Goal: Task Accomplishment & Management: Manage account settings

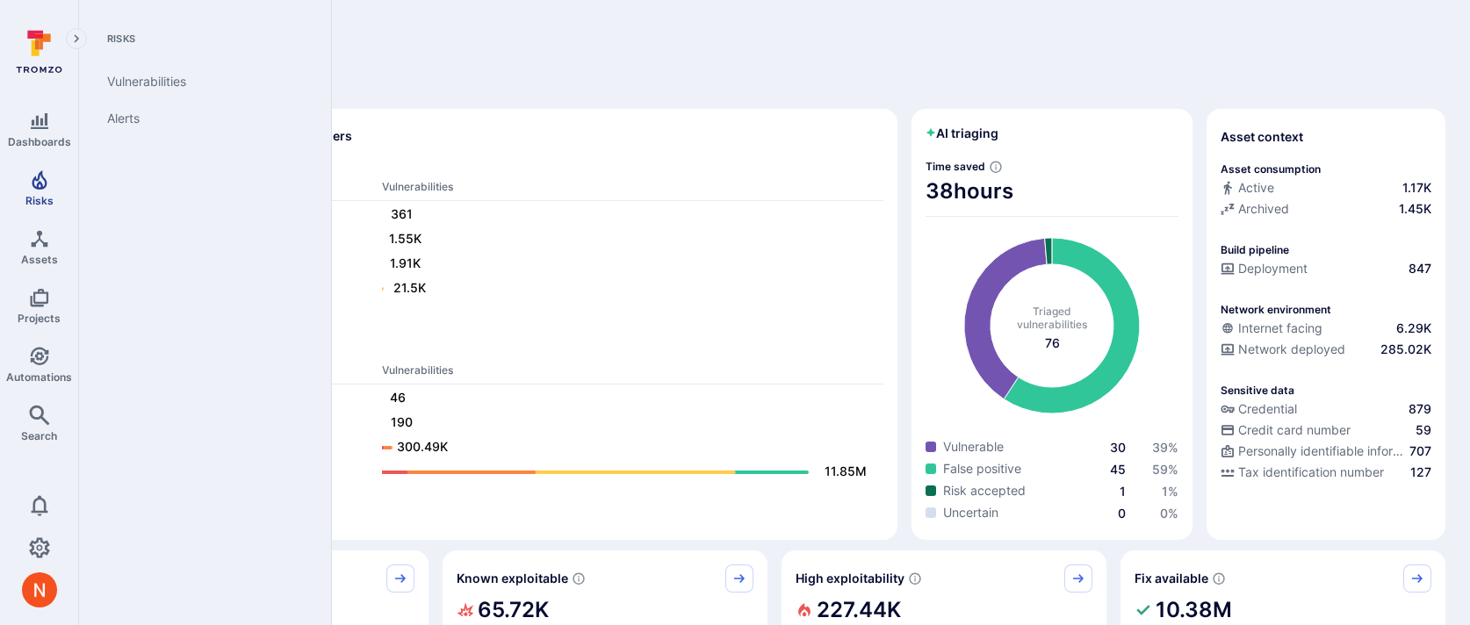
click at [39, 181] on icon "Risks" at bounding box center [39, 179] width 15 height 19
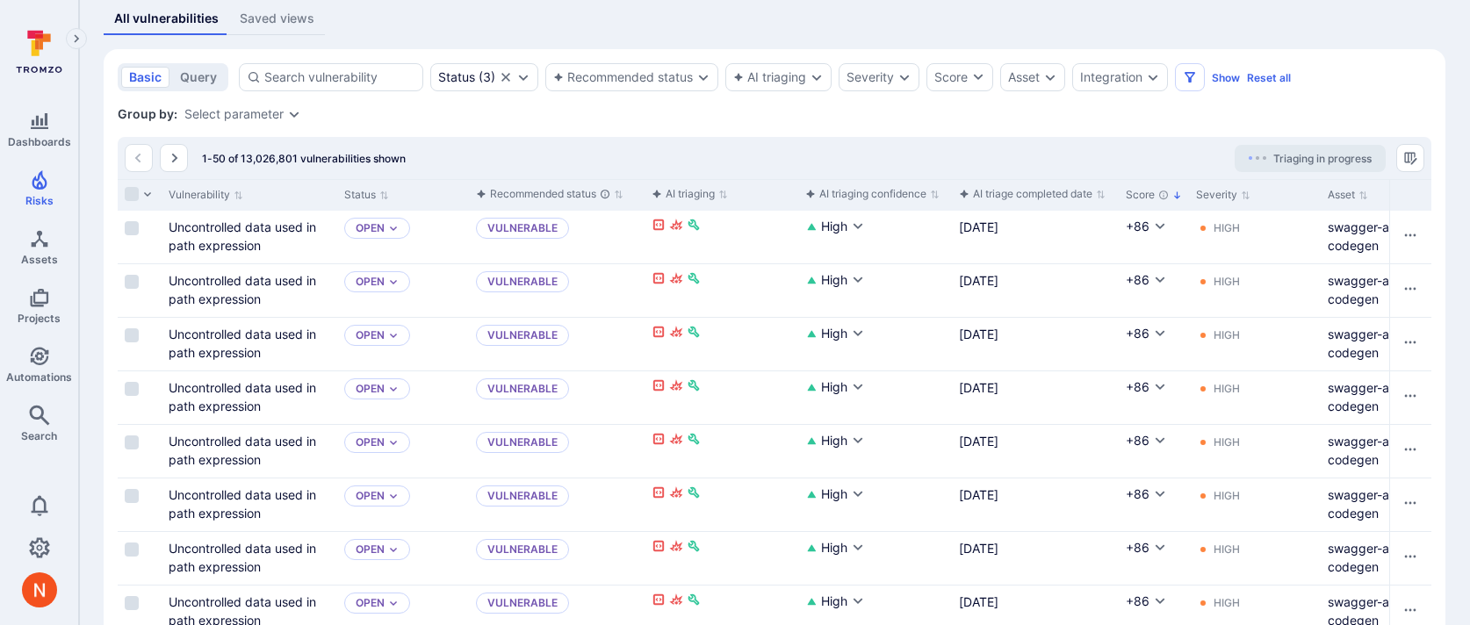
scroll to position [328, 0]
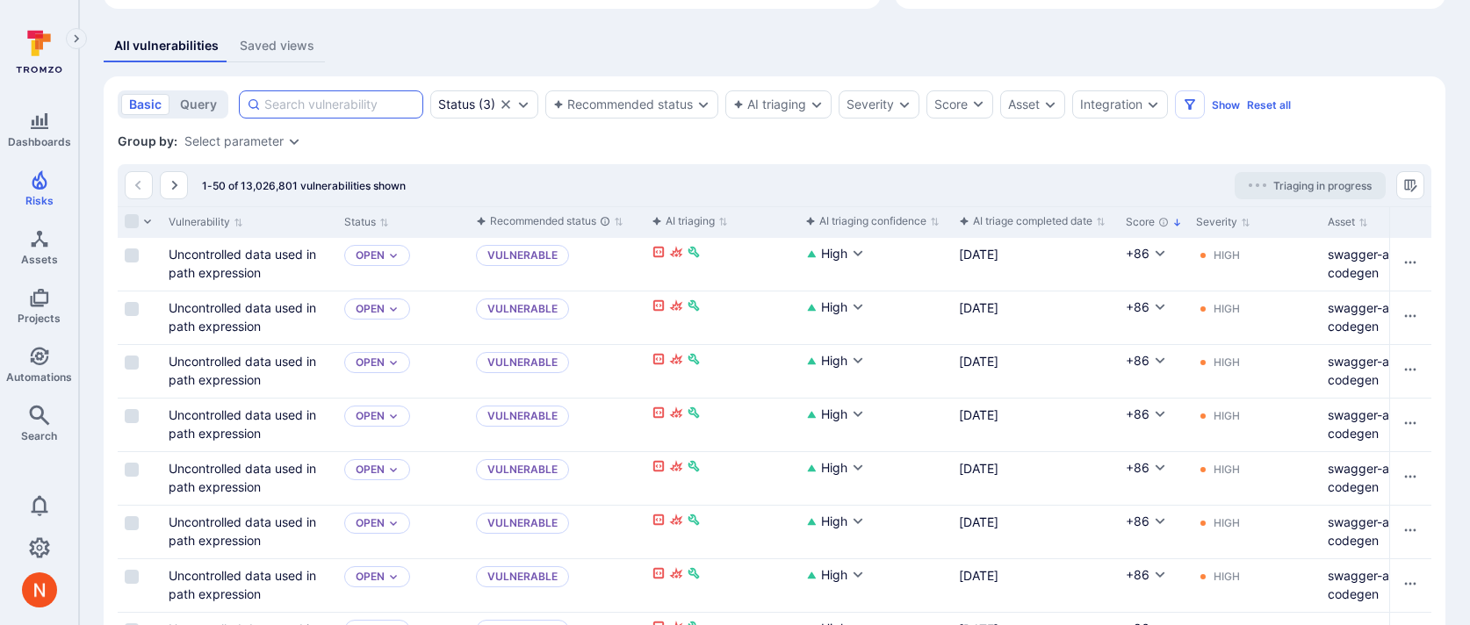
click at [303, 112] on input at bounding box center [339, 105] width 151 height 18
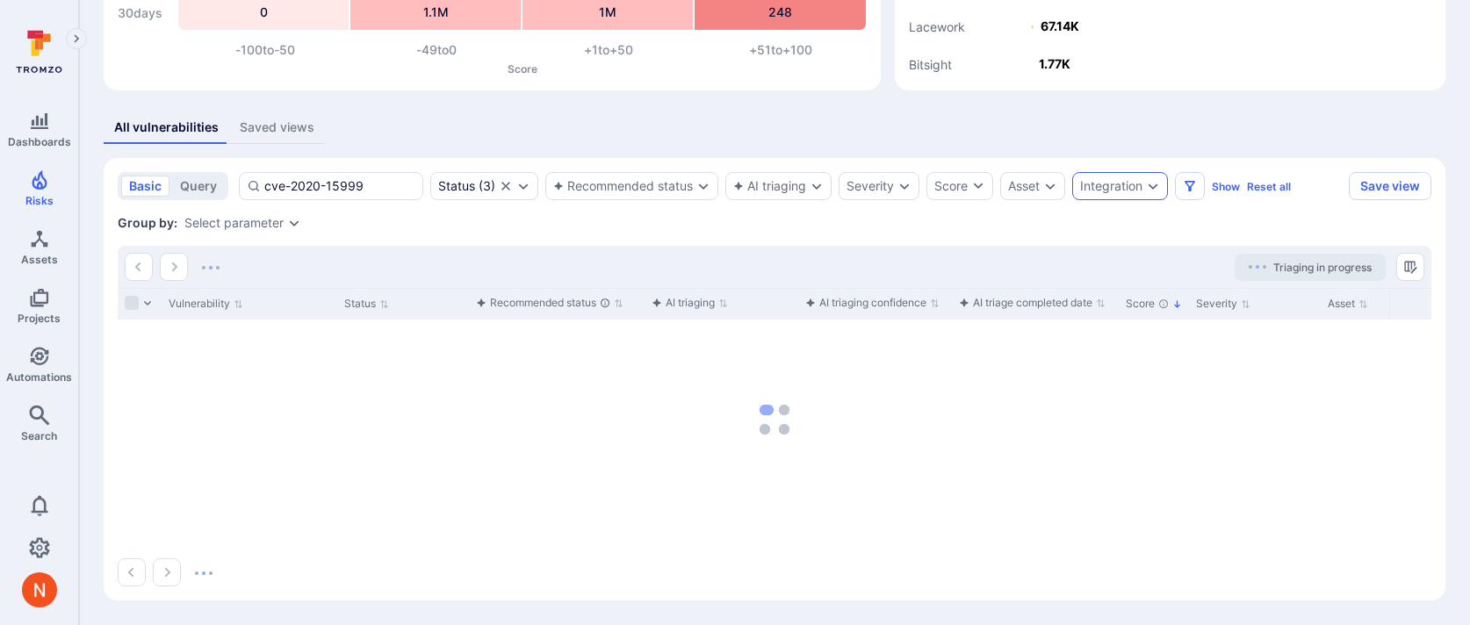
click at [1113, 189] on div "Integration" at bounding box center [1111, 186] width 62 height 14
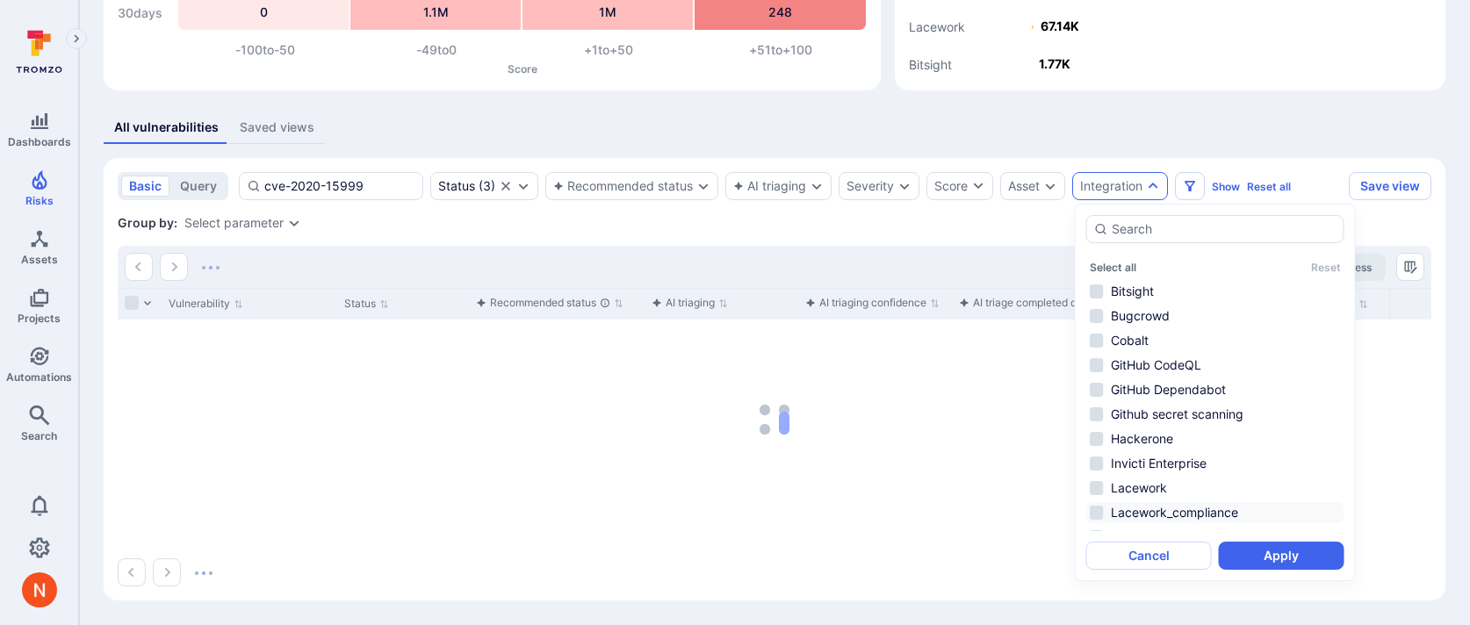
scroll to position [115, 0]
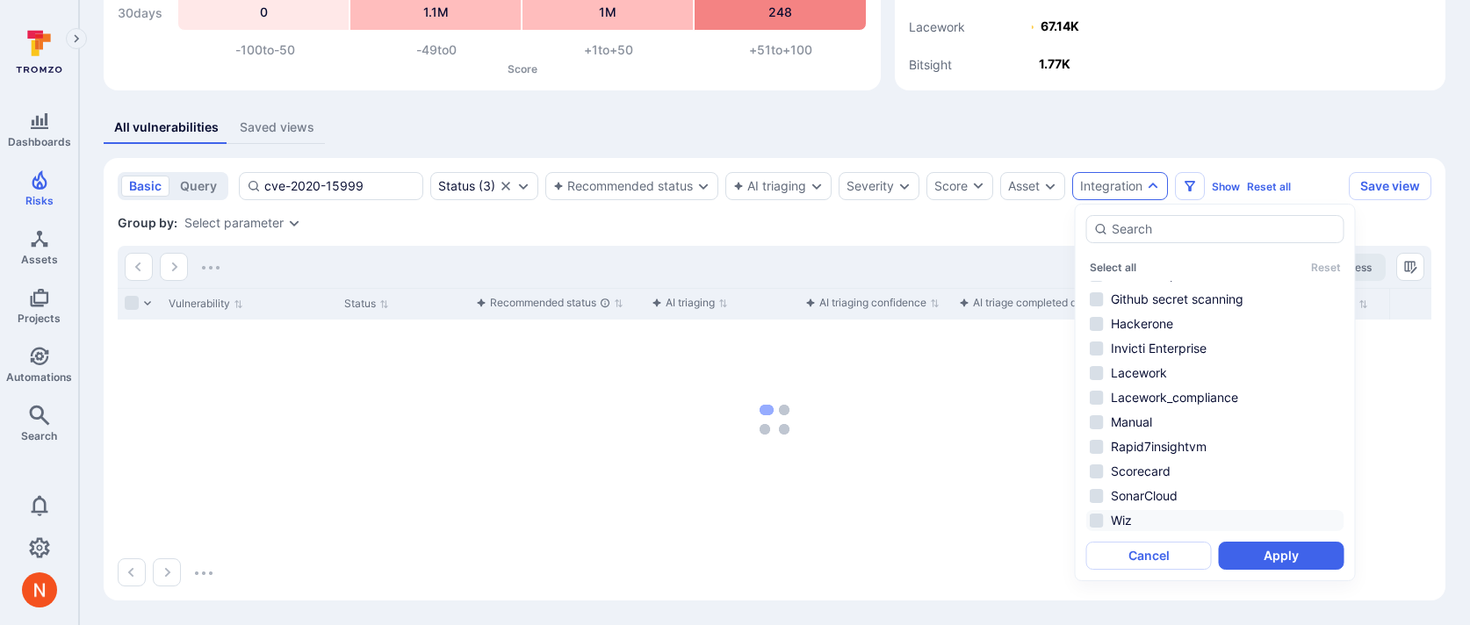
click at [1143, 514] on li "Wiz" at bounding box center [1215, 520] width 258 height 21
click at [1265, 546] on button "Apply" at bounding box center [1282, 556] width 126 height 28
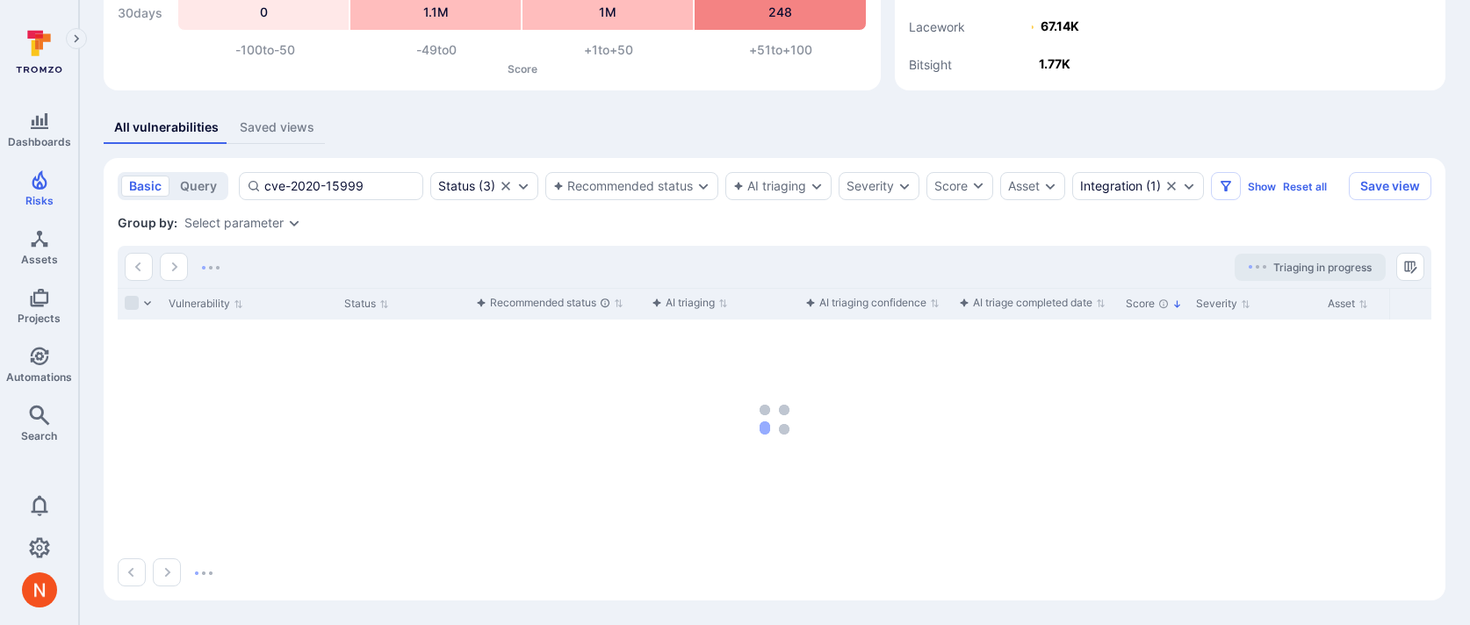
scroll to position [212, 0]
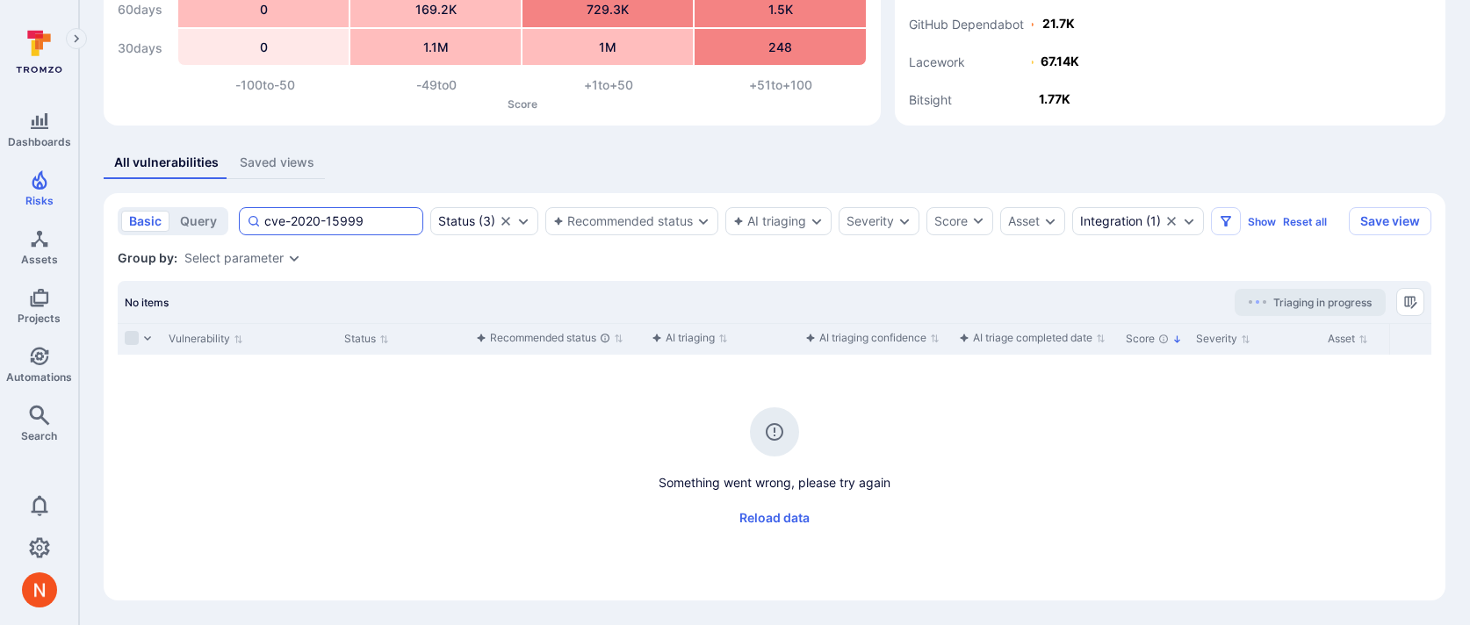
click at [405, 227] on input "cve-2020-15999" at bounding box center [339, 222] width 151 height 18
click at [270, 219] on input "cve-2020-15999" at bounding box center [339, 222] width 151 height 18
drag, startPoint x: 280, startPoint y: 219, endPoint x: 252, endPoint y: 219, distance: 28.1
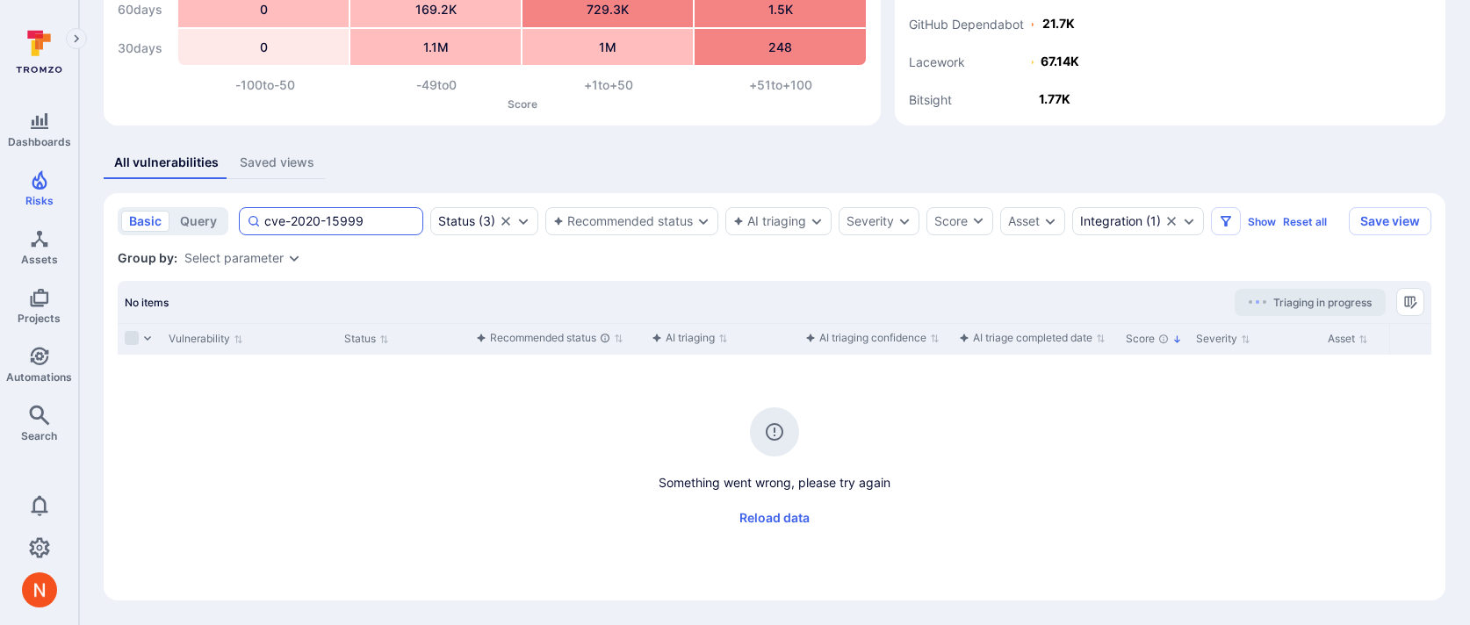
click at [252, 219] on div "cve-2020-15999" at bounding box center [331, 221] width 184 height 28
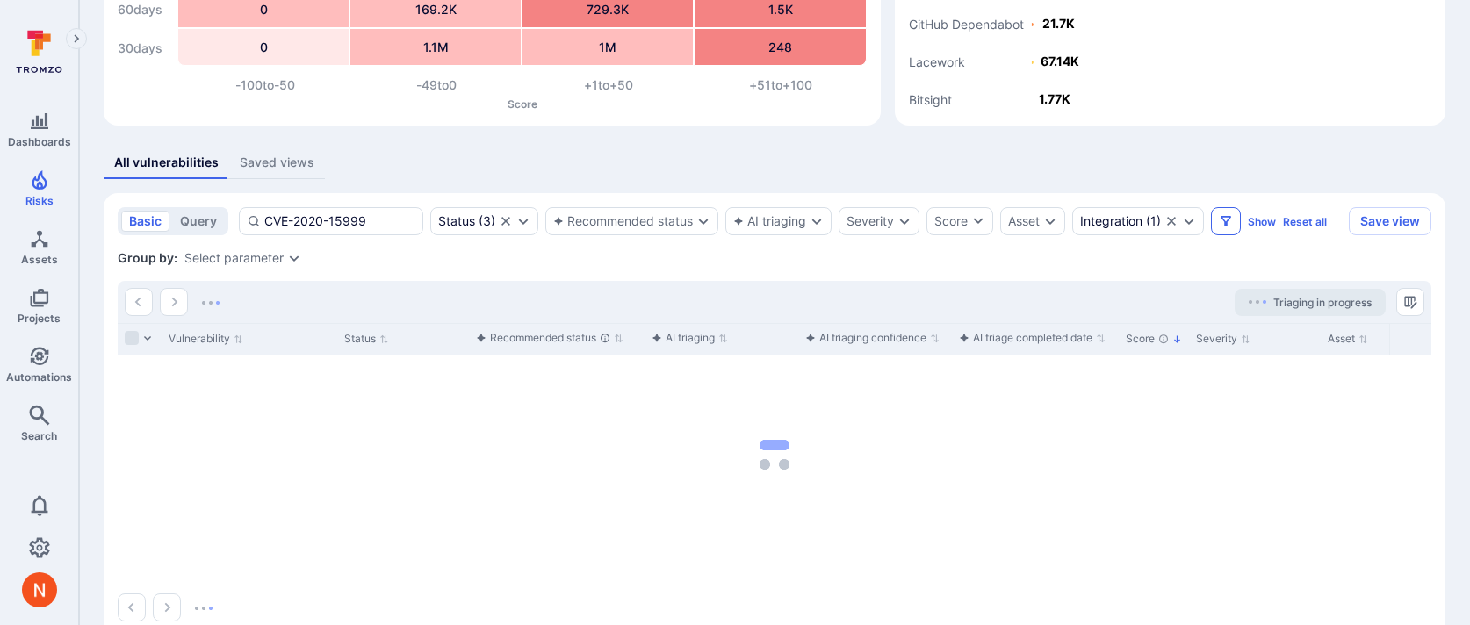
type input "CVE-2020-15999"
click at [1226, 220] on icon "Filters" at bounding box center [1226, 221] width 11 height 11
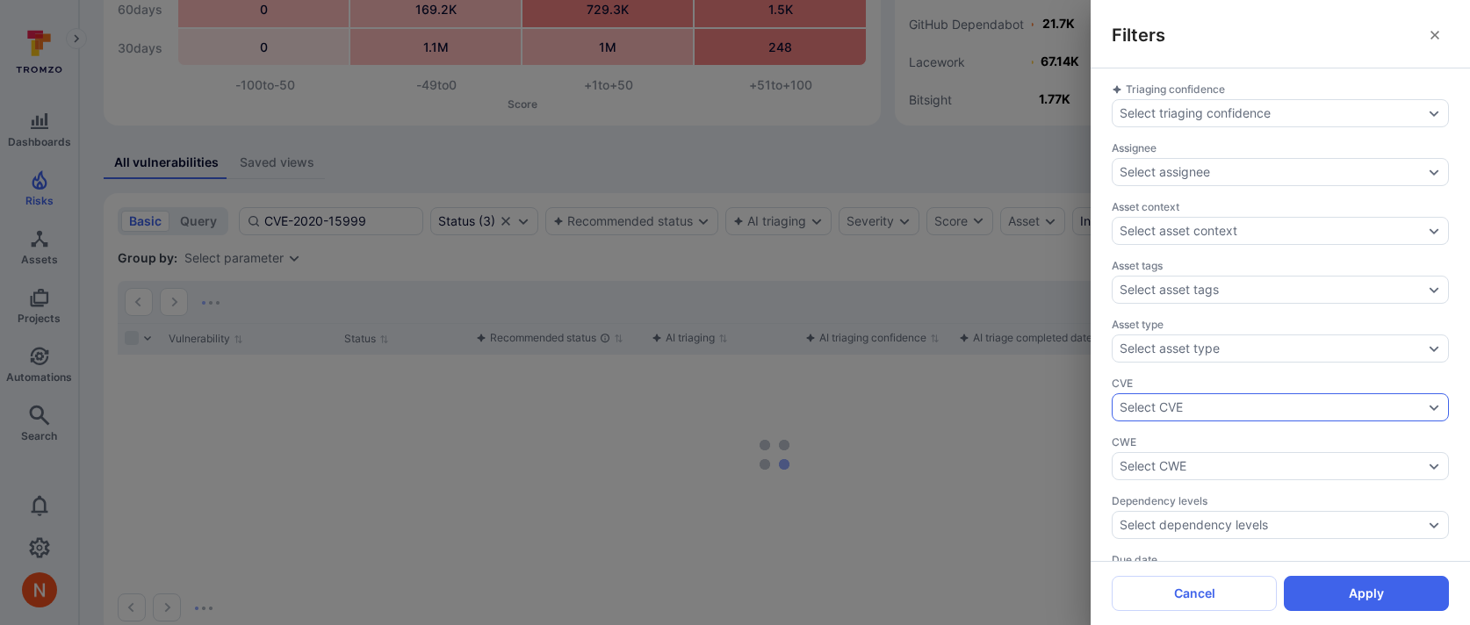
click at [1183, 400] on div "Select CVE" at bounding box center [1151, 407] width 63 height 14
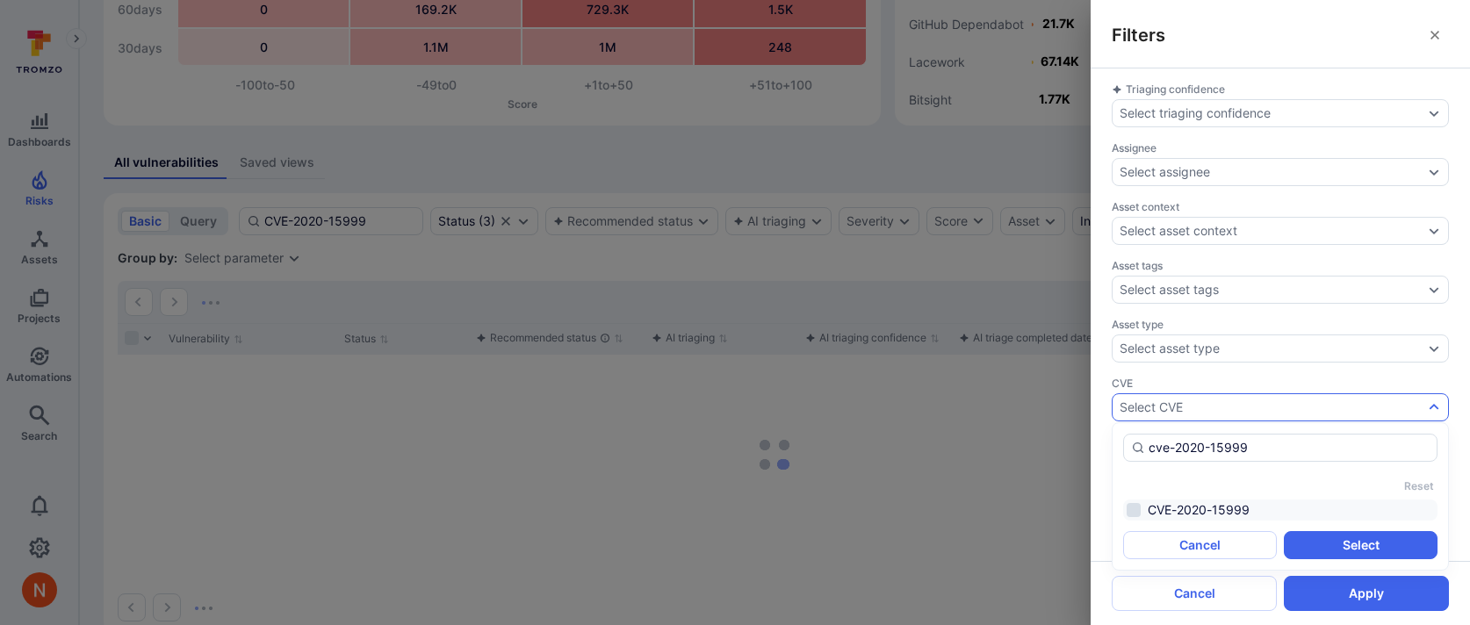
click at [1214, 505] on li "CVE-2020-15999" at bounding box center [1280, 510] width 314 height 21
type input "cve-2020-15999"
click at [1325, 538] on button "Select" at bounding box center [1361, 545] width 154 height 28
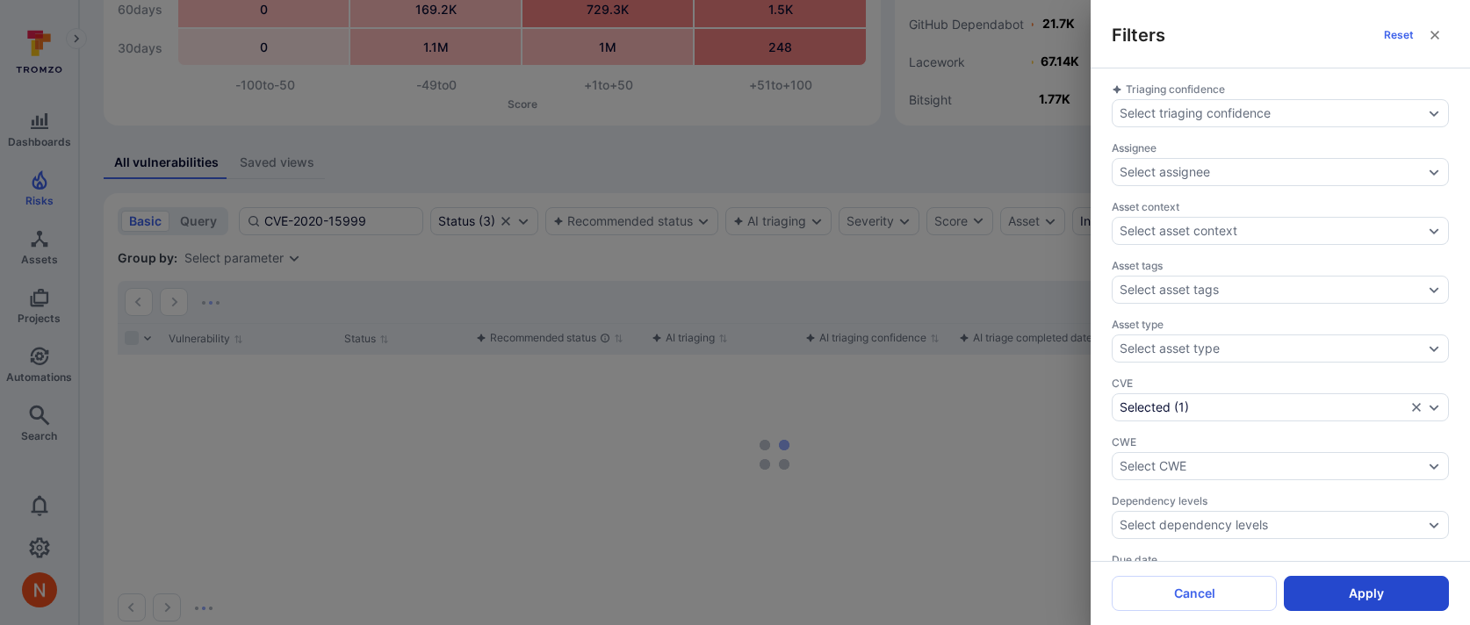
click at [1341, 595] on button "Apply" at bounding box center [1366, 593] width 165 height 35
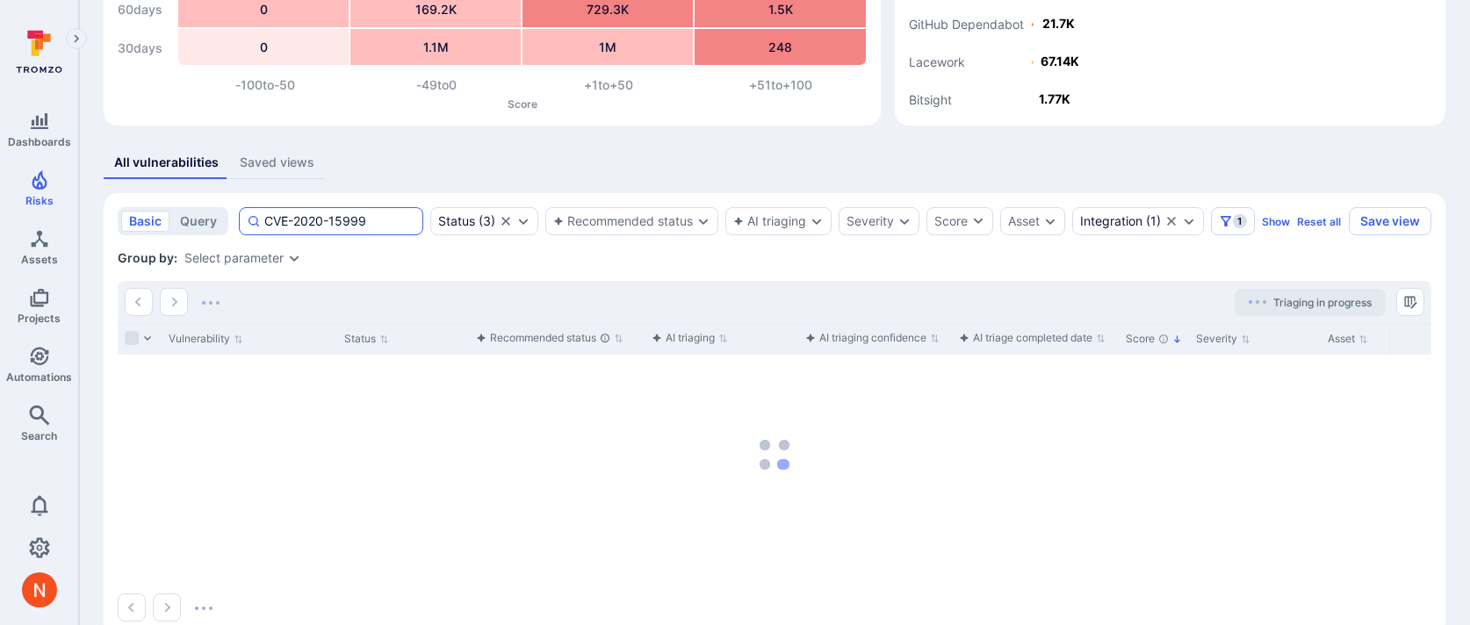
click at [326, 222] on input "CVE-2020-15999" at bounding box center [339, 222] width 151 height 18
click at [384, 171] on div "All vulnerabilities Saved views" at bounding box center [775, 163] width 1342 height 32
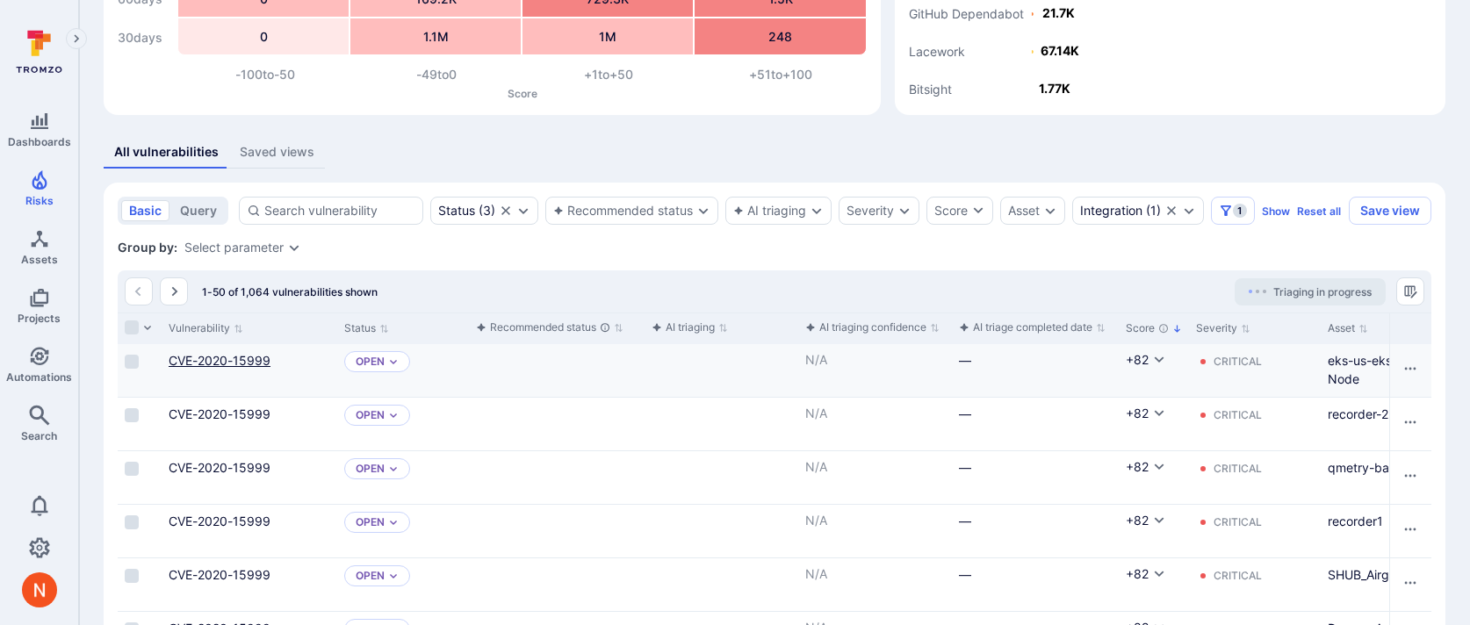
click at [206, 368] on link "CVE-2020-15999" at bounding box center [220, 360] width 102 height 15
click at [24, 371] on span "Automations" at bounding box center [39, 377] width 66 height 13
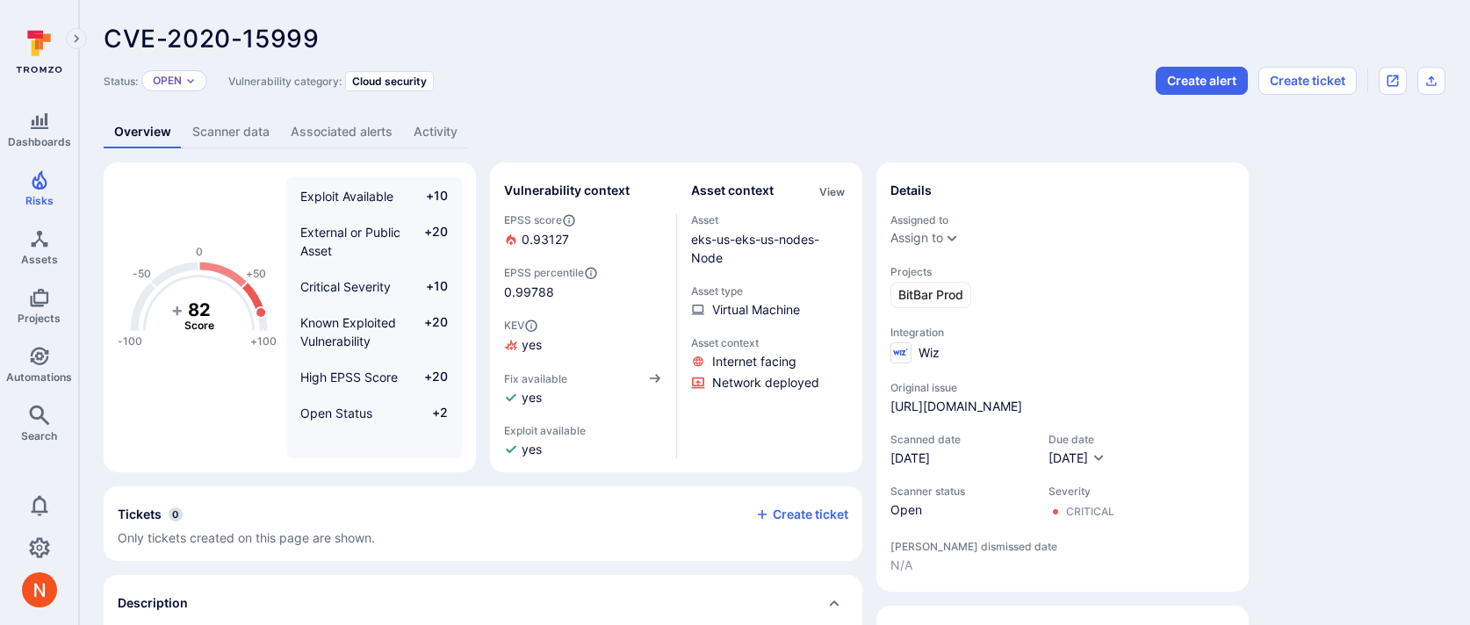
click at [231, 129] on link "Scanner data" at bounding box center [231, 132] width 98 height 32
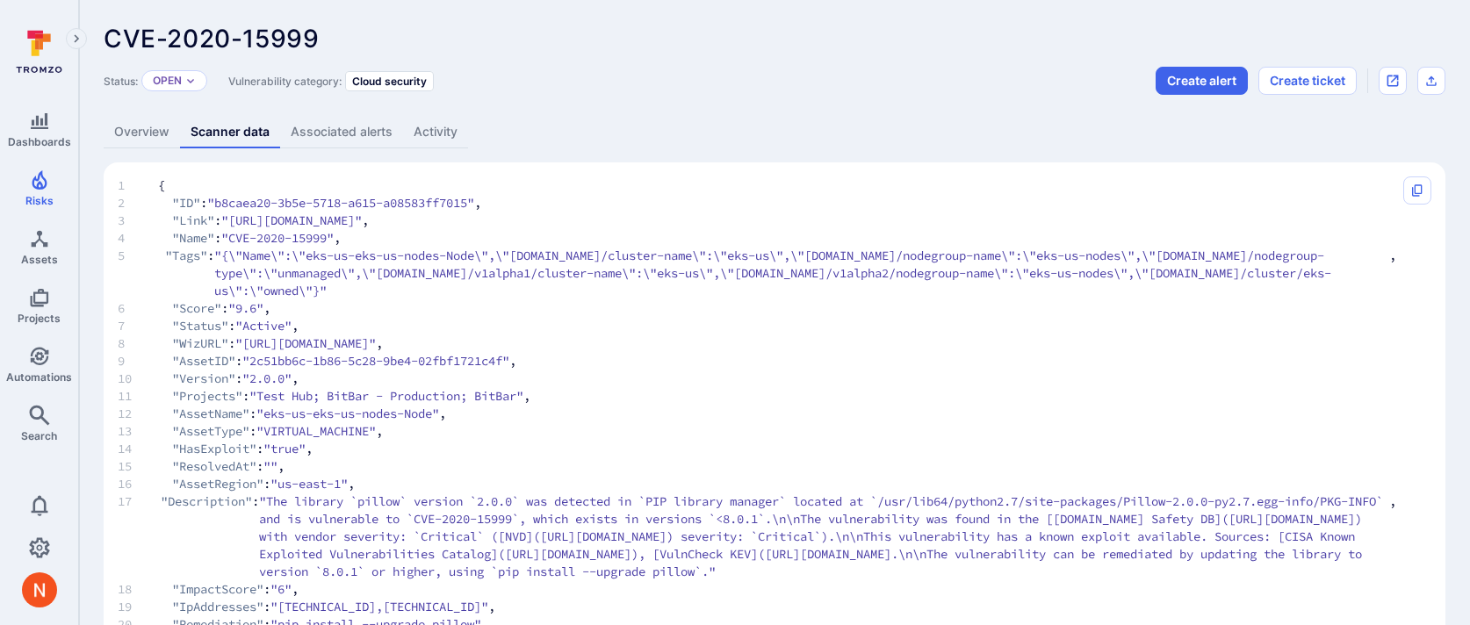
click at [124, 136] on link "Overview" at bounding box center [142, 132] width 76 height 32
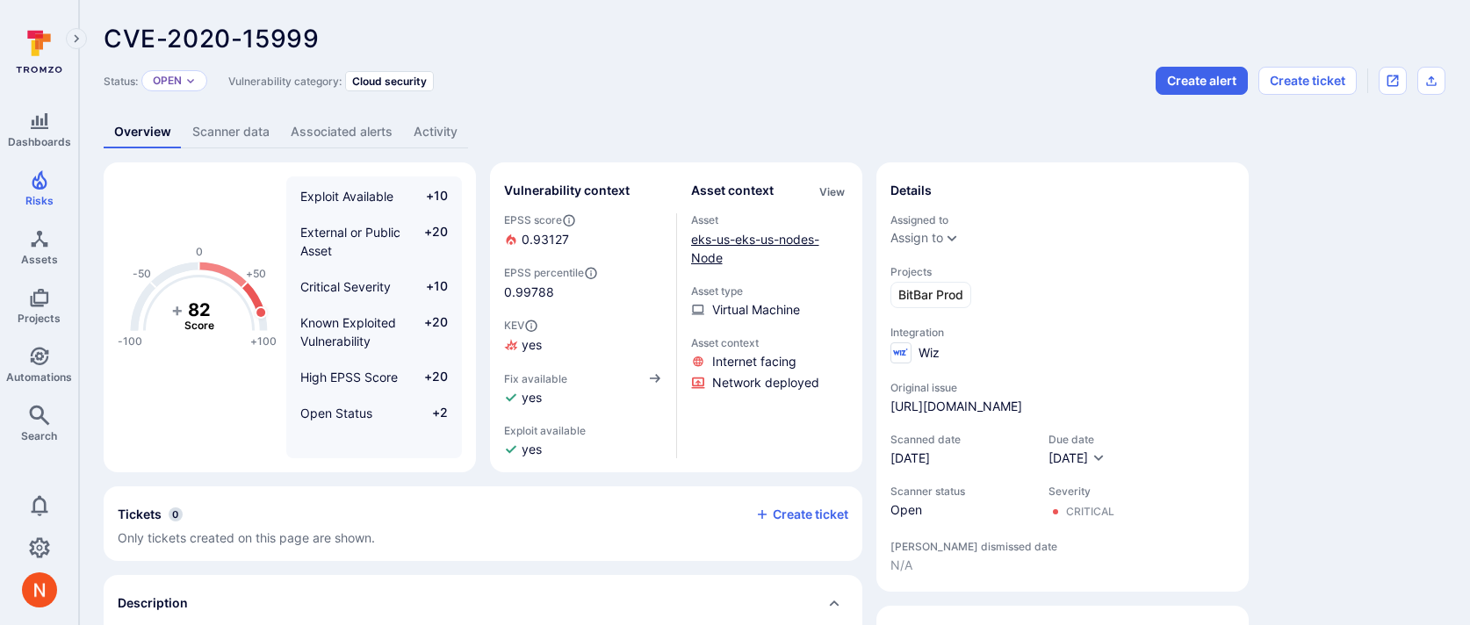
click at [743, 241] on link "eks-us-eks-us-nodes-Node" at bounding box center [755, 248] width 128 height 33
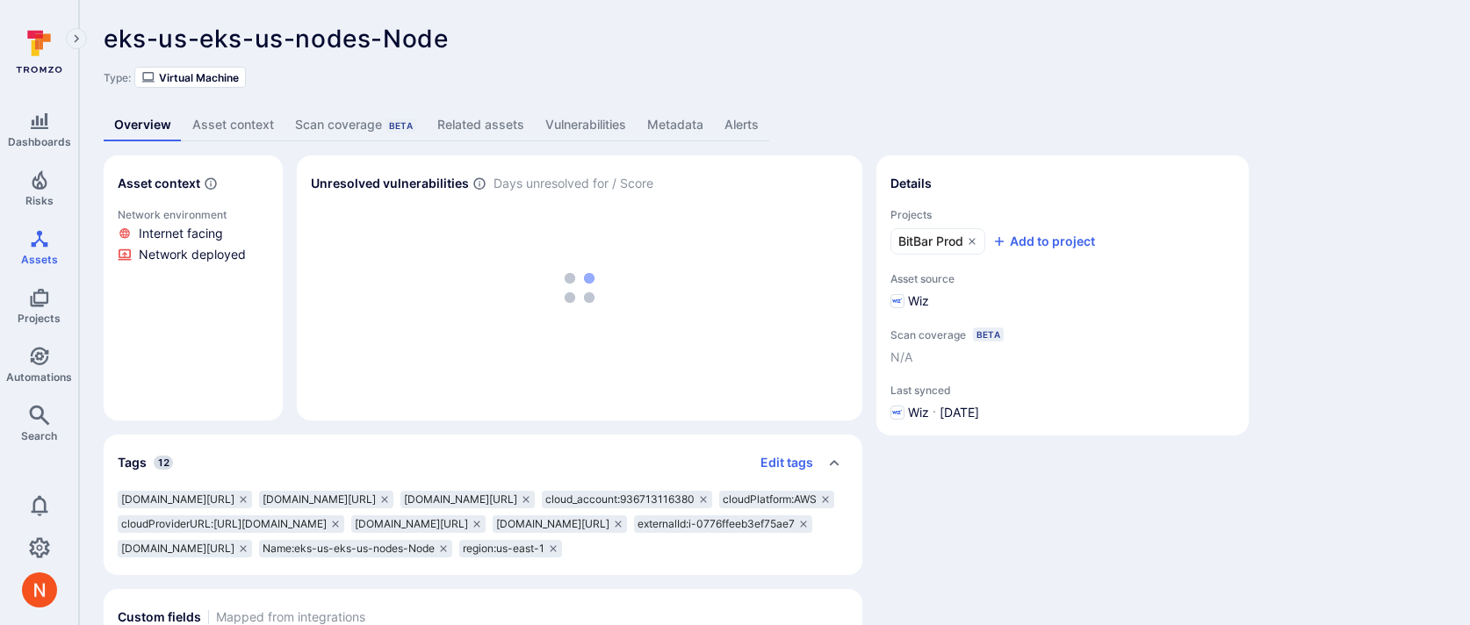
click at [653, 126] on link "Metadata" at bounding box center [675, 125] width 77 height 32
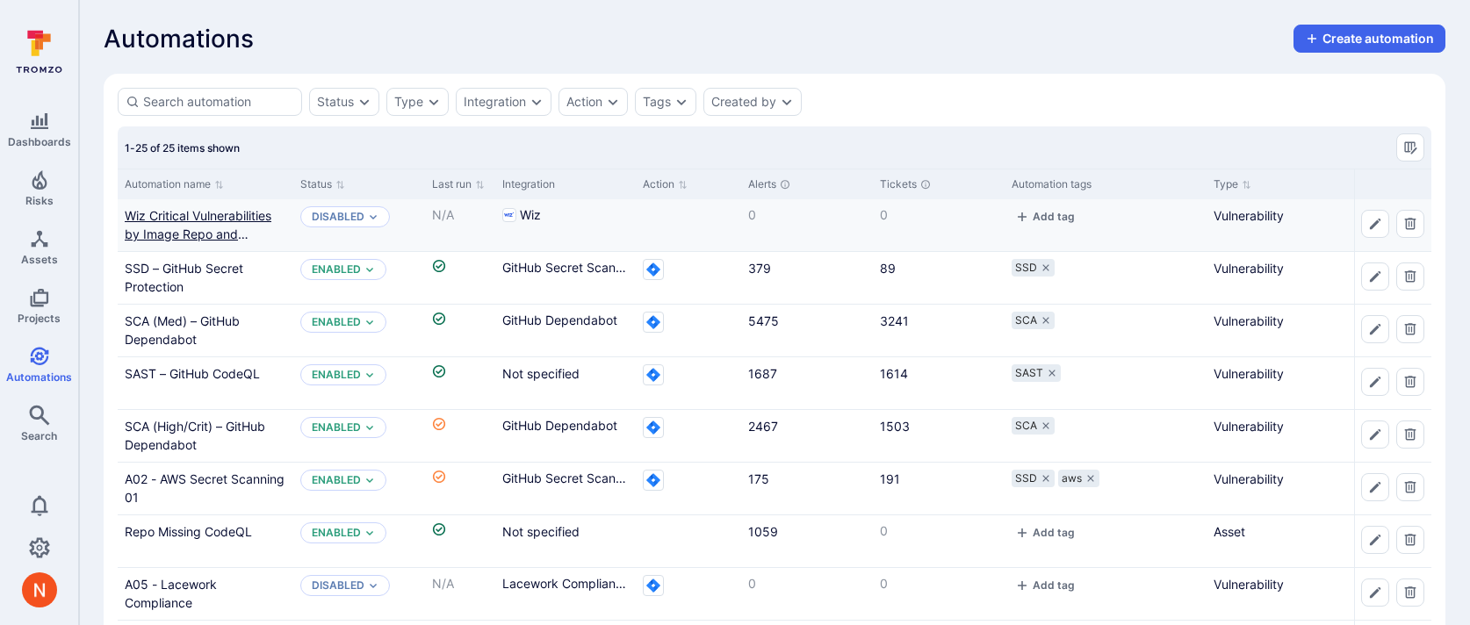
click at [192, 209] on link "Wiz Critical Vulnerabilities by Image Repo and Vulnerable Entity" at bounding box center [198, 234] width 147 height 52
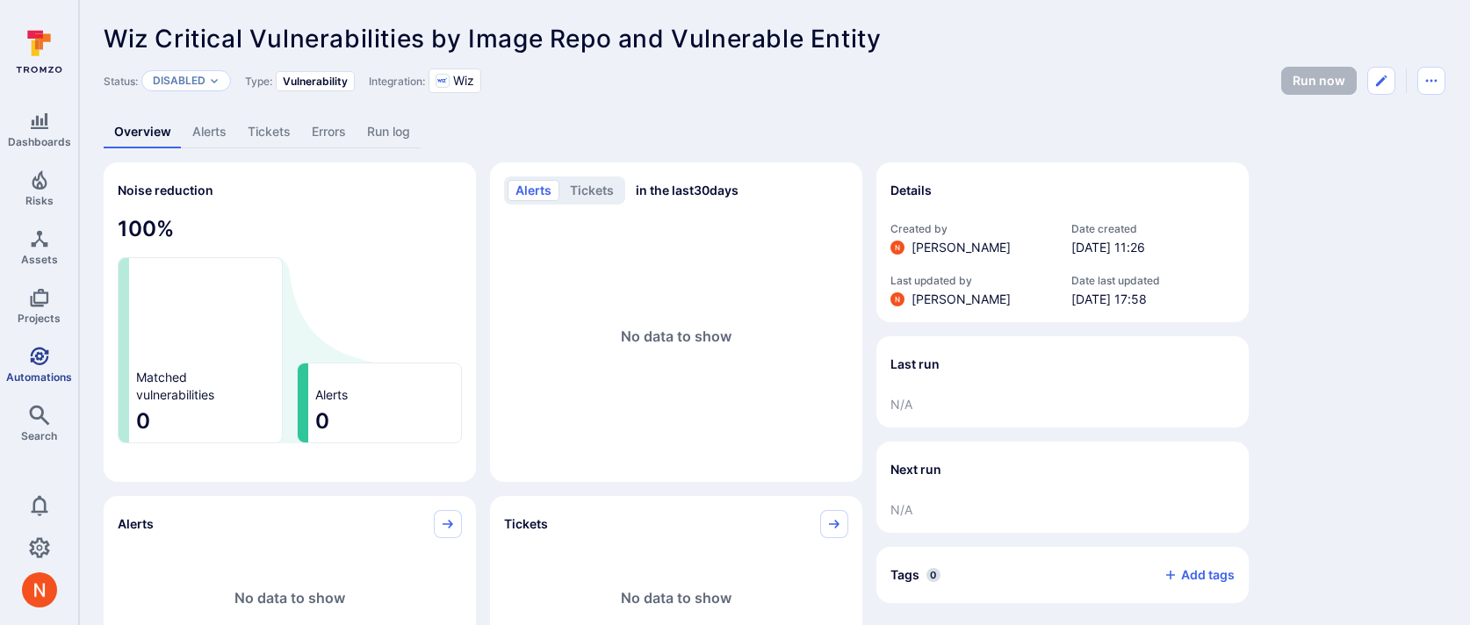
click at [38, 363] on icon "Automations" at bounding box center [39, 356] width 18 height 18
click at [1372, 87] on button "Edit automation" at bounding box center [1381, 81] width 28 height 28
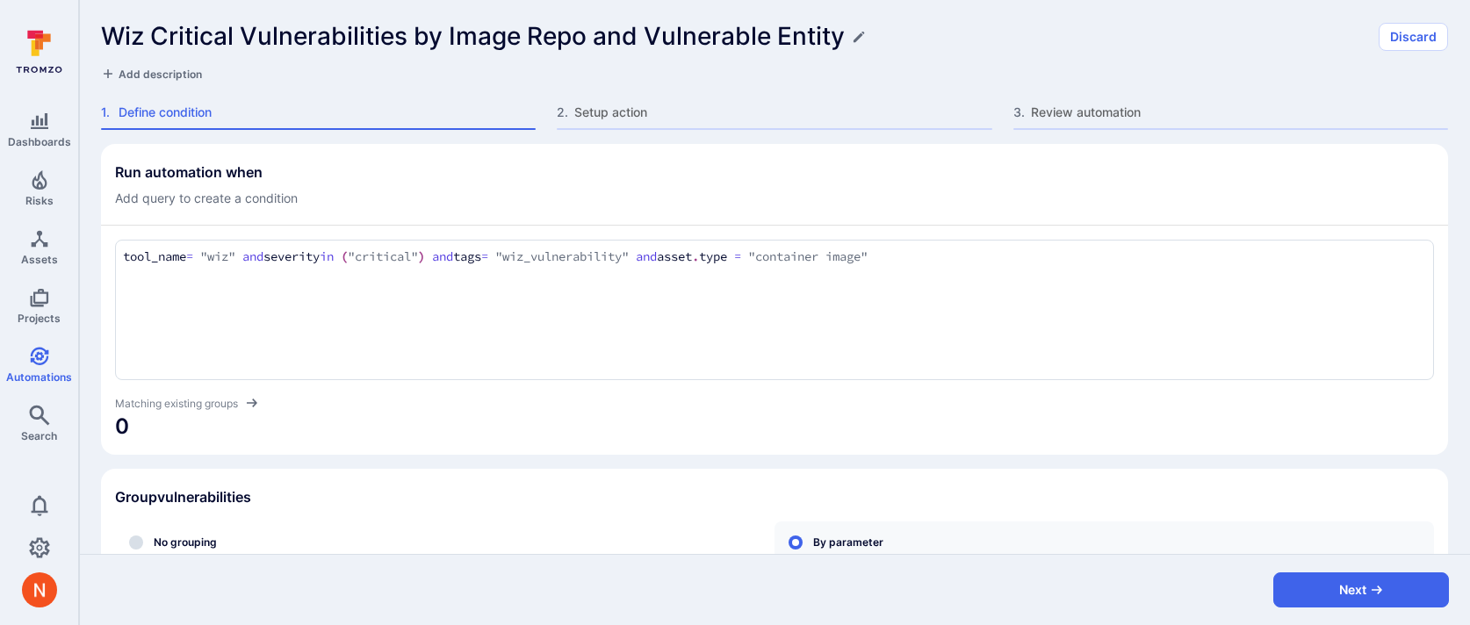
click at [644, 103] on div "Wiz Critical Vulnerabilities by Image Repo and Vulnerable Entity Discard Add de…" at bounding box center [774, 72] width 1391 height 144
click at [627, 118] on span "Setup action" at bounding box center [782, 113] width 417 height 18
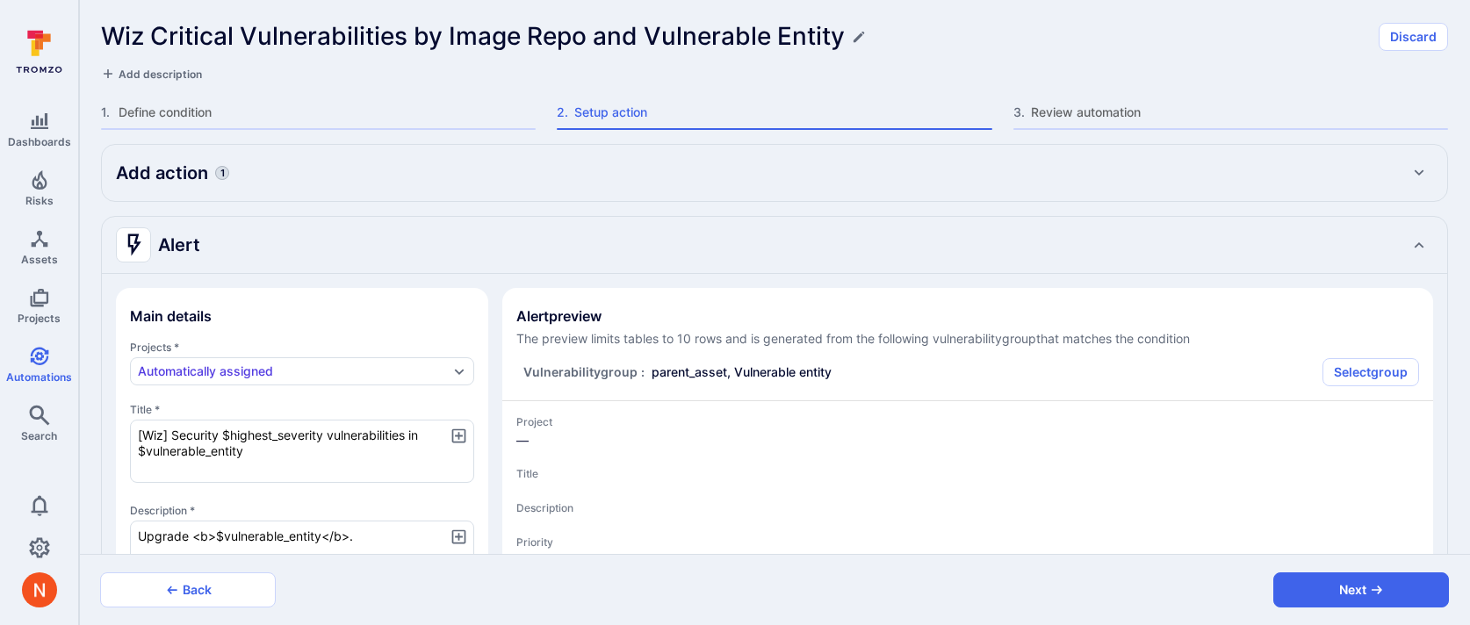
type textarea "x"
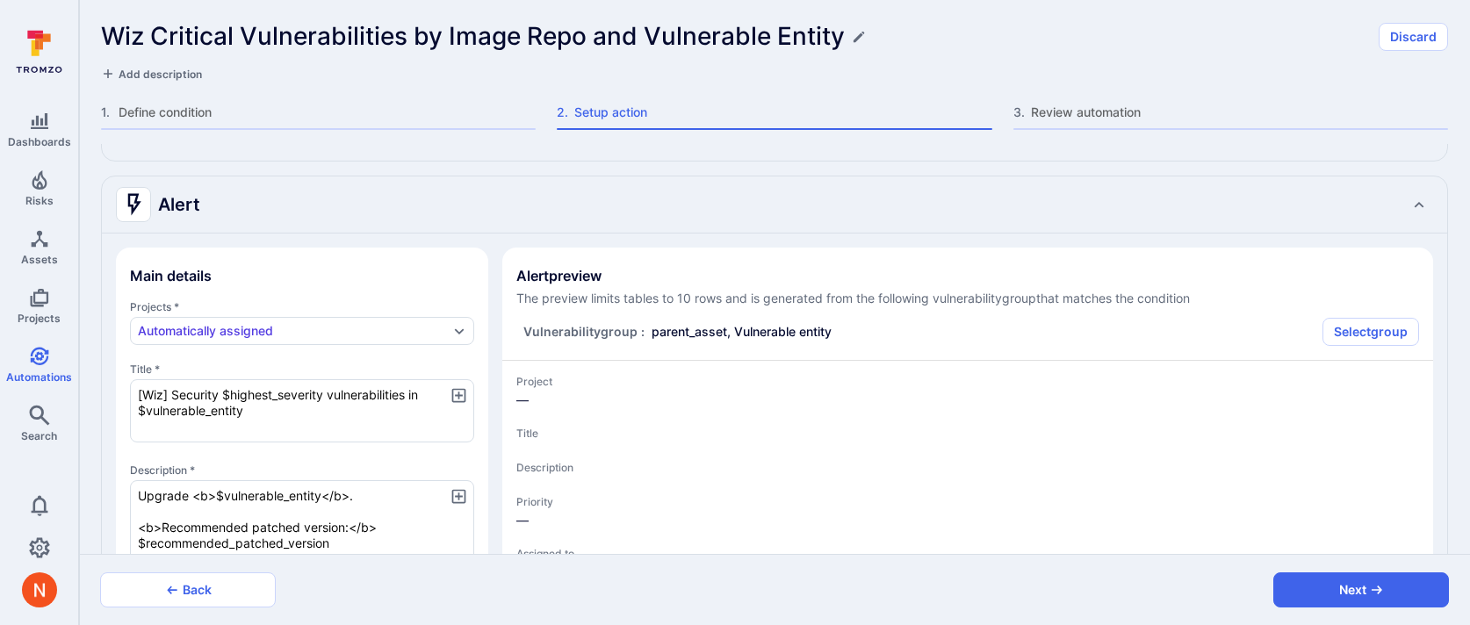
type textarea "x"
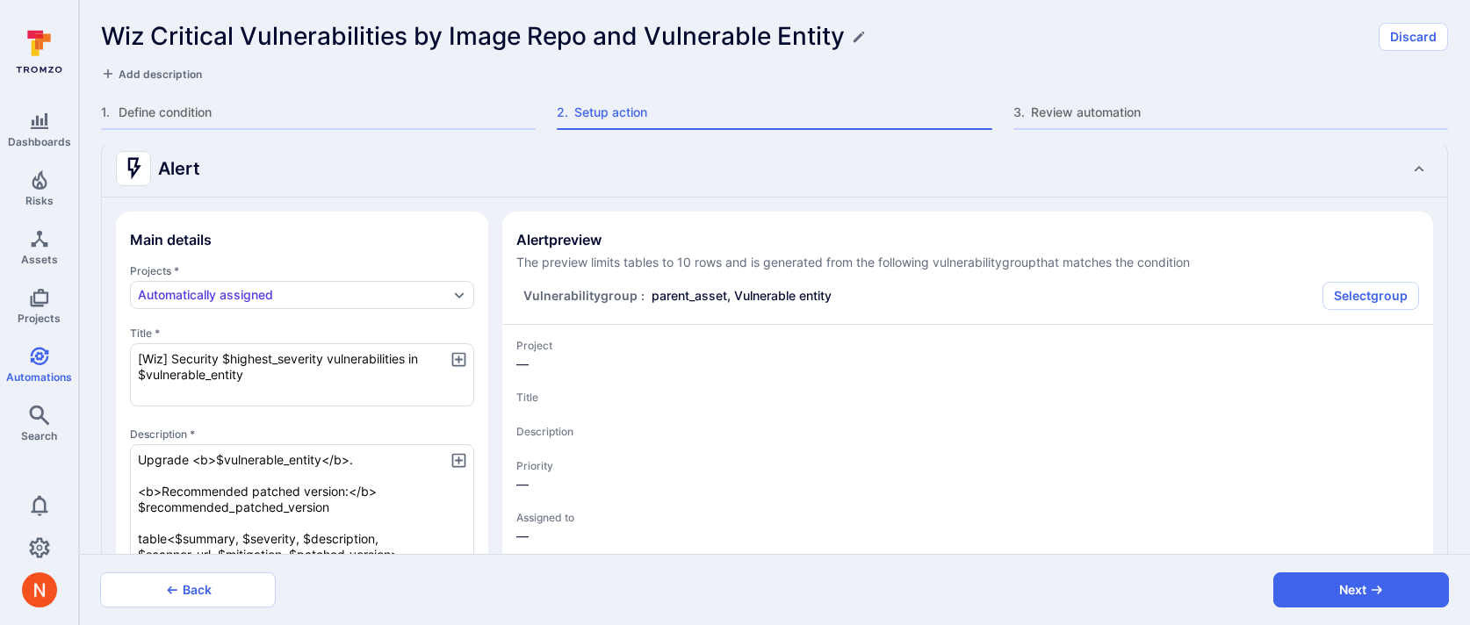
scroll to position [71, 0]
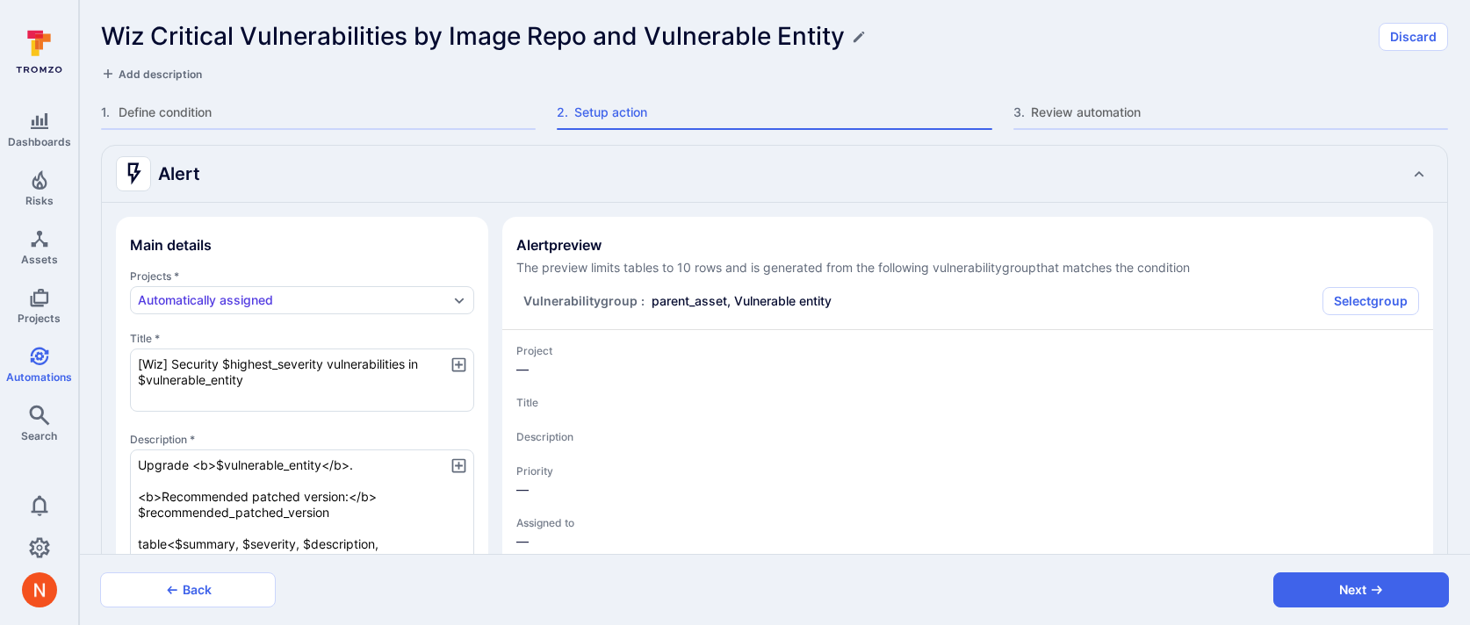
click at [425, 40] on h1 "Wiz Critical Vulnerabilities by Image Repo and Vulnerable Entity" at bounding box center [473, 36] width 744 height 29
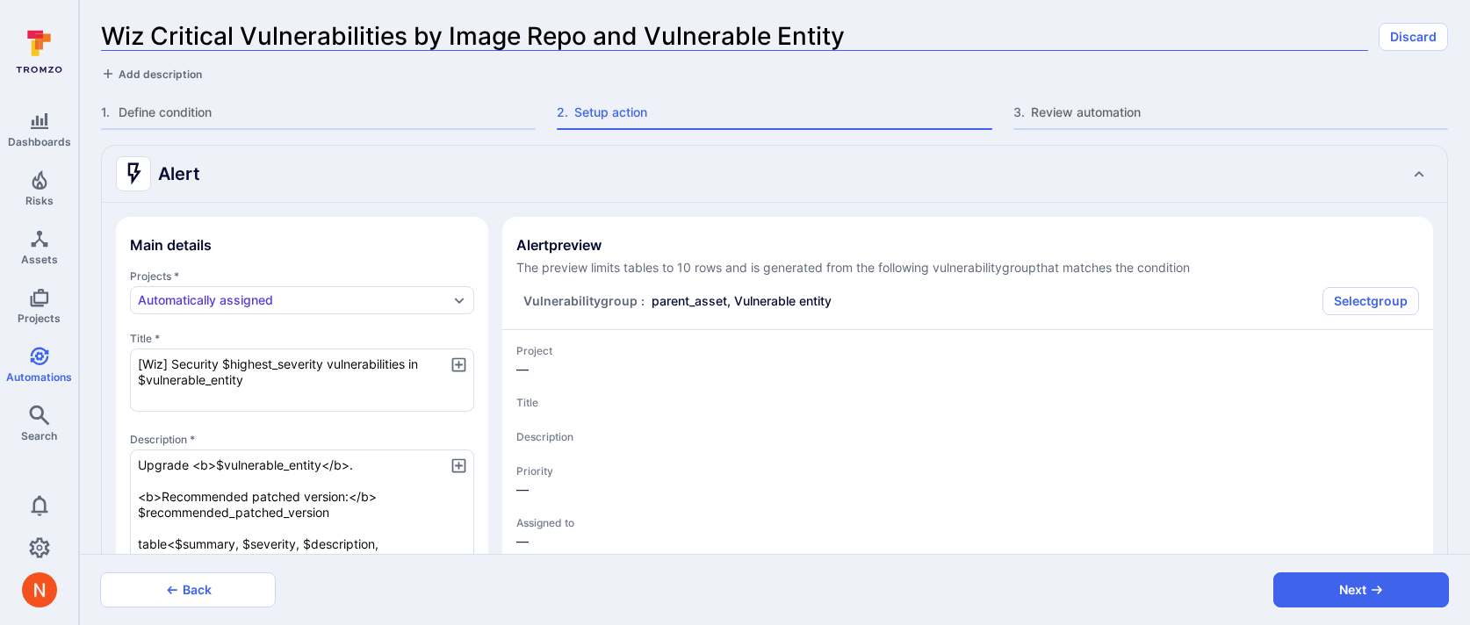
click at [425, 40] on input "Wiz Critical Vulnerabilities by Image Repo and Vulnerable Entity" at bounding box center [734, 36] width 1267 height 29
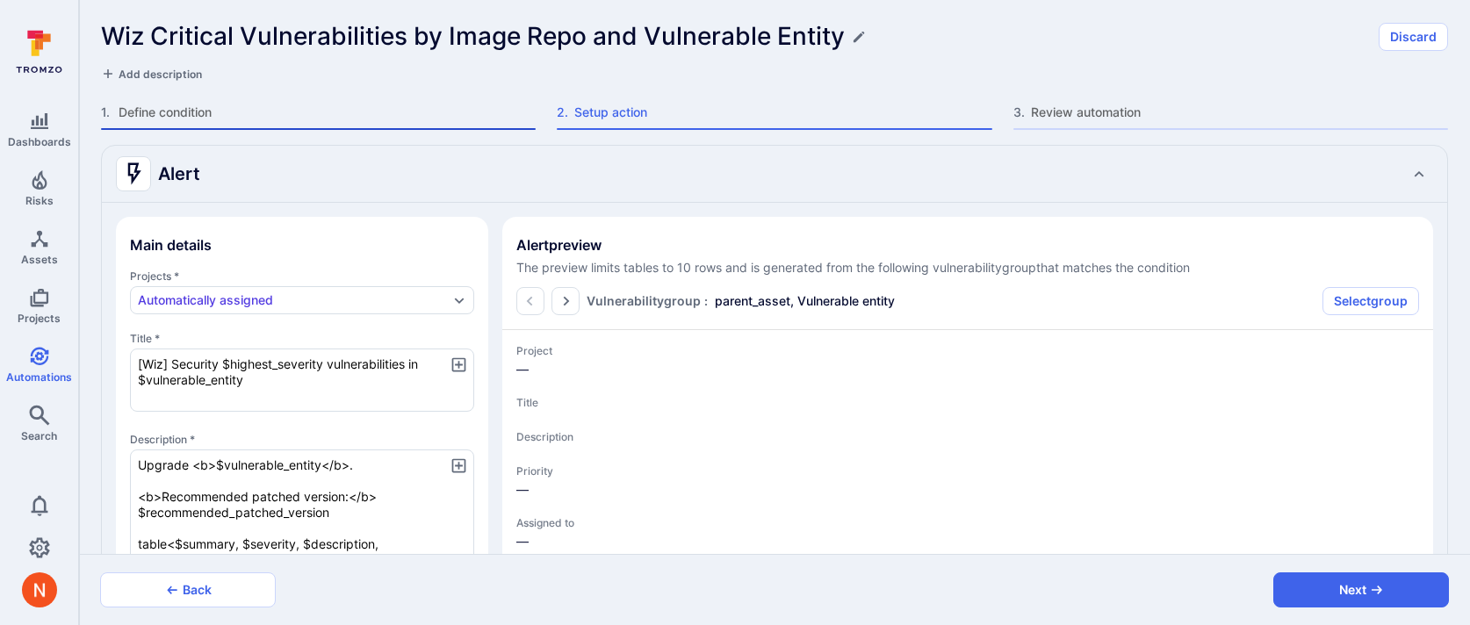
click at [313, 120] on span "Define condition" at bounding box center [327, 113] width 417 height 18
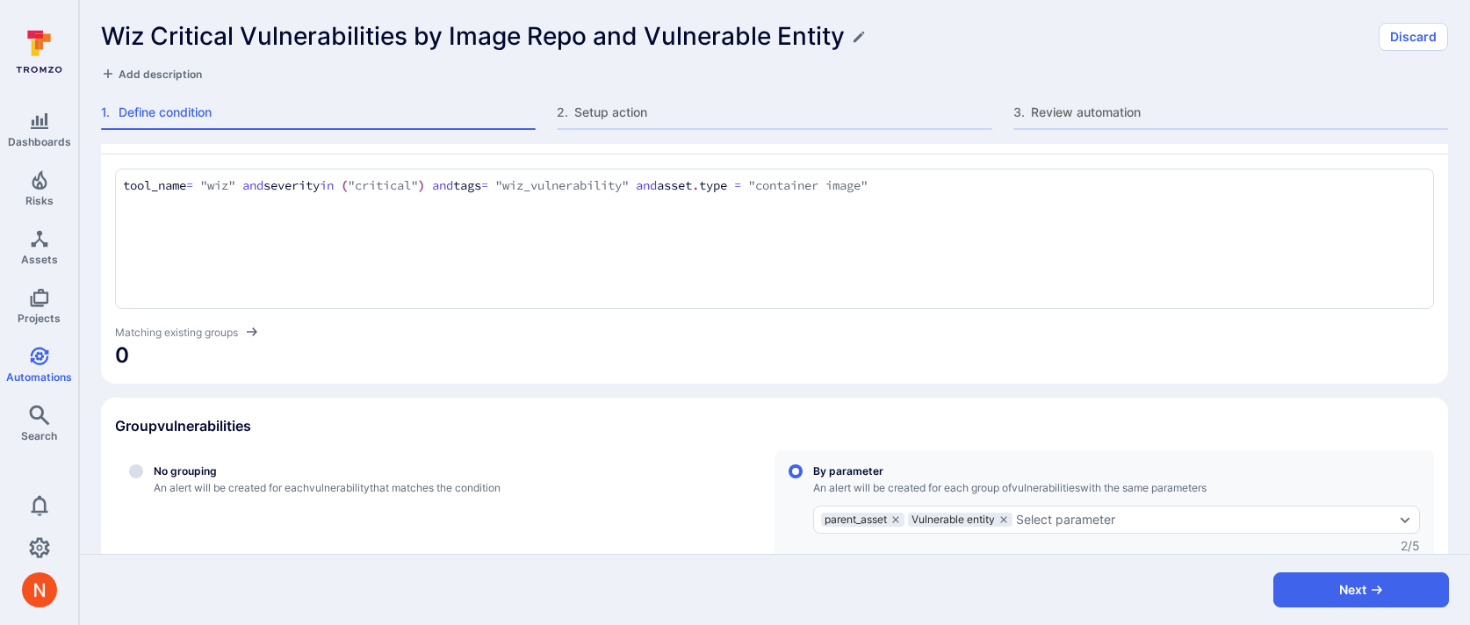
click at [292, 184] on textarea "tool_name = "wiz" and severity in ("critical") and tags = "wiz_vulnerability" a…" at bounding box center [774, 186] width 1303 height 19
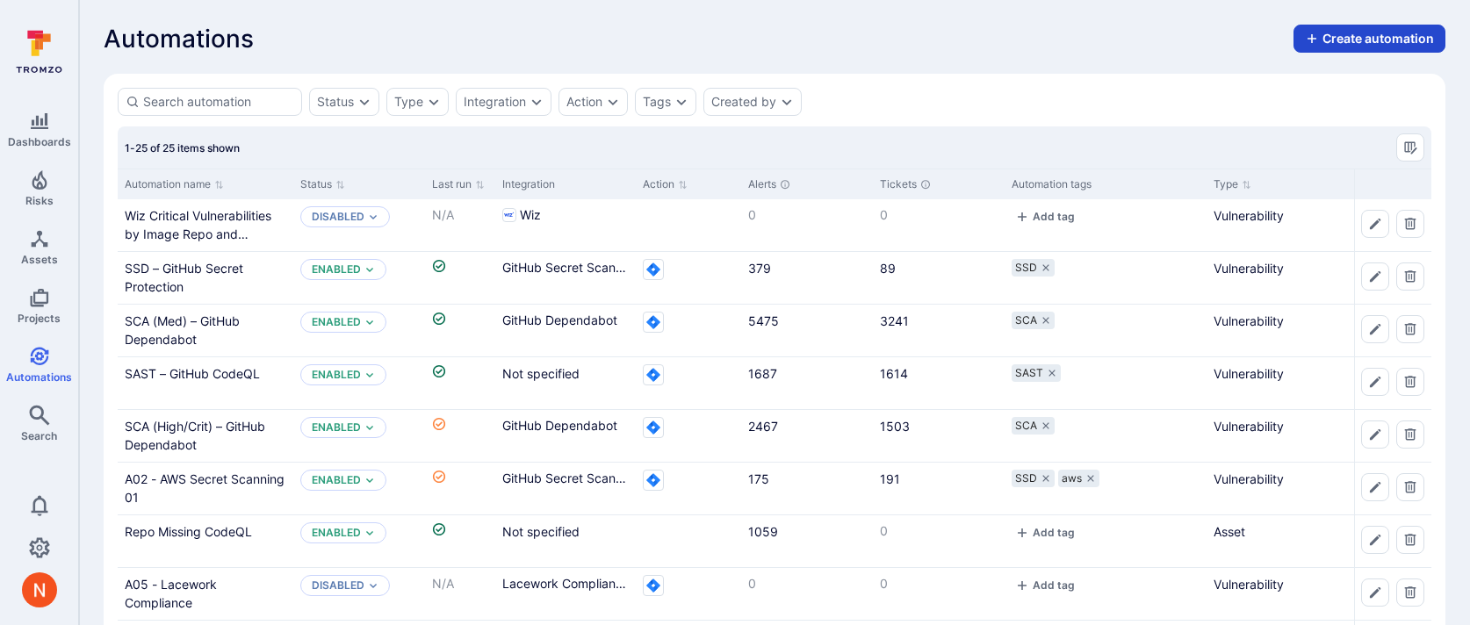
click at [1355, 39] on button "Create automation" at bounding box center [1370, 39] width 152 height 28
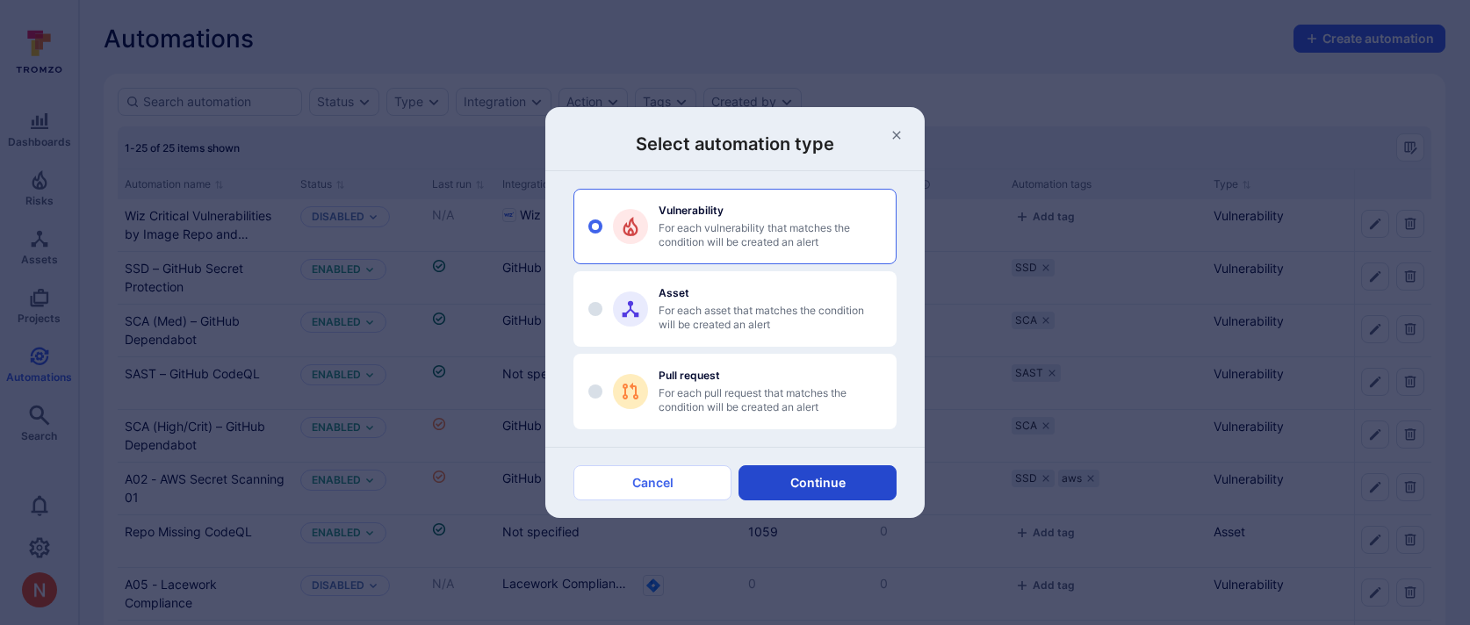
click at [803, 482] on button "Continue" at bounding box center [818, 482] width 158 height 35
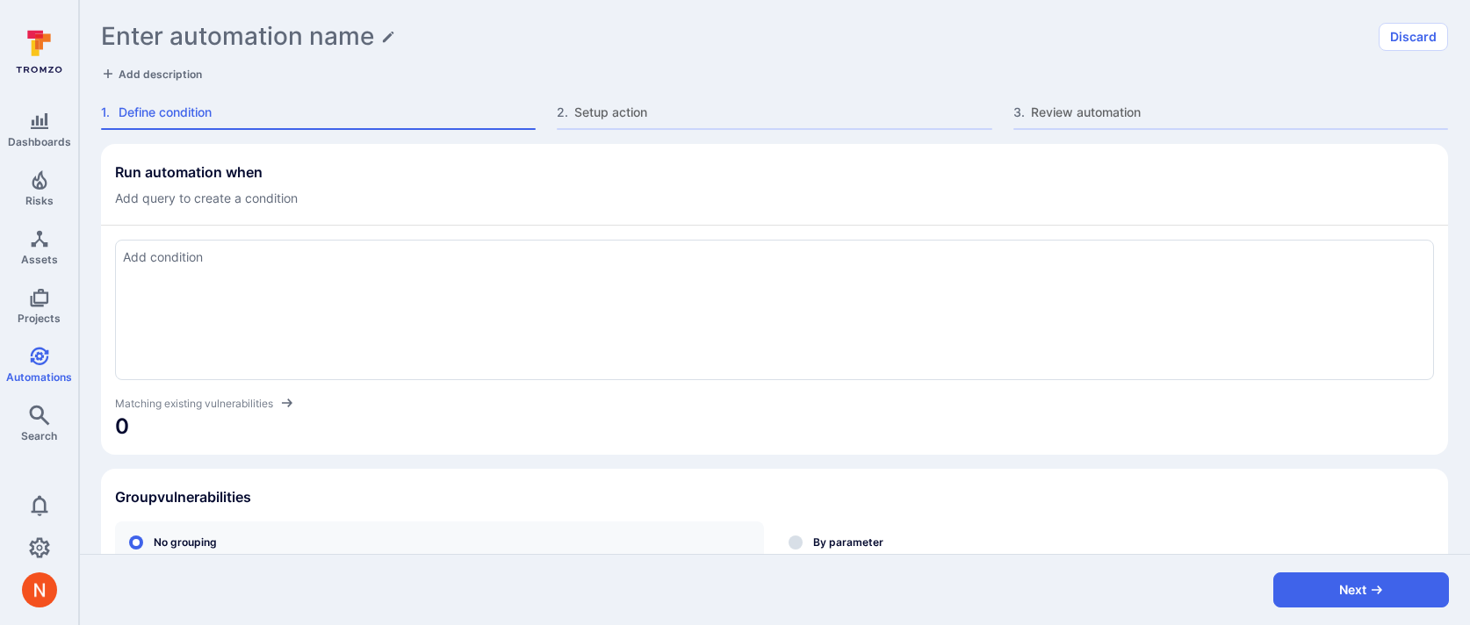
click at [361, 34] on h1 "Enter automation name" at bounding box center [237, 36] width 273 height 29
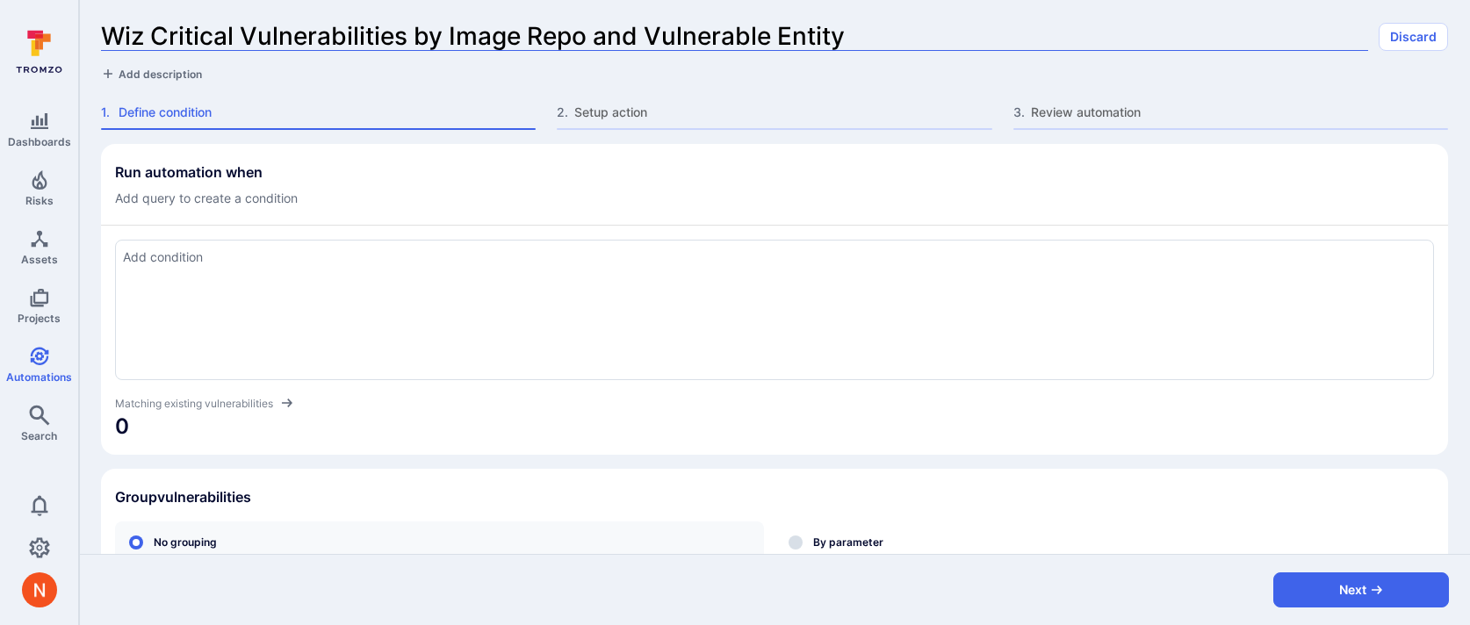
click at [287, 39] on input "Wiz Critical Vulnerabilities by Image Repo and Vulnerable Entity" at bounding box center [734, 36] width 1267 height 29
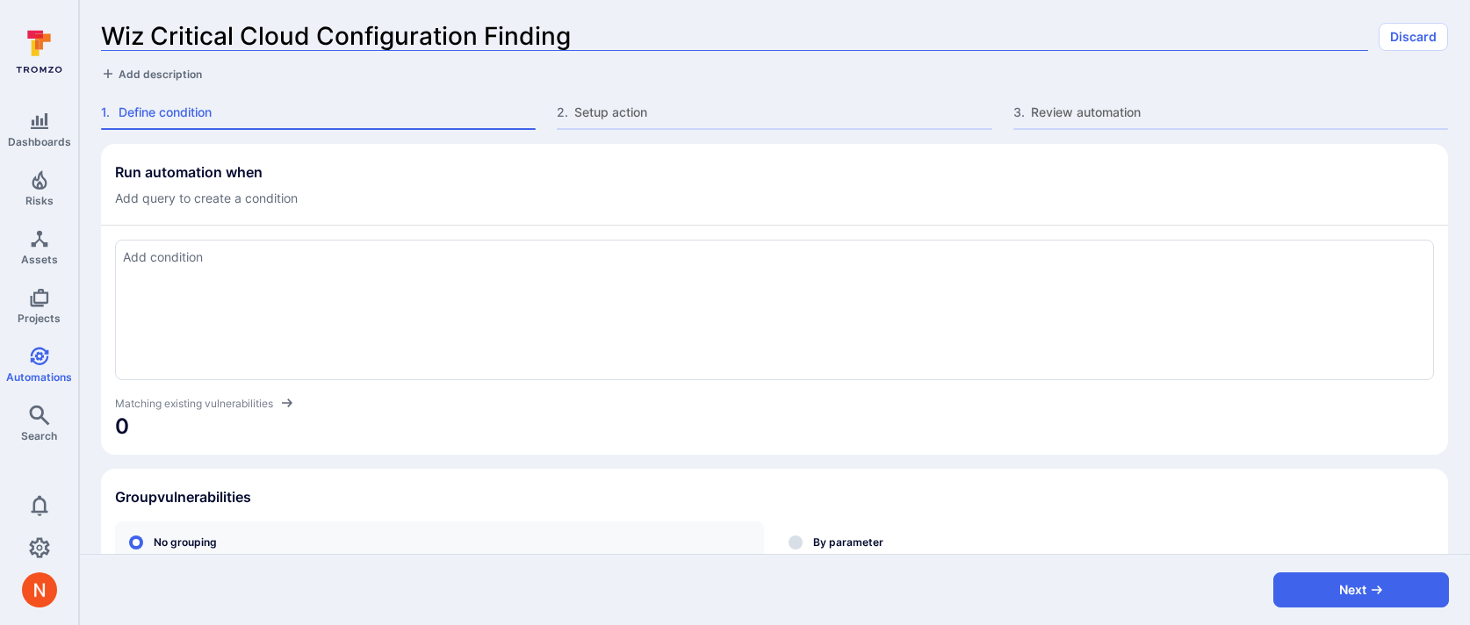
type input "Wiz Critical Cloud Configuration Findings"
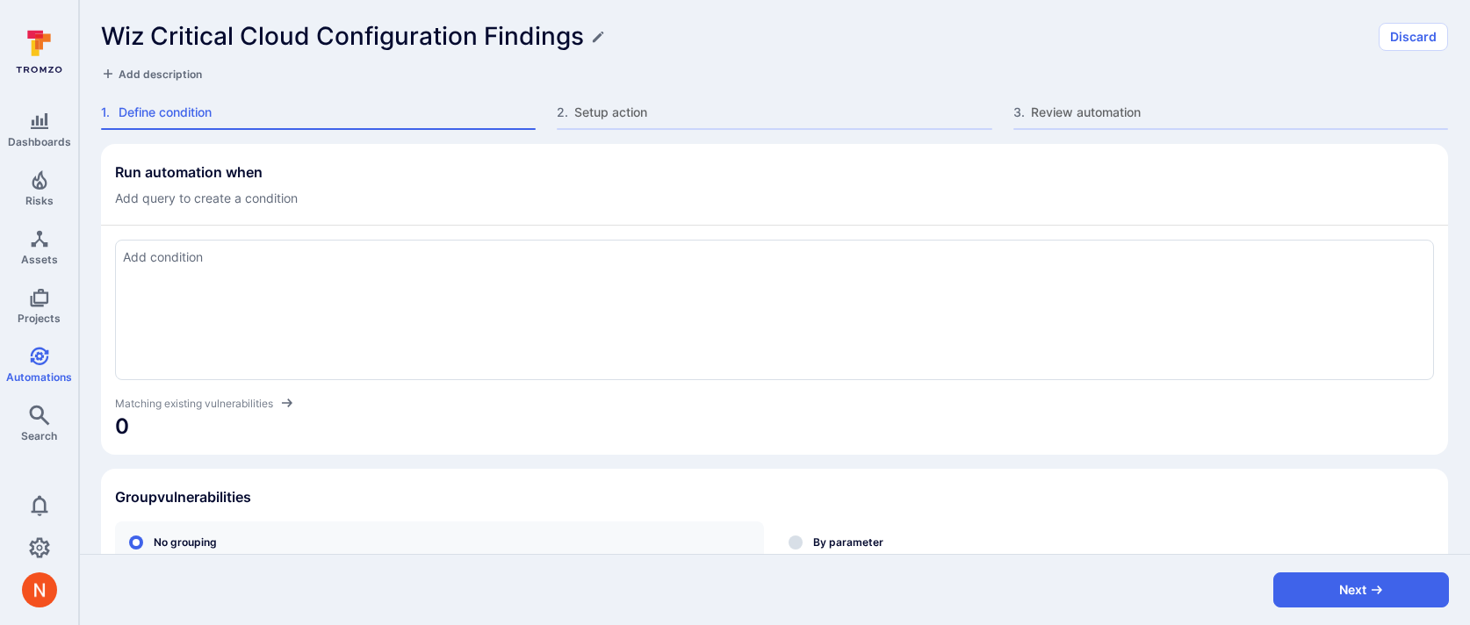
click at [162, 257] on textarea "Add condition" at bounding box center [774, 257] width 1303 height 19
click at [257, 256] on textarea "Add condition" at bounding box center [774, 257] width 1303 height 19
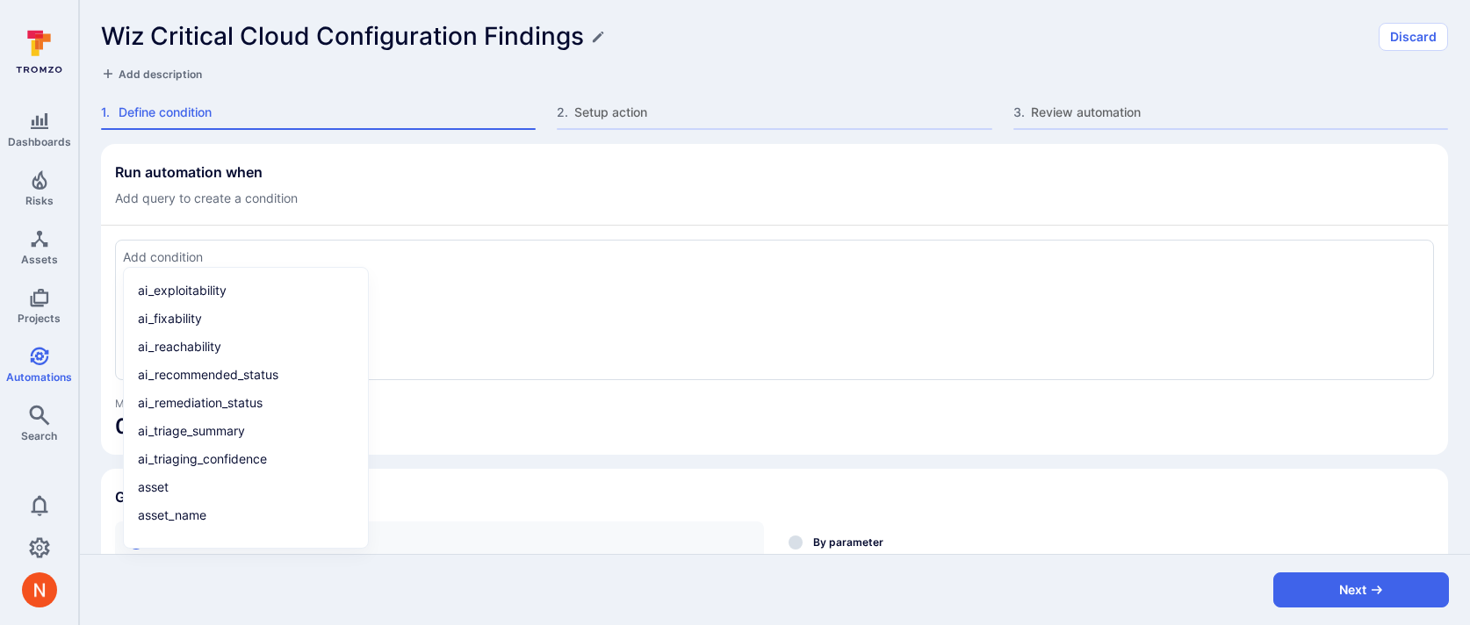
paste textarea "tool_name = "wiz" and severity in ("critical") and tags = "wiz_vulnerability" a…"
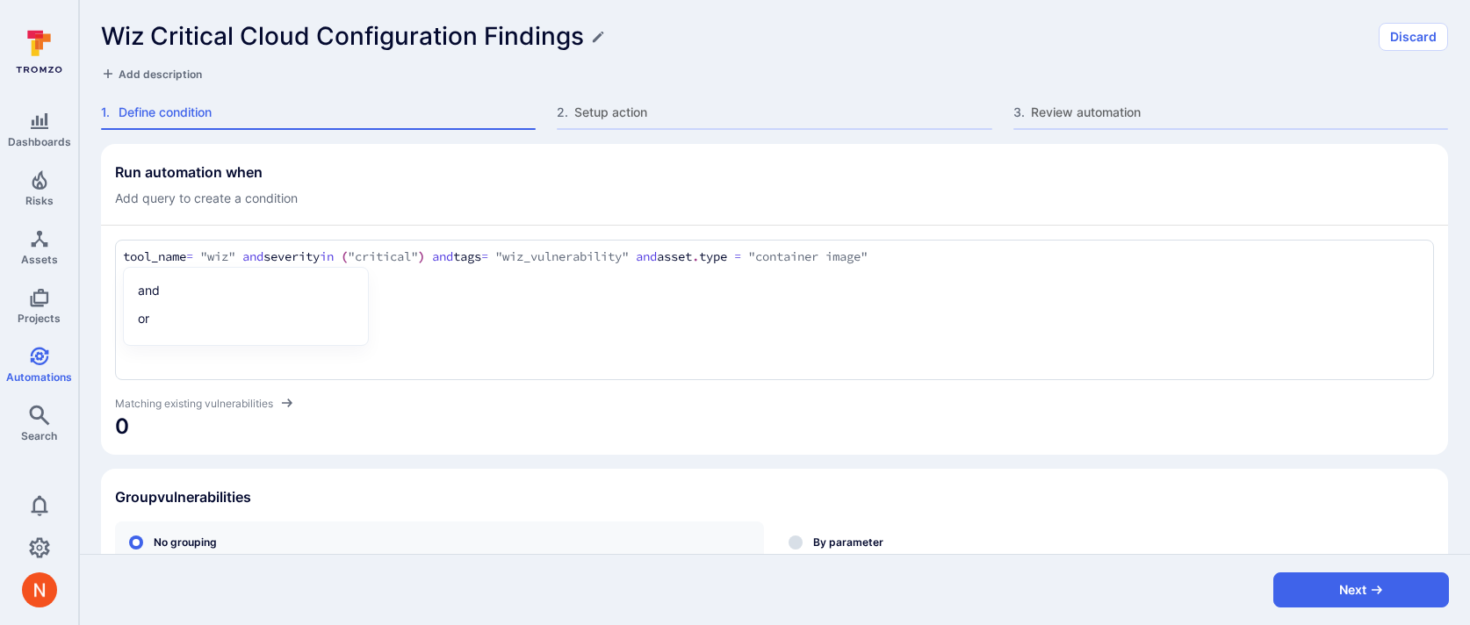
click at [681, 257] on textarea "tool_name = "wiz" and severity in ("critical") and tags = "wiz_vulnerability" a…" at bounding box center [774, 257] width 1303 height 19
click at [709, 446] on section "Run automation when Add query to create a condition tool_name = "wiz" and sever…" at bounding box center [774, 299] width 1347 height 311
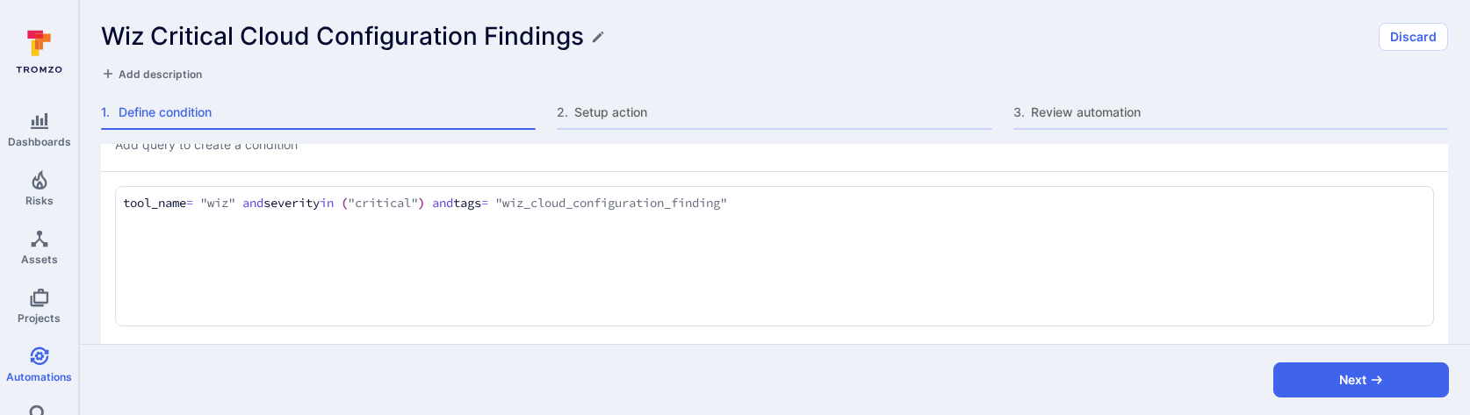
scroll to position [12, 0]
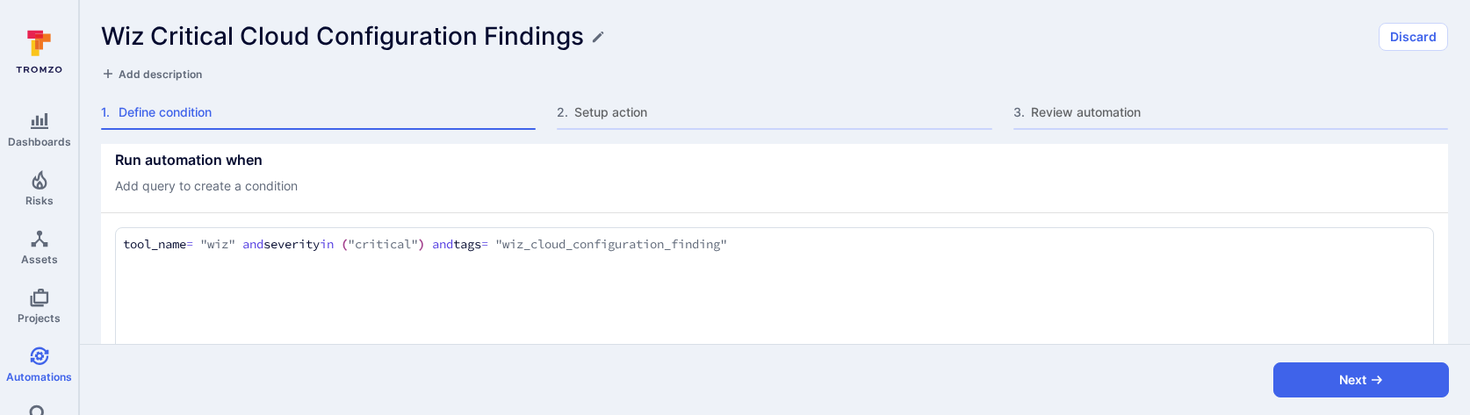
click at [814, 233] on div "tool_name = "wiz" and severity in ("critical") and tags = "wiz_cloud_configurat…" at bounding box center [774, 297] width 1319 height 141
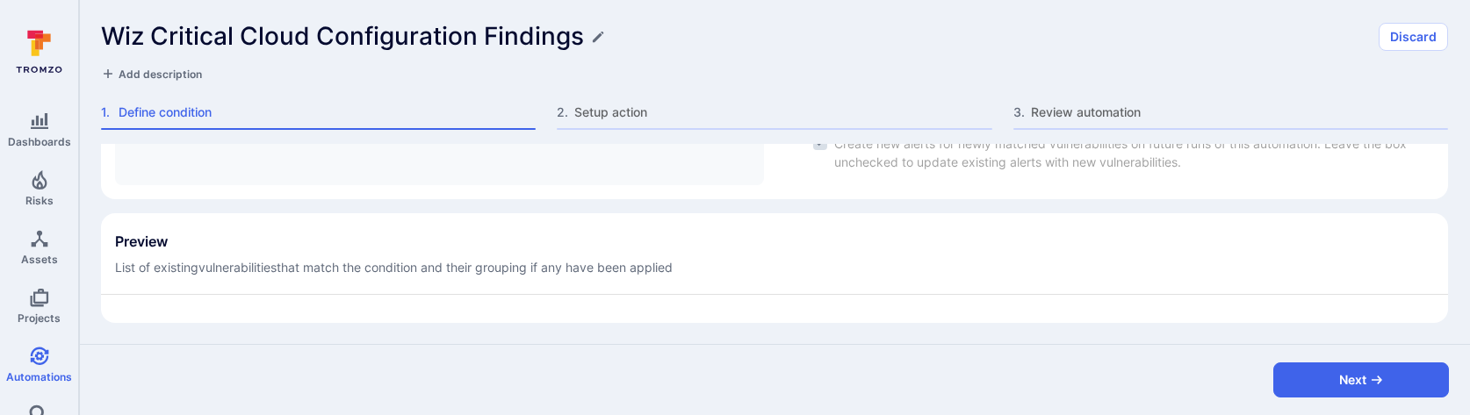
scroll to position [0, 0]
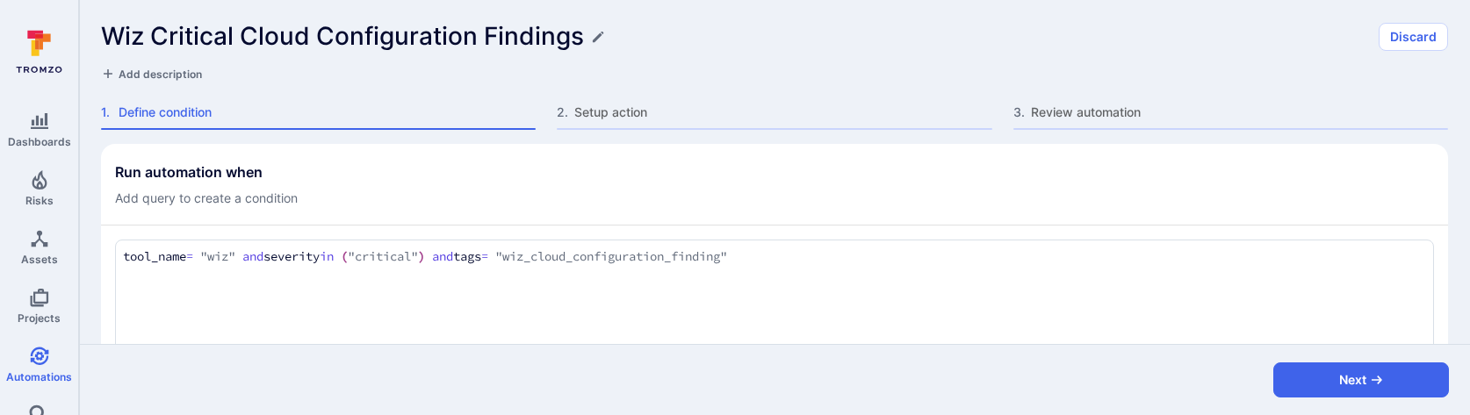
click at [801, 251] on textarea "tool_name = "wiz" and severity in ("critical") and tags = "wiz_cloud_configurat…" at bounding box center [774, 257] width 1303 height 19
type textarea "tool_name = "wiz" and severity in ("critical") and tags = "wiz_cloud_configurat…"
click at [801, 188] on div "Run automation when Add query to create a condition" at bounding box center [774, 185] width 1319 height 44
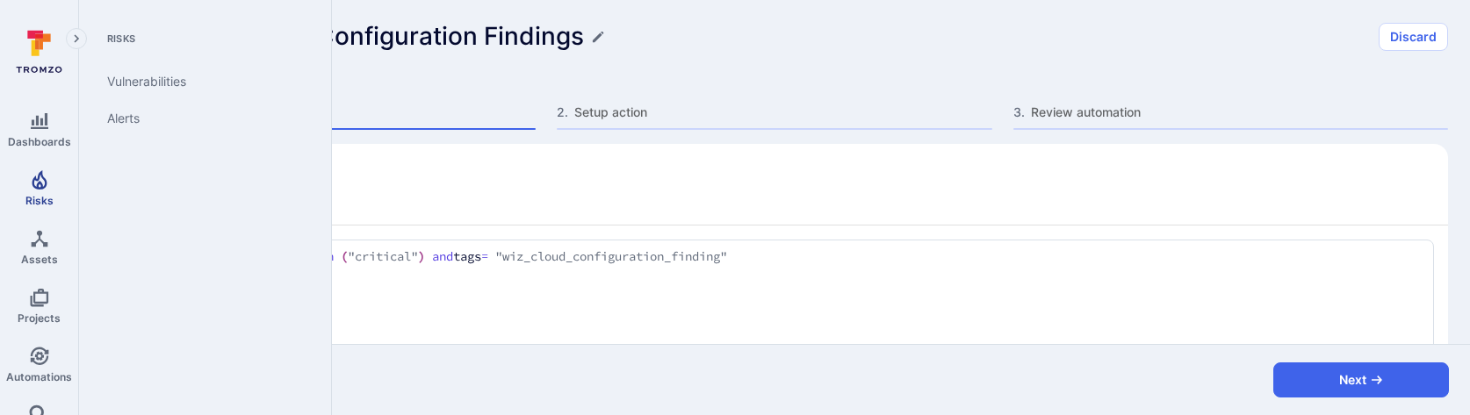
click at [38, 196] on span "Risks" at bounding box center [39, 200] width 28 height 13
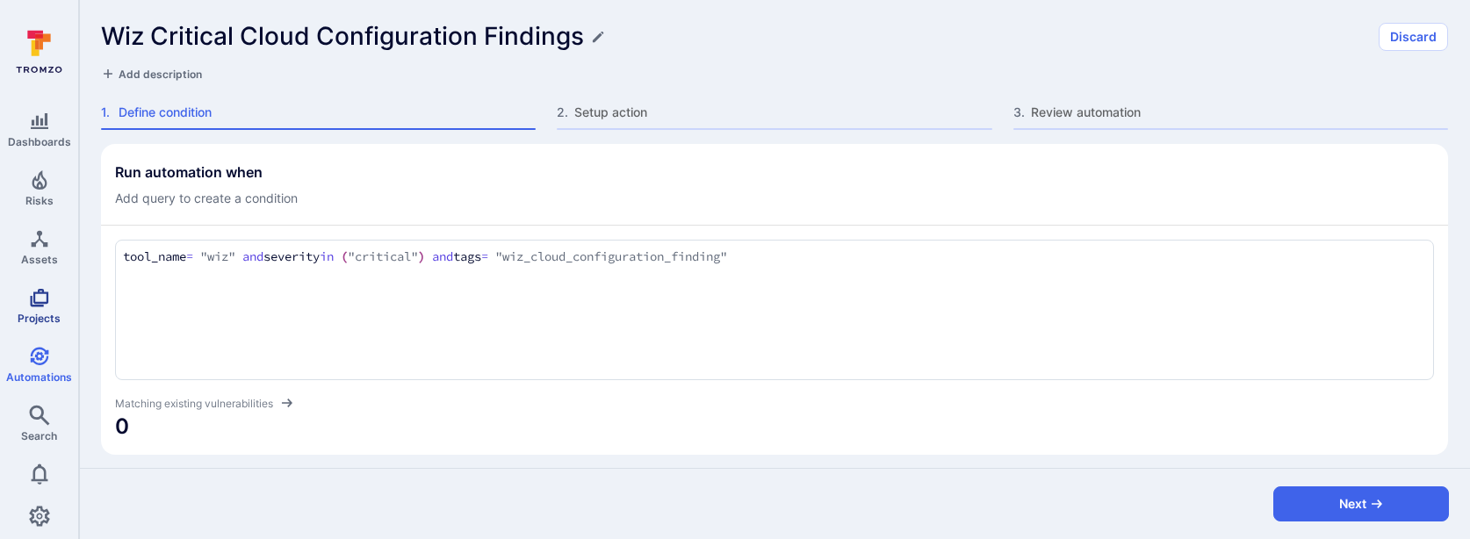
click at [37, 295] on icon "Projects" at bounding box center [39, 297] width 21 height 21
click at [250, 40] on h1 "Wiz Critical Cloud Configuration Findings" at bounding box center [342, 36] width 483 height 29
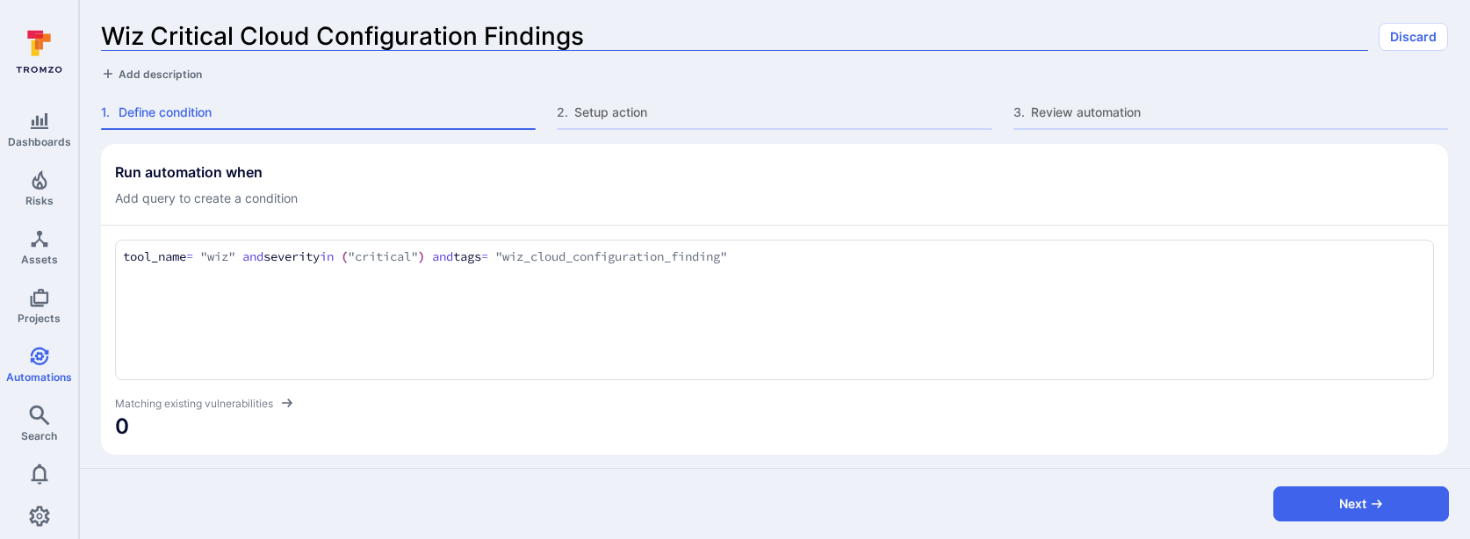
drag, startPoint x: 242, startPoint y: 40, endPoint x: 595, endPoint y: 41, distance: 352.2
click at [595, 43] on input "Wiz Critical Cloud Configuration Findings" at bounding box center [734, 36] width 1267 height 29
type input "Wiz Critical Issues"
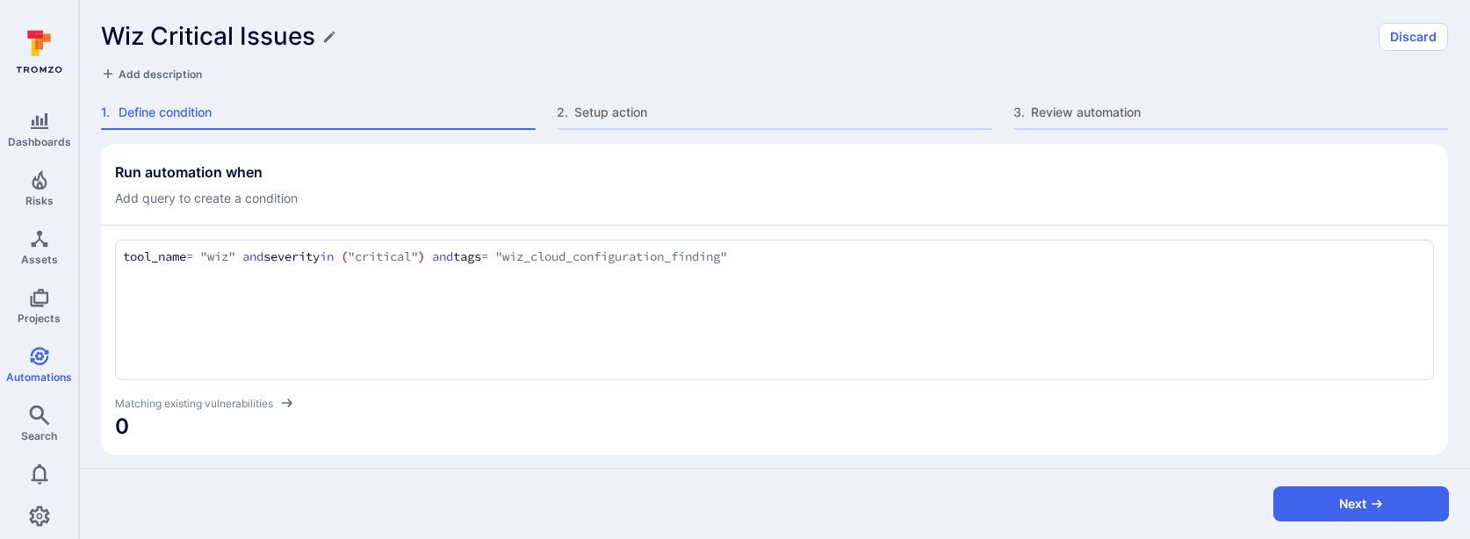
click at [611, 256] on textarea "tool_name = "wiz" and severity in ("critical") and tags = "wiz_cloud_configurat…" at bounding box center [774, 257] width 1303 height 19
click at [238, 32] on h1 "Wiz Critical Issues" at bounding box center [208, 36] width 214 height 29
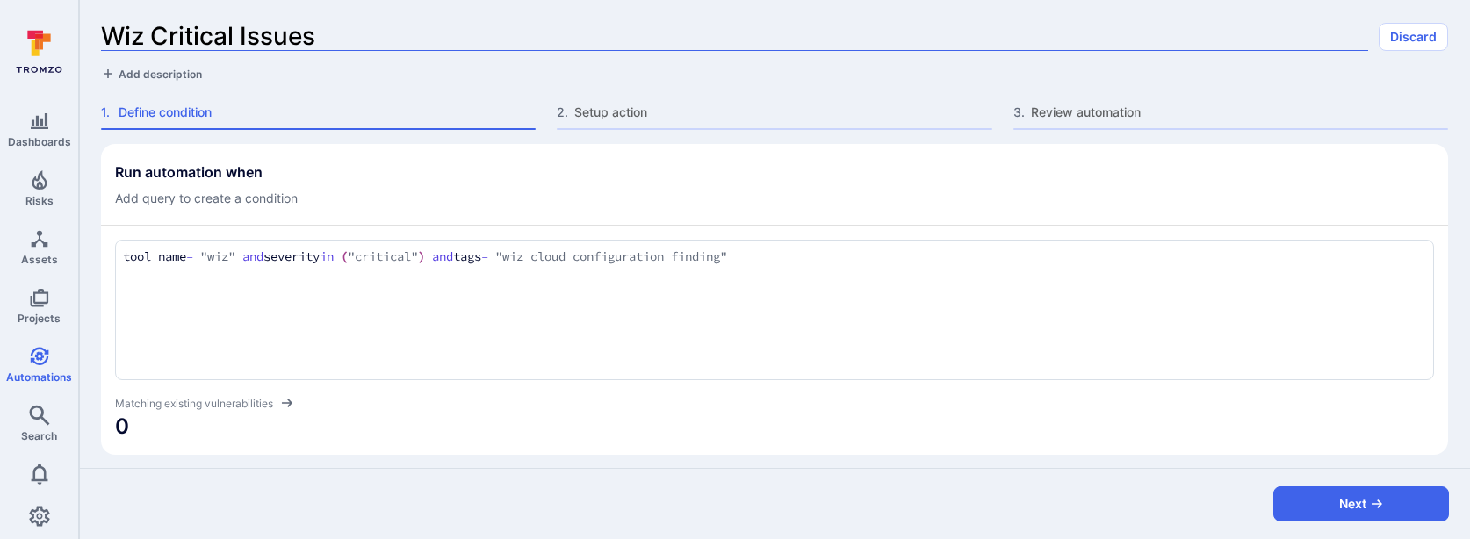
click at [234, 40] on input "Wiz Critical Issues" at bounding box center [734, 36] width 1267 height 29
type input "Wiz Critical/High Issues"
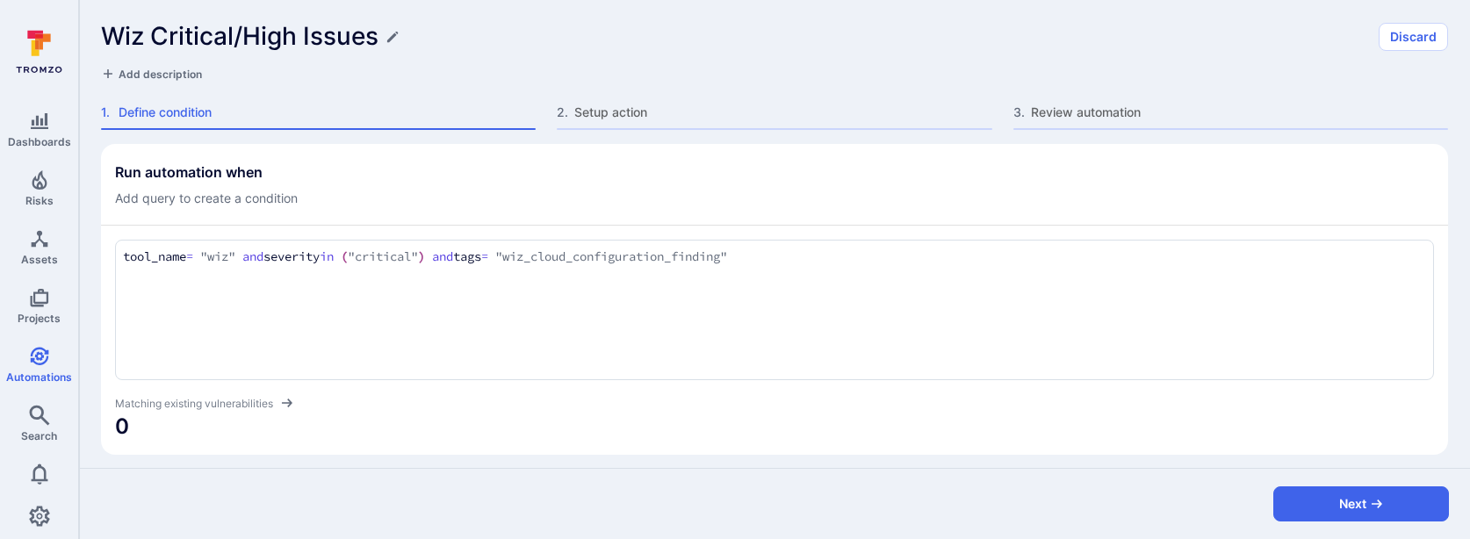
drag, startPoint x: 588, startPoint y: 258, endPoint x: 788, endPoint y: 249, distance: 200.5
click at [788, 249] on textarea "tool_name = "wiz" and severity in ("critical") and tags = "wiz_cloud_configurat…" at bounding box center [774, 257] width 1303 height 19
click at [824, 191] on div "Run automation when Add query to create a condition" at bounding box center [774, 185] width 1319 height 44
click at [455, 254] on textarea "tool_name = "wiz" and severity in ("critical") and tags = "wiz_issue"" at bounding box center [774, 256] width 1303 height 19
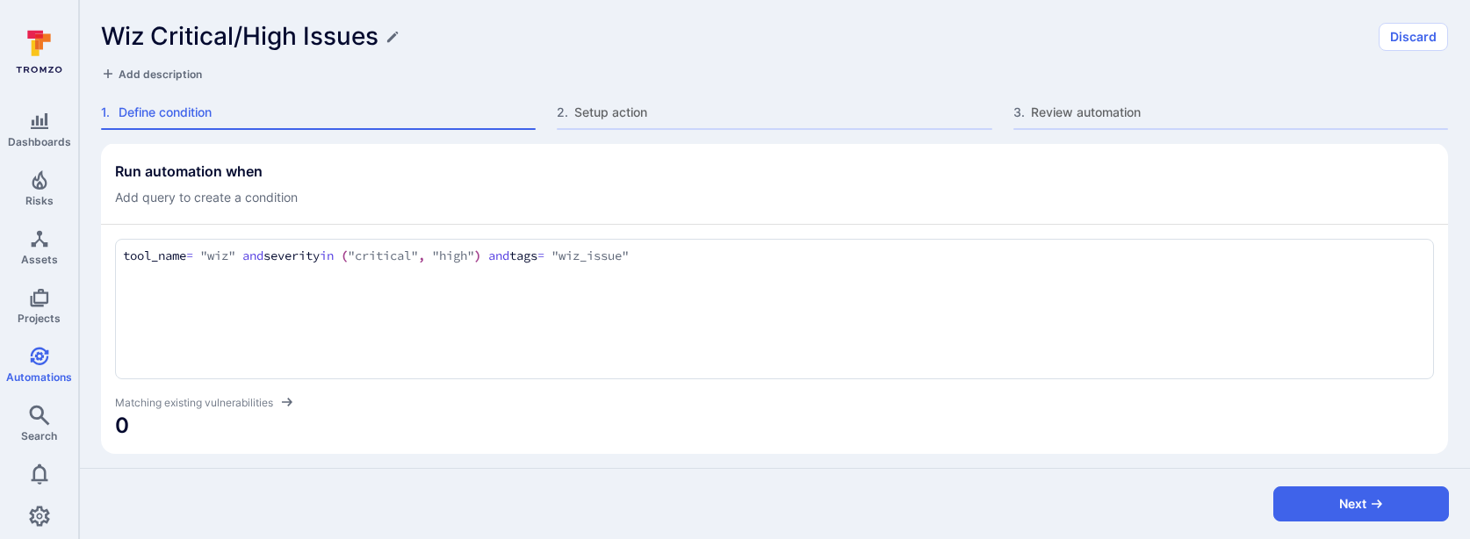
type textarea "tool_name = "wiz" and severity in ("critical", "high") and tags = "wiz_issue""
click at [668, 173] on div "Run automation when Add query to create a condition" at bounding box center [774, 184] width 1319 height 44
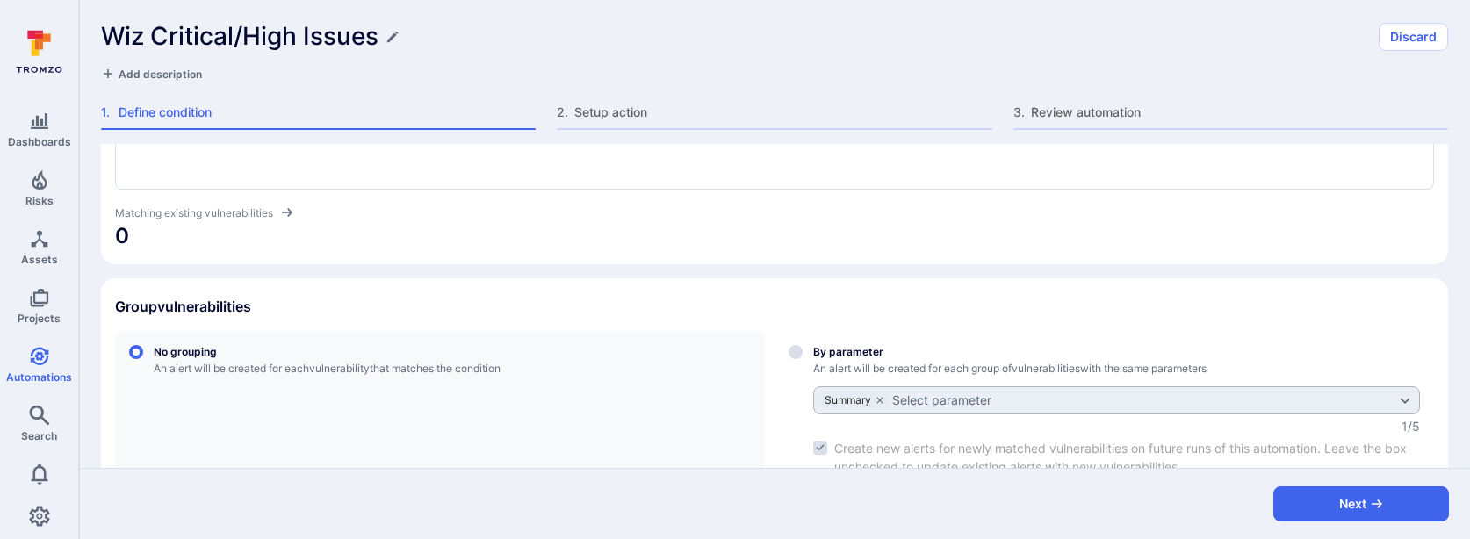
scroll to position [216, 0]
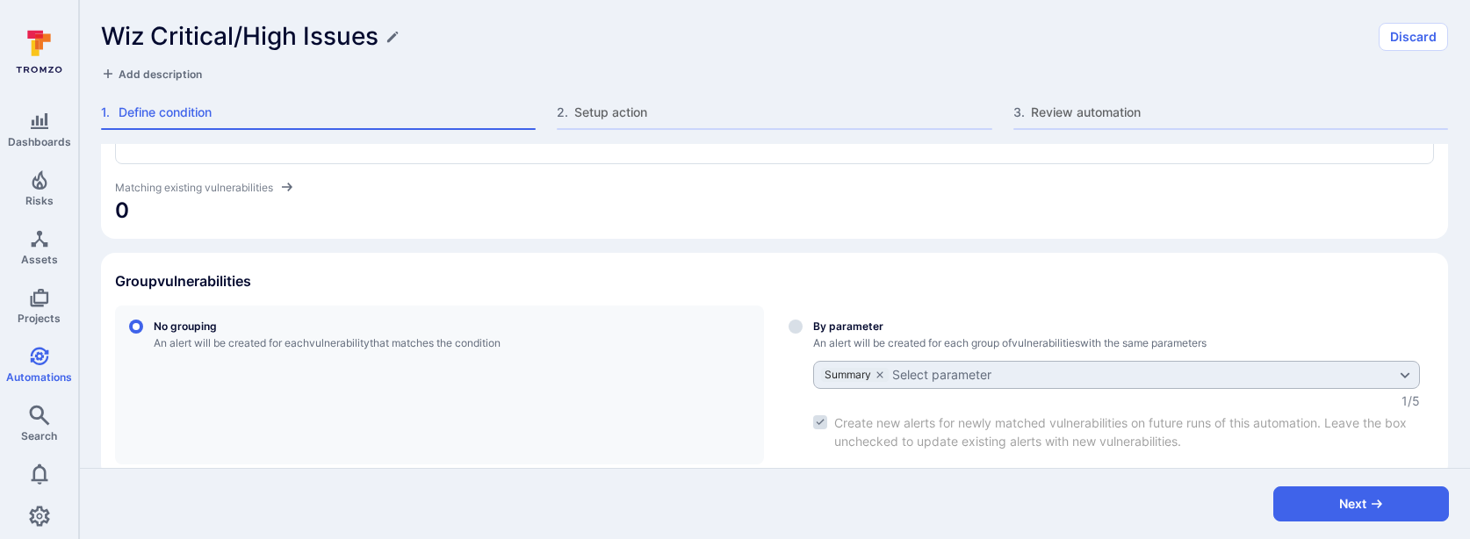
click at [674, 220] on span "0" at bounding box center [774, 211] width 1319 height 28
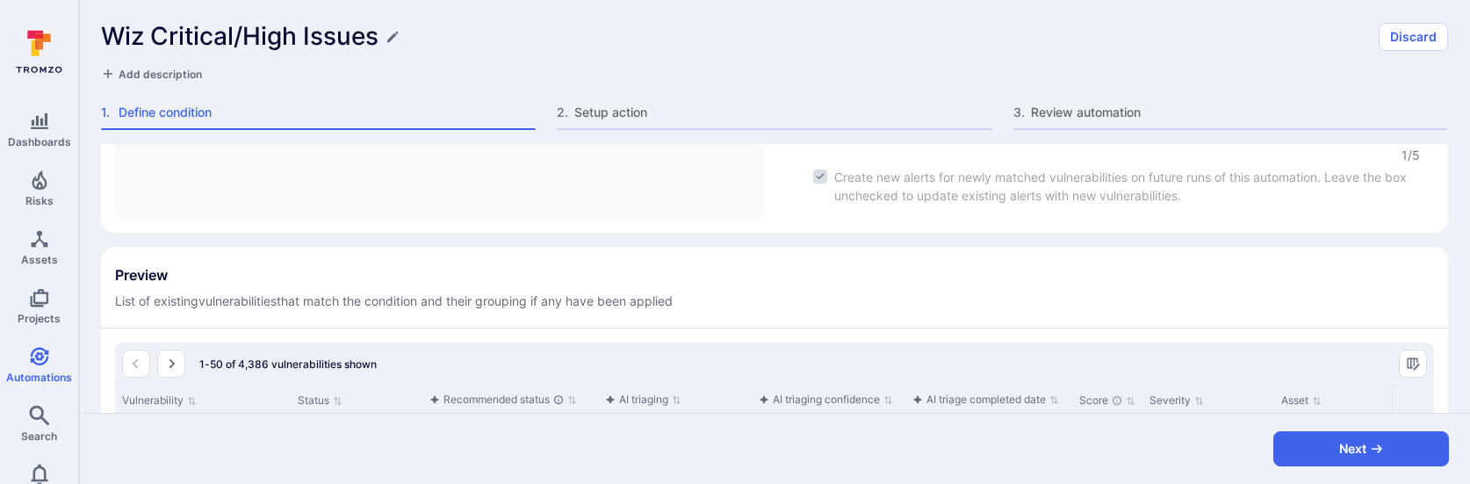
scroll to position [306, 0]
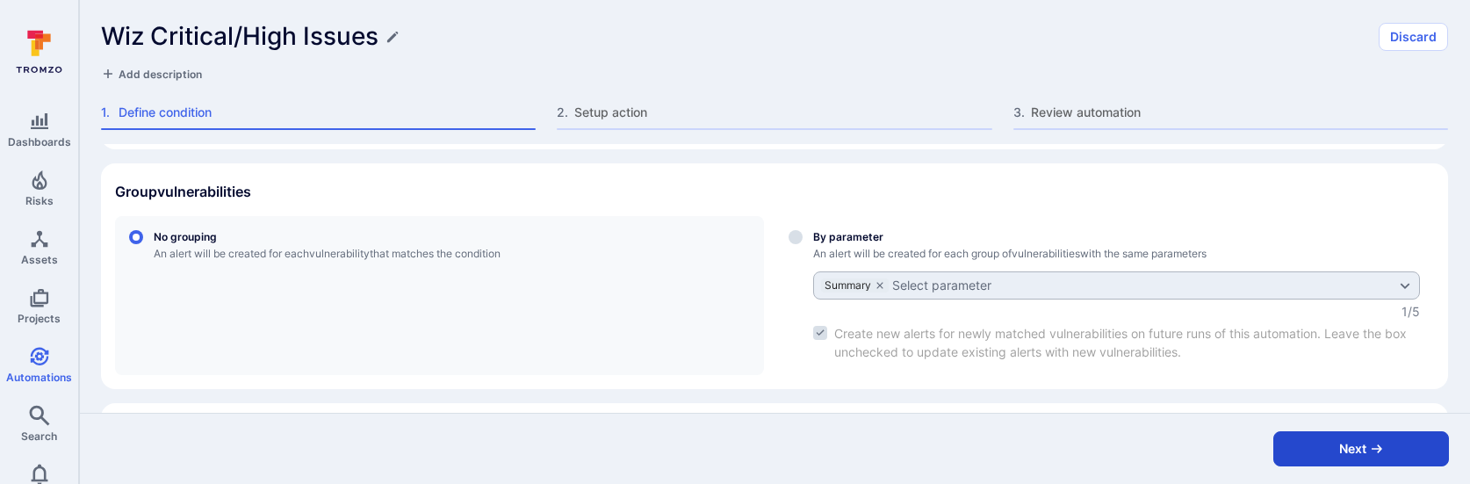
click at [1333, 446] on button "Next" at bounding box center [1361, 448] width 176 height 35
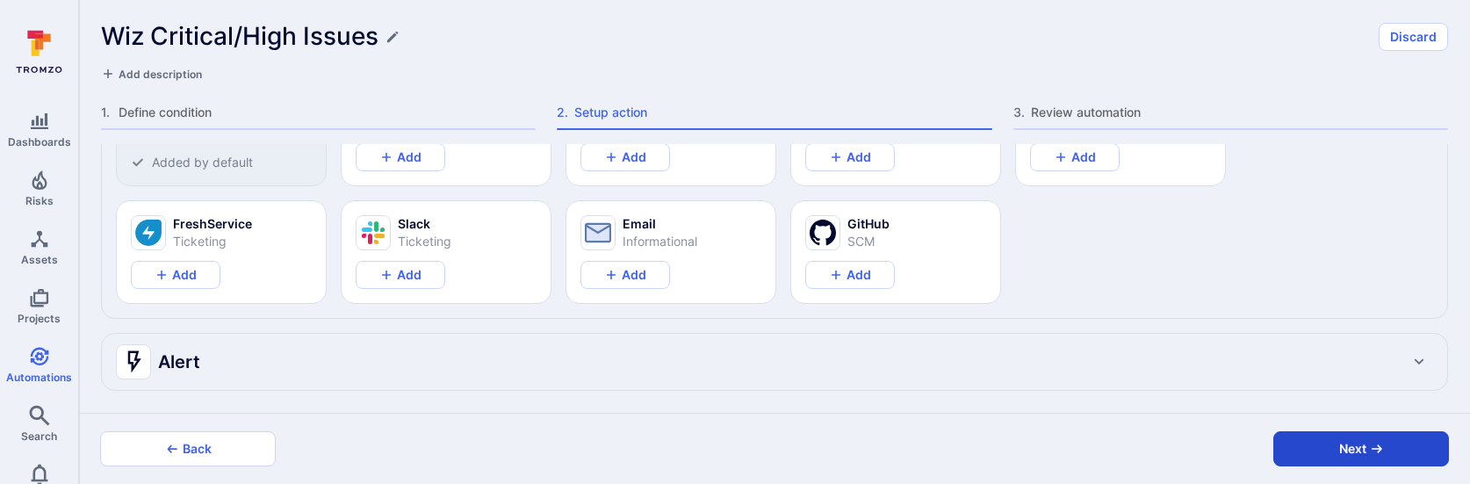
scroll to position [133, 0]
type textarea "x"
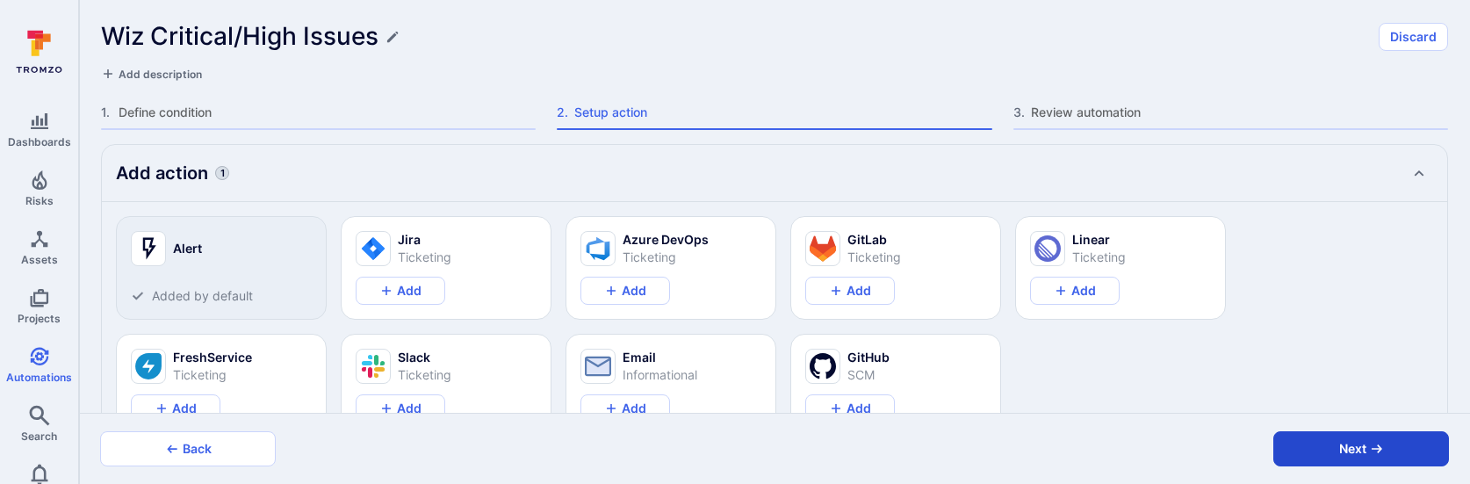
type textarea "x"
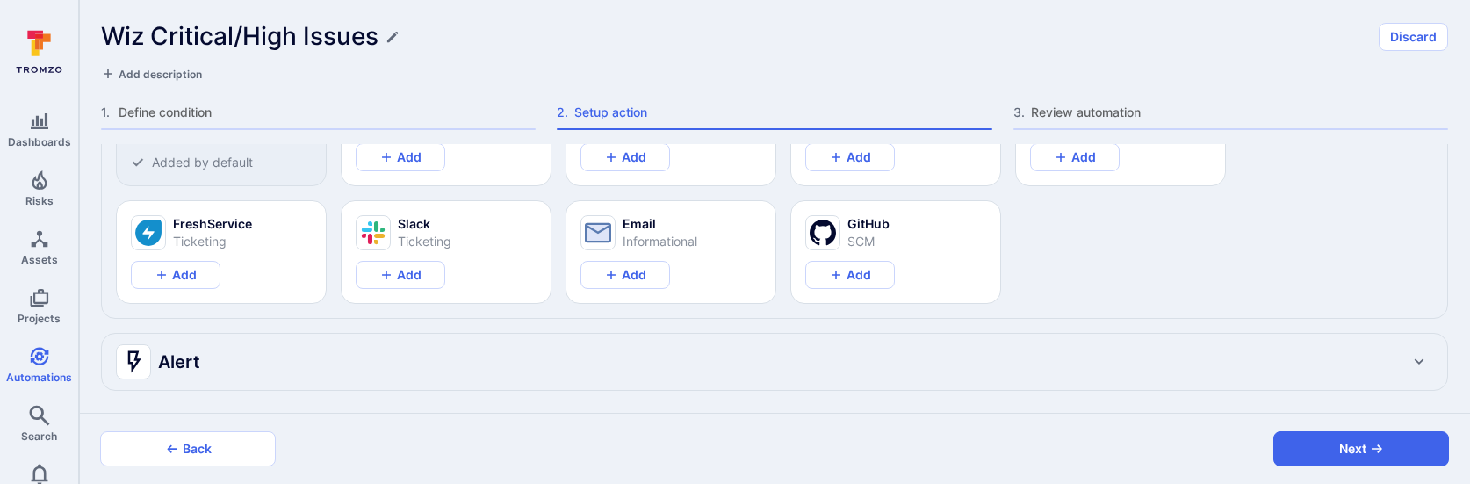
click at [516, 357] on div "Alert" at bounding box center [757, 362] width 1282 height 28
type textarea "x"
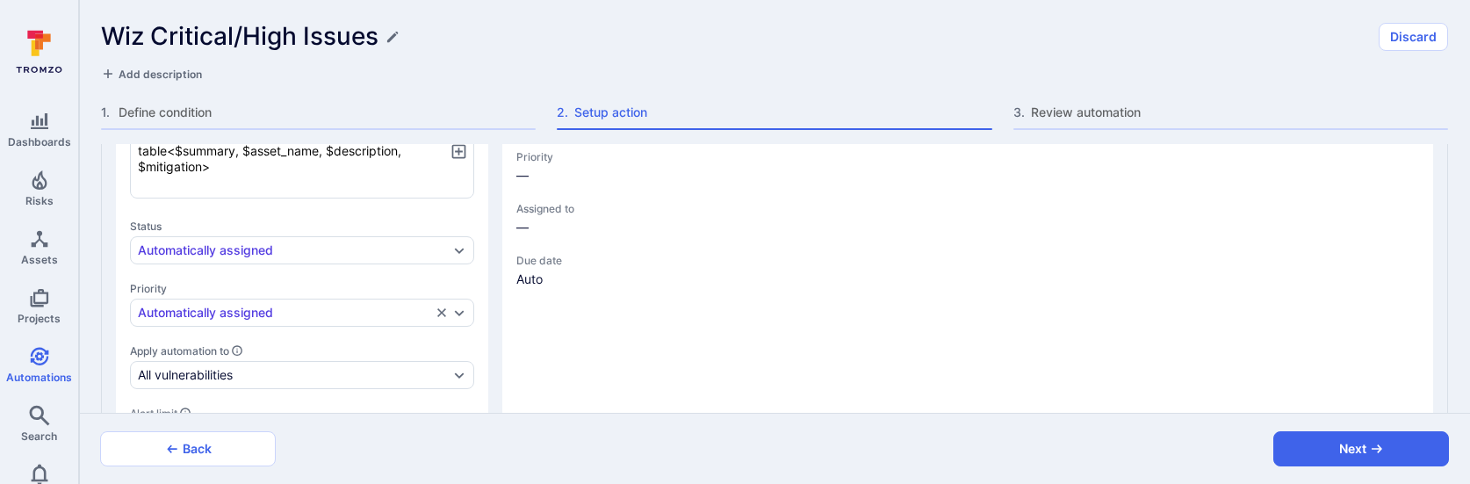
scroll to position [641, 0]
type textarea "x"
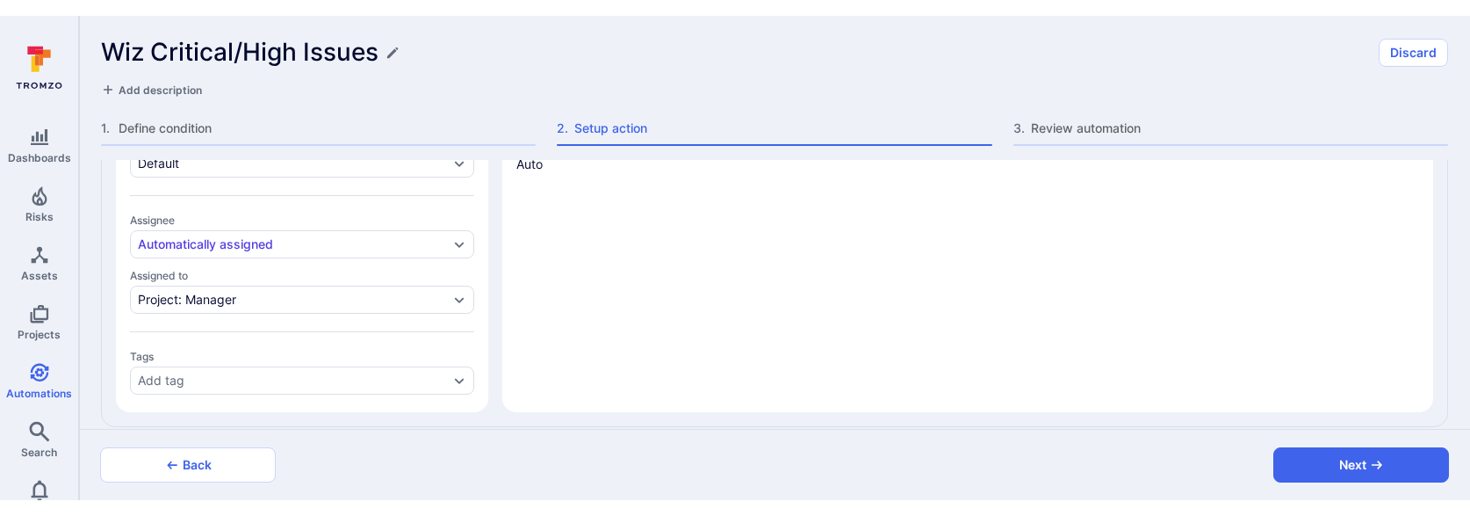
scroll to position [1118, 0]
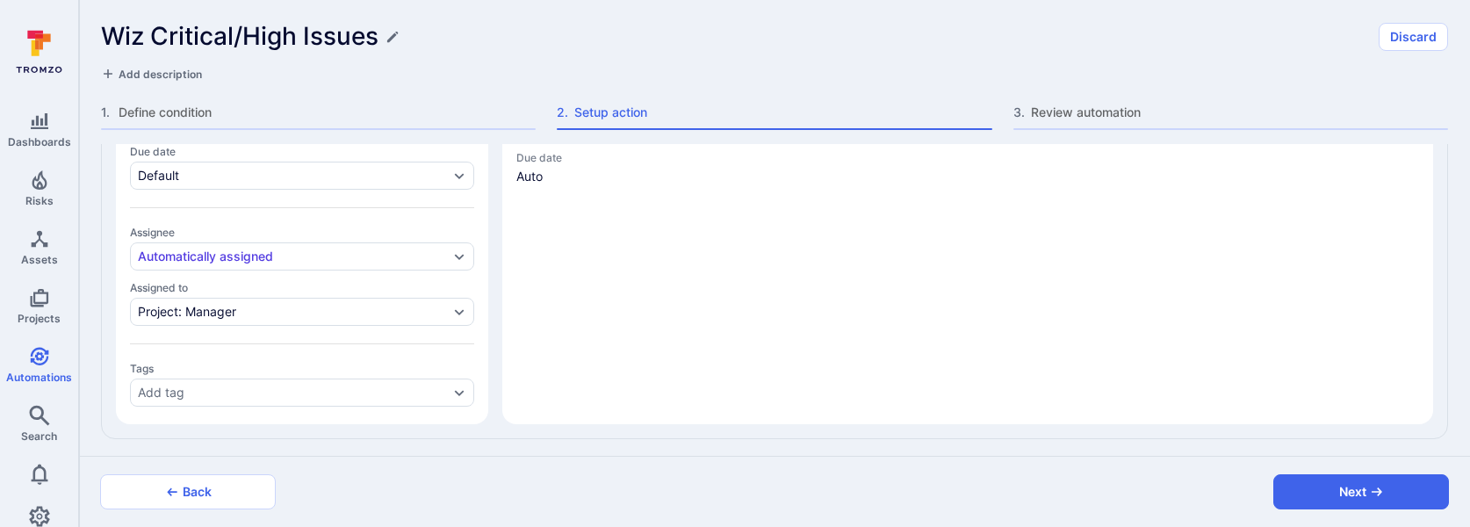
type textarea "x"
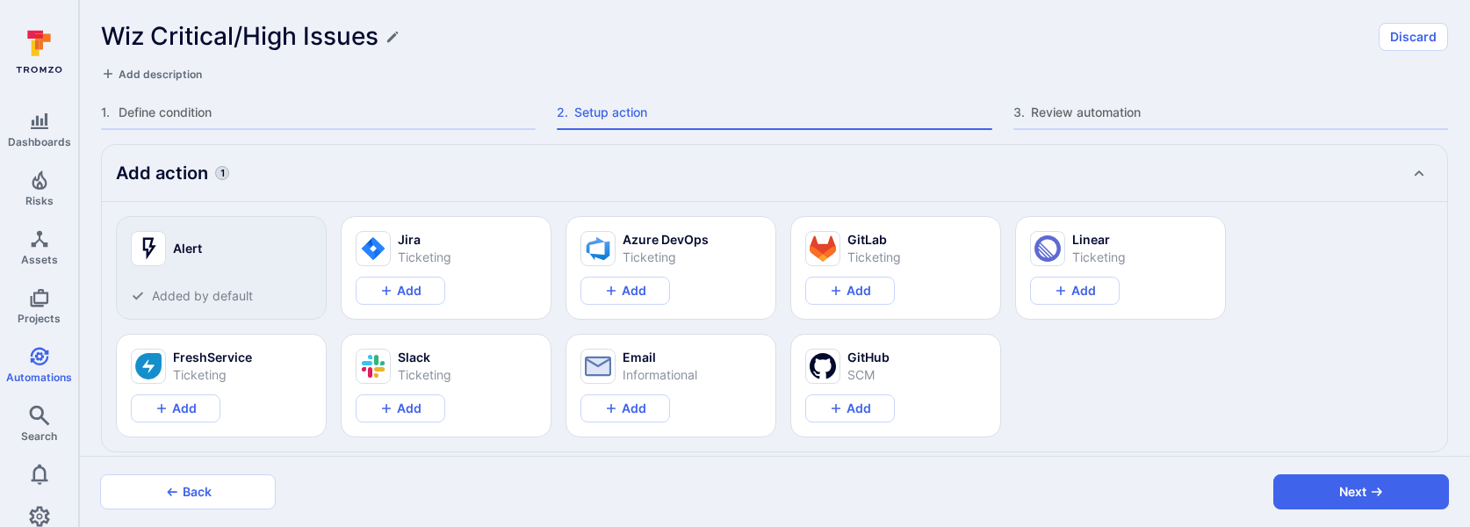
scroll to position [1089, 0]
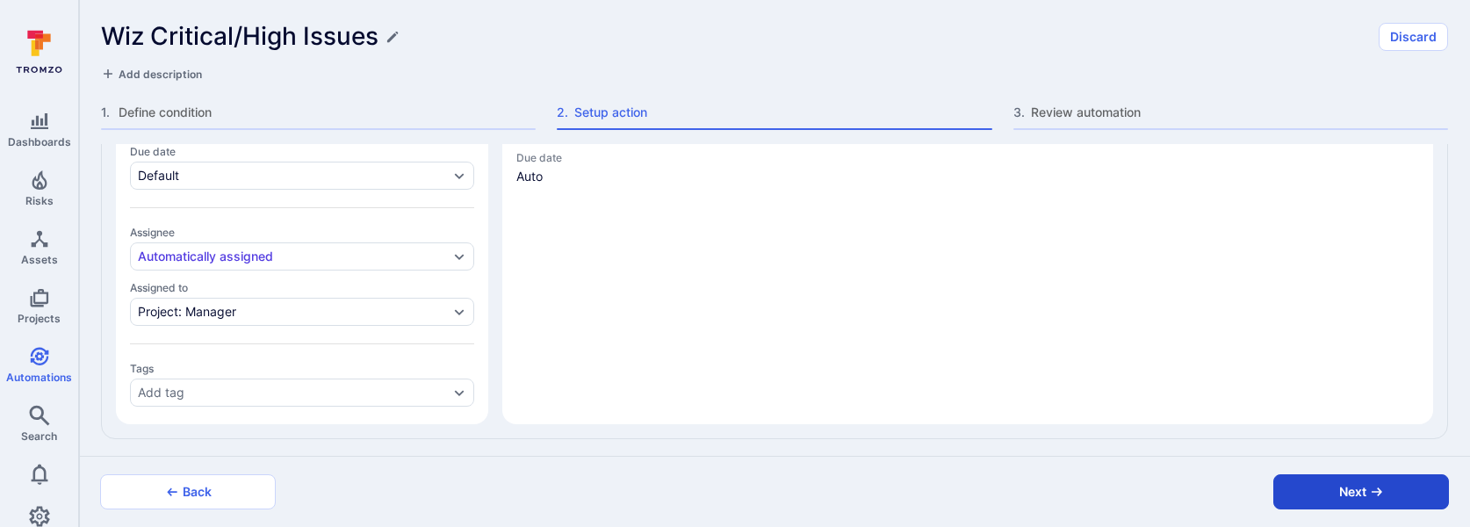
click at [1304, 487] on button "Next" at bounding box center [1361, 491] width 176 height 35
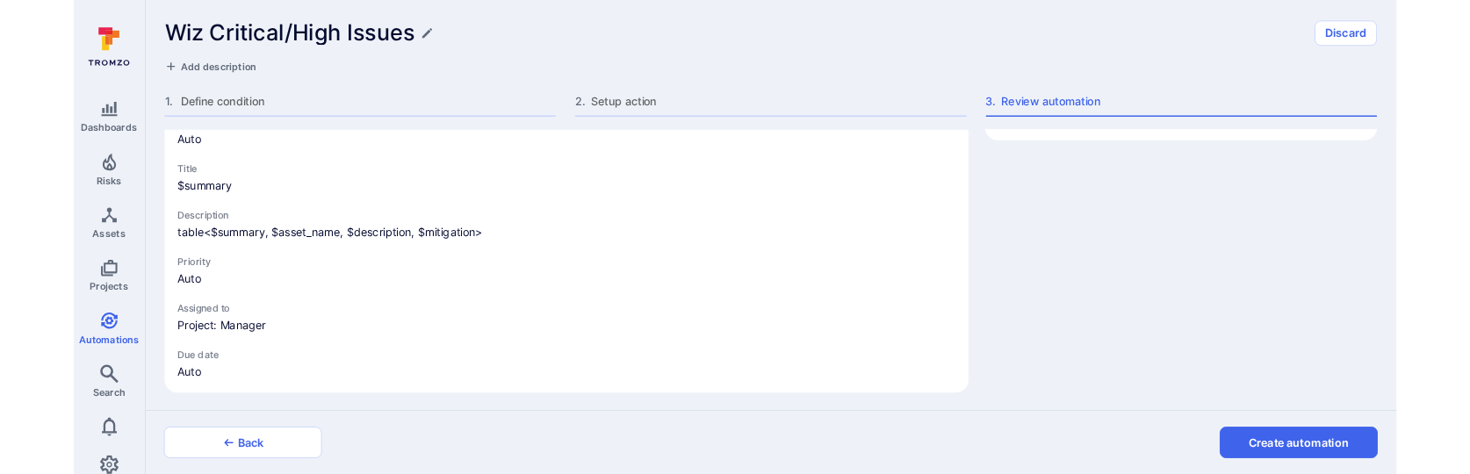
scroll to position [0, 0]
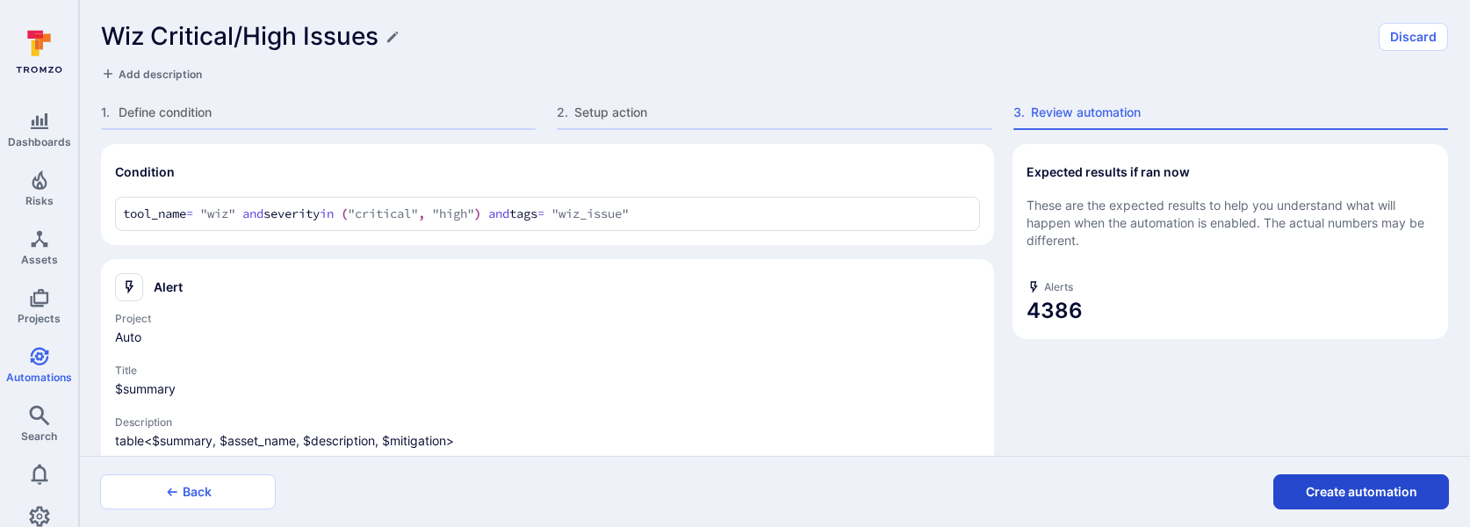
click at [1333, 503] on button "Create automation" at bounding box center [1361, 491] width 176 height 35
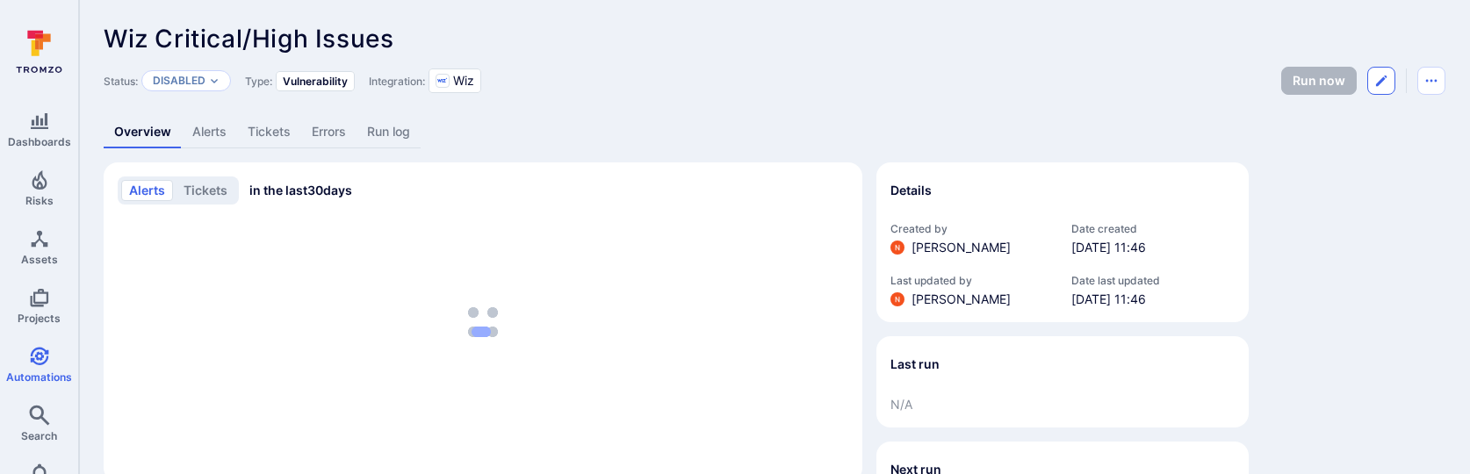
click at [1378, 75] on icon "Edit automation" at bounding box center [1381, 81] width 14 height 14
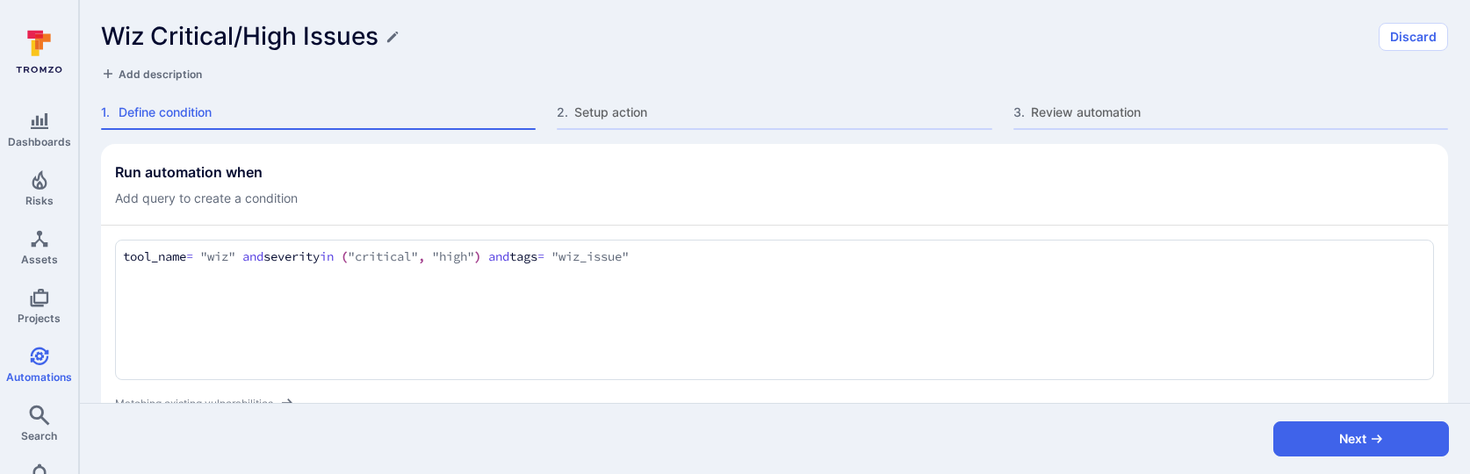
scroll to position [207, 0]
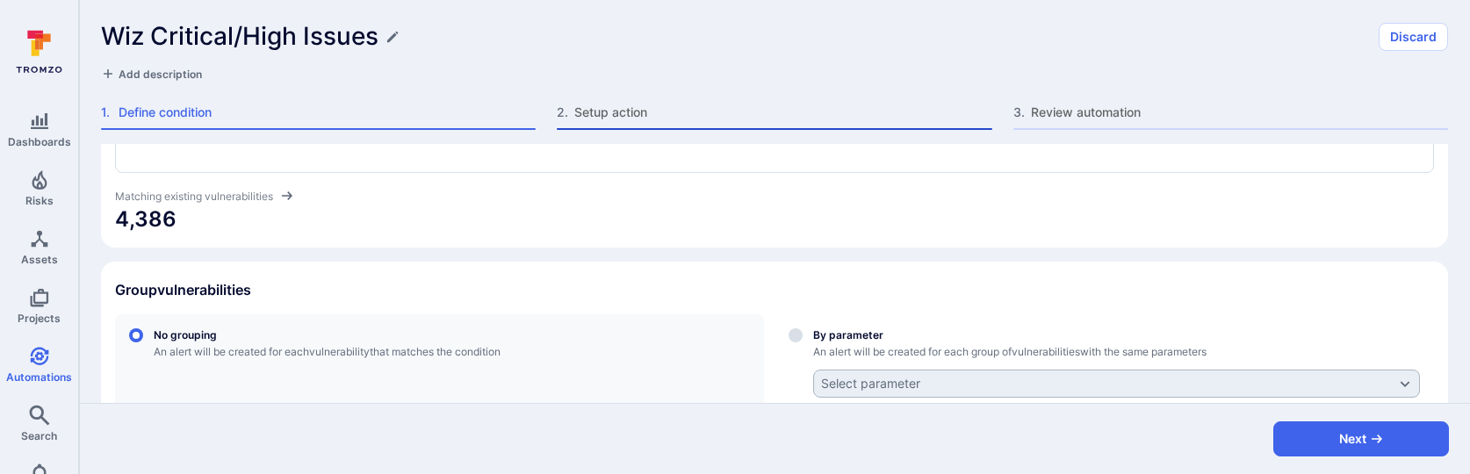
click at [636, 112] on span "Setup action" at bounding box center [782, 113] width 417 height 18
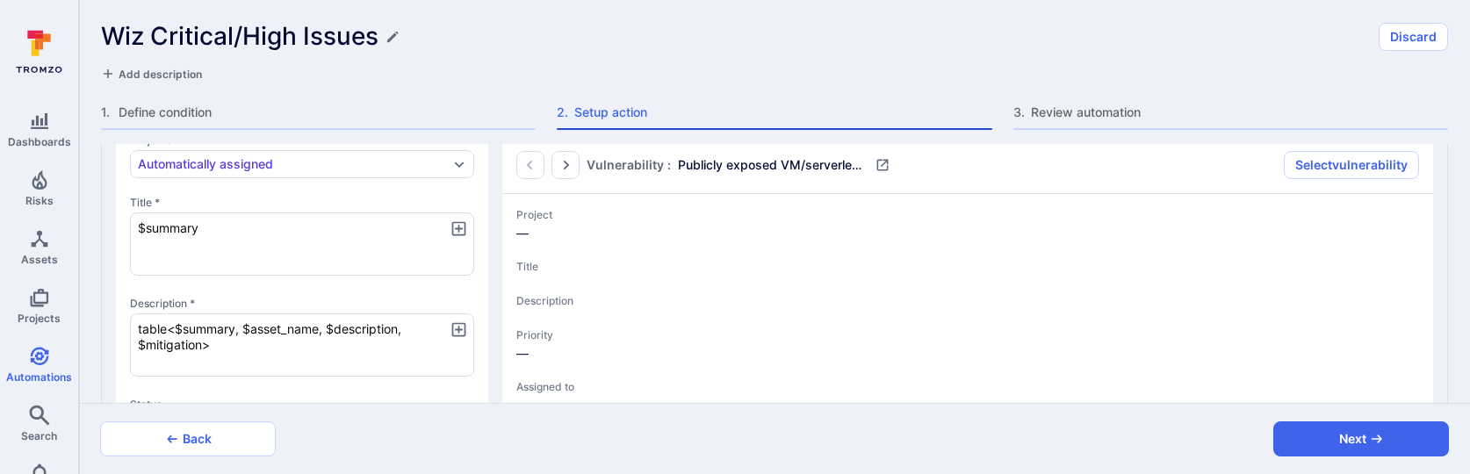
type textarea "x"
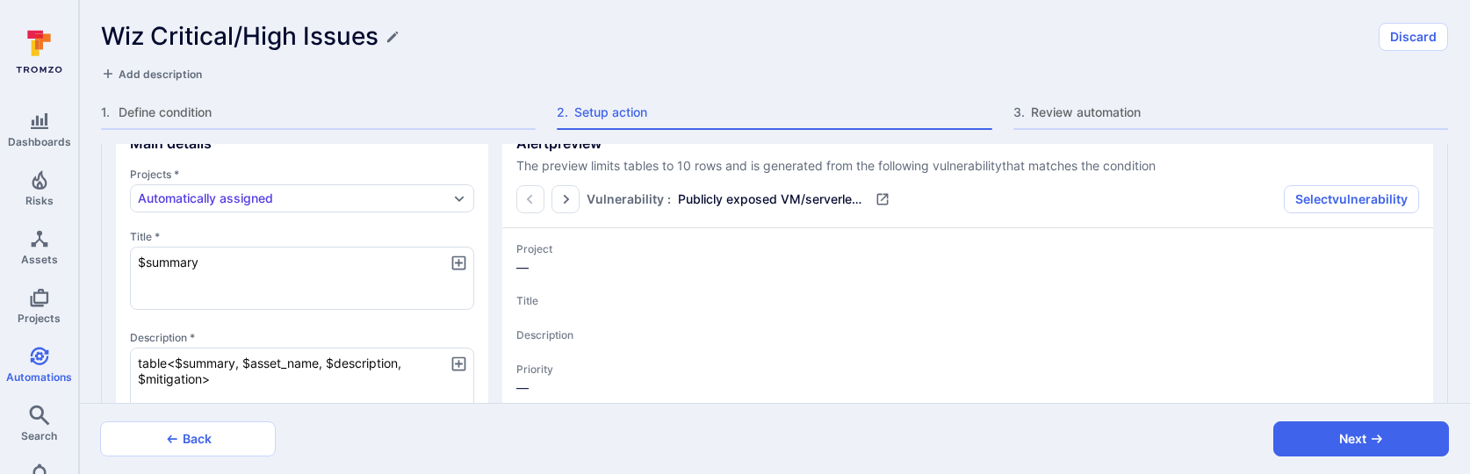
scroll to position [168, 0]
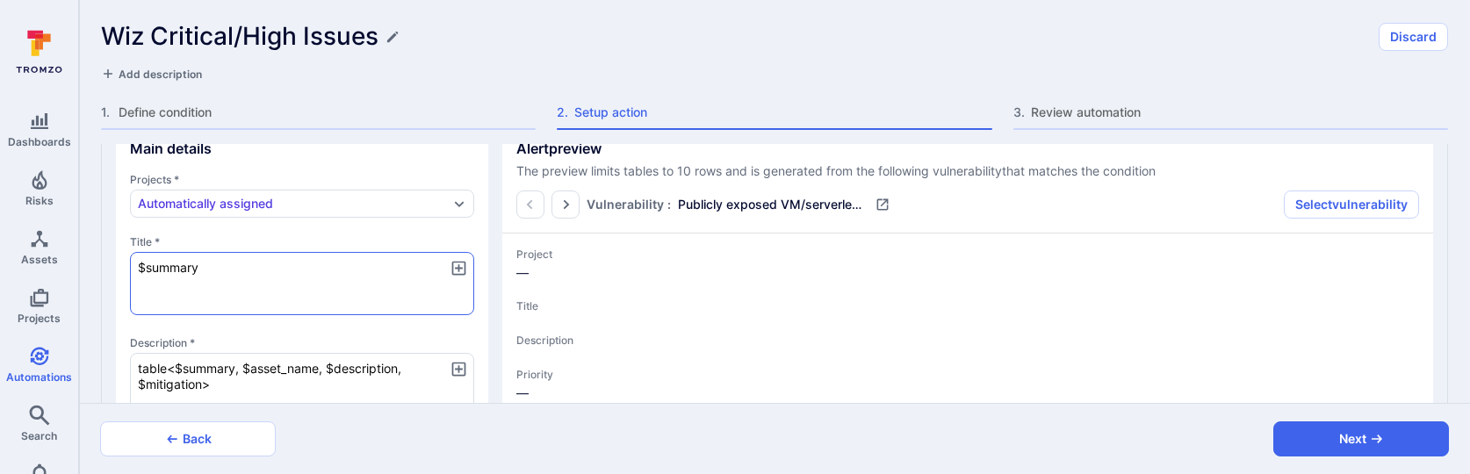
type textarea "x"
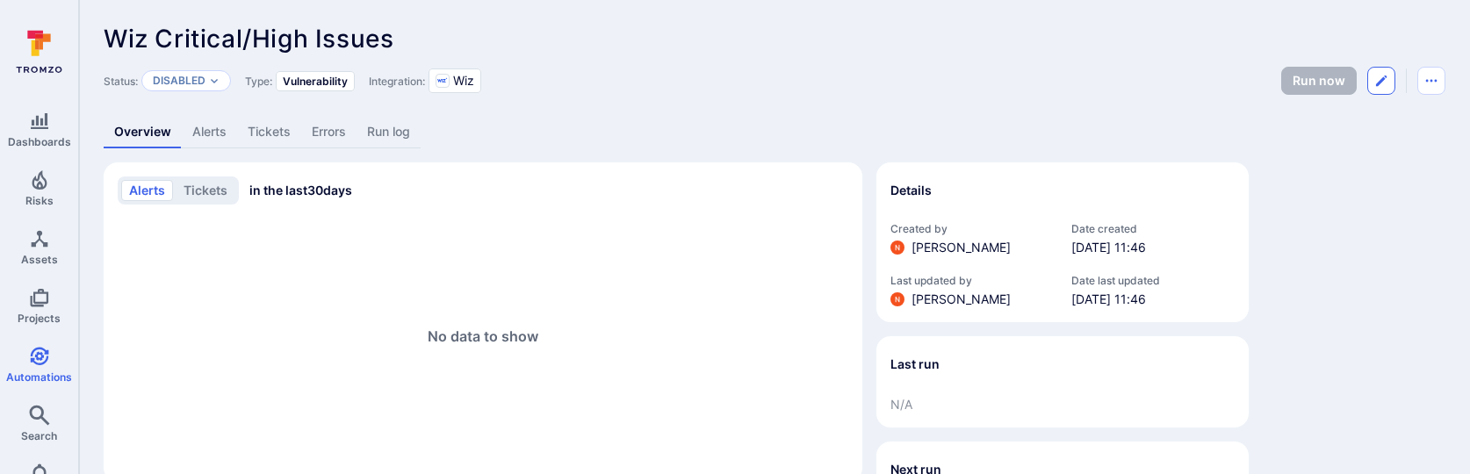
click at [1379, 84] on icon "Edit automation" at bounding box center [1381, 81] width 14 height 14
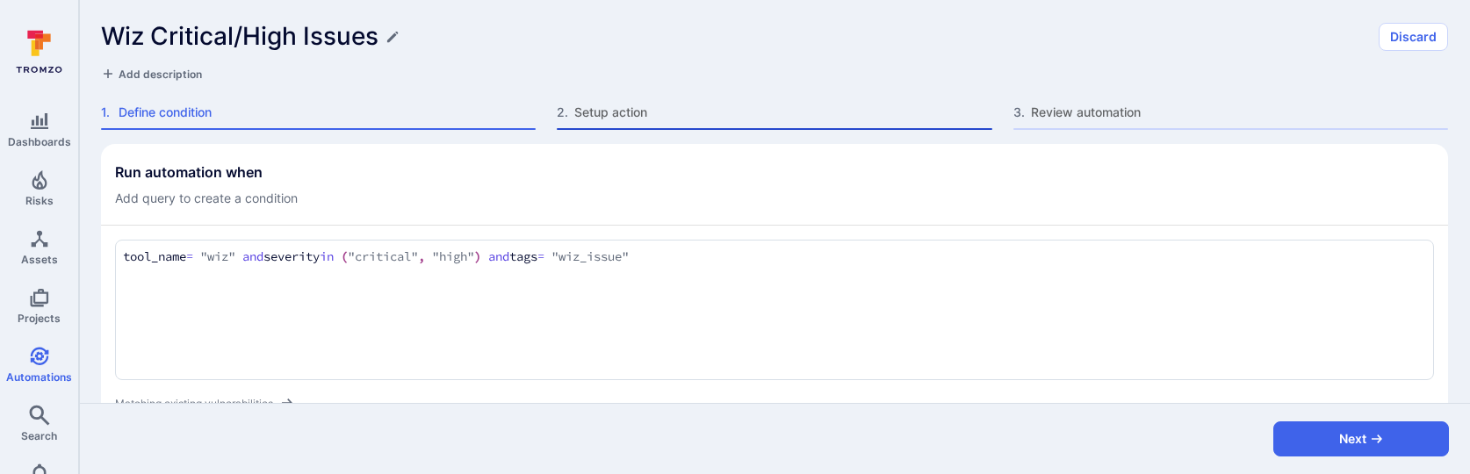
click at [628, 119] on span "Setup action" at bounding box center [782, 113] width 417 height 18
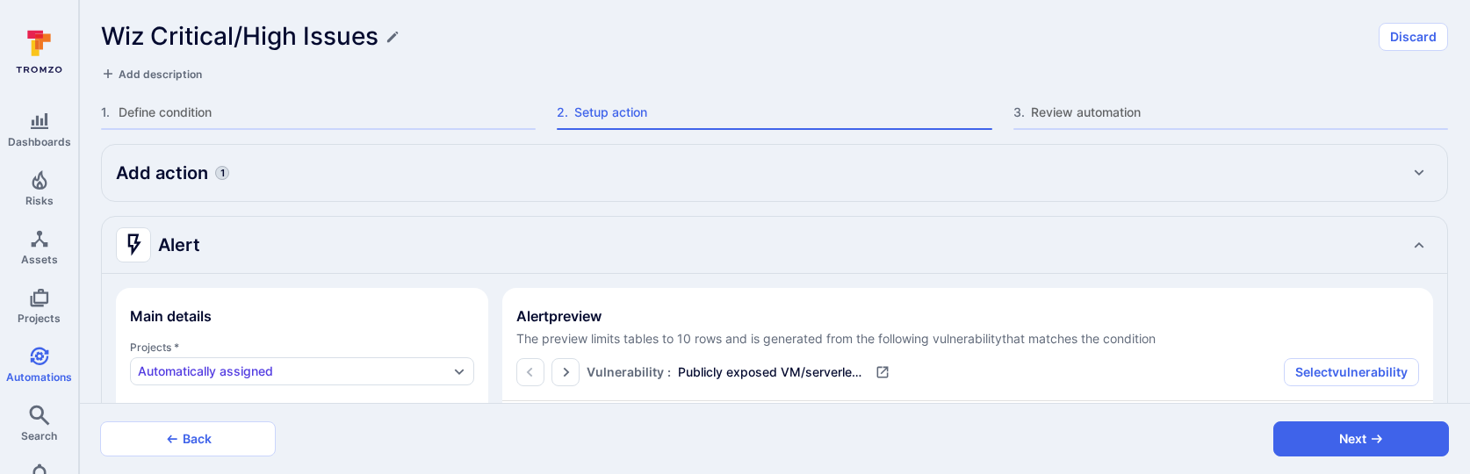
type textarea "x"
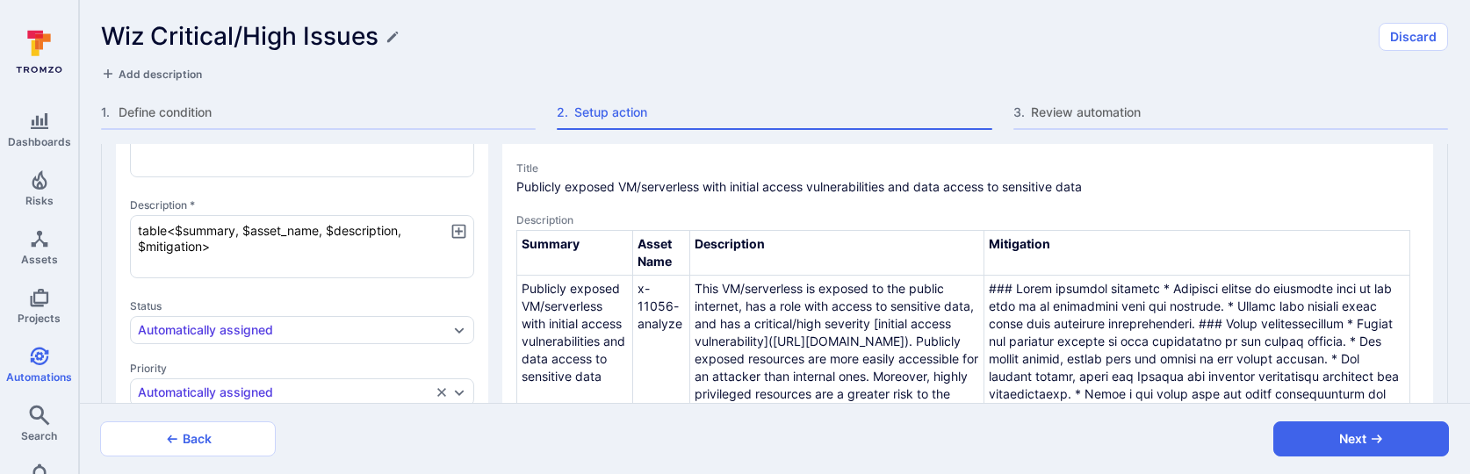
scroll to position [309, 0]
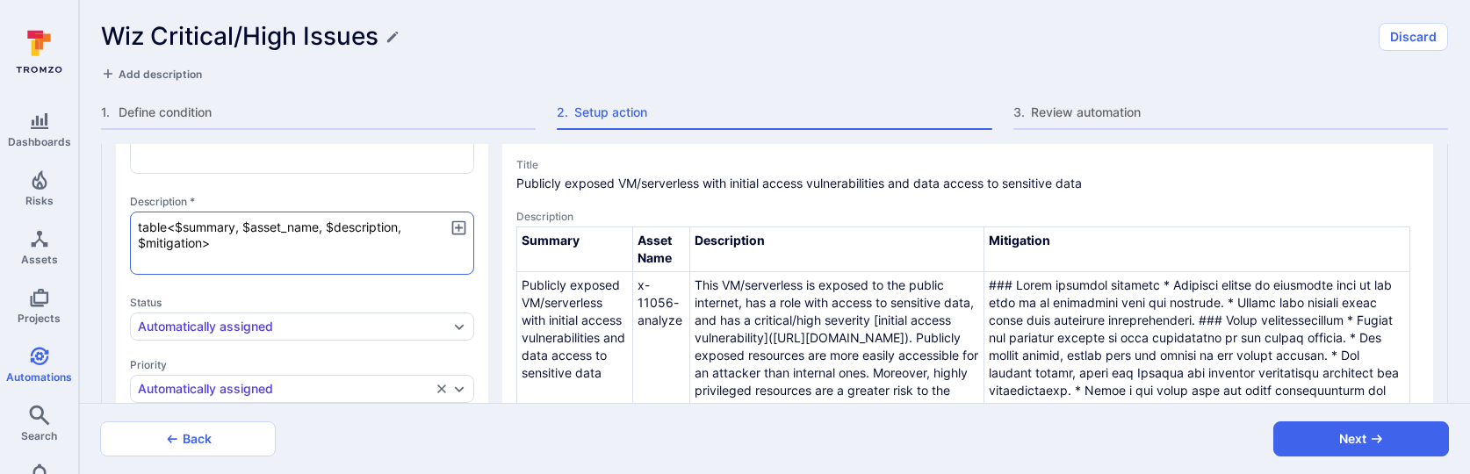
click at [203, 242] on textarea "table<$summary, $asset_name, $description, $mitigation>" at bounding box center [302, 243] width 344 height 63
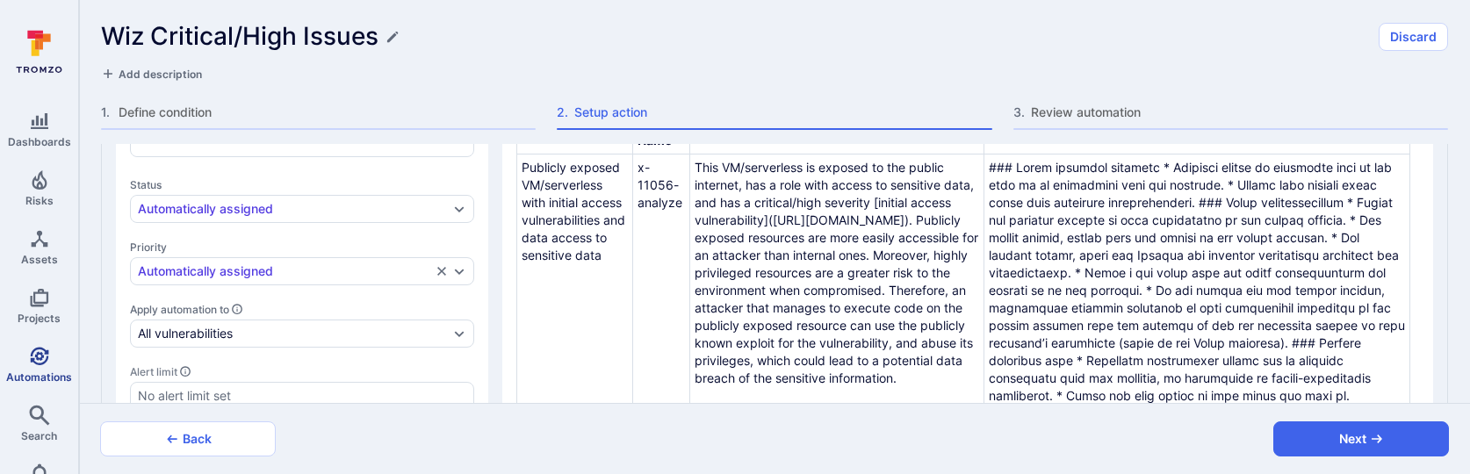
scroll to position [430, 0]
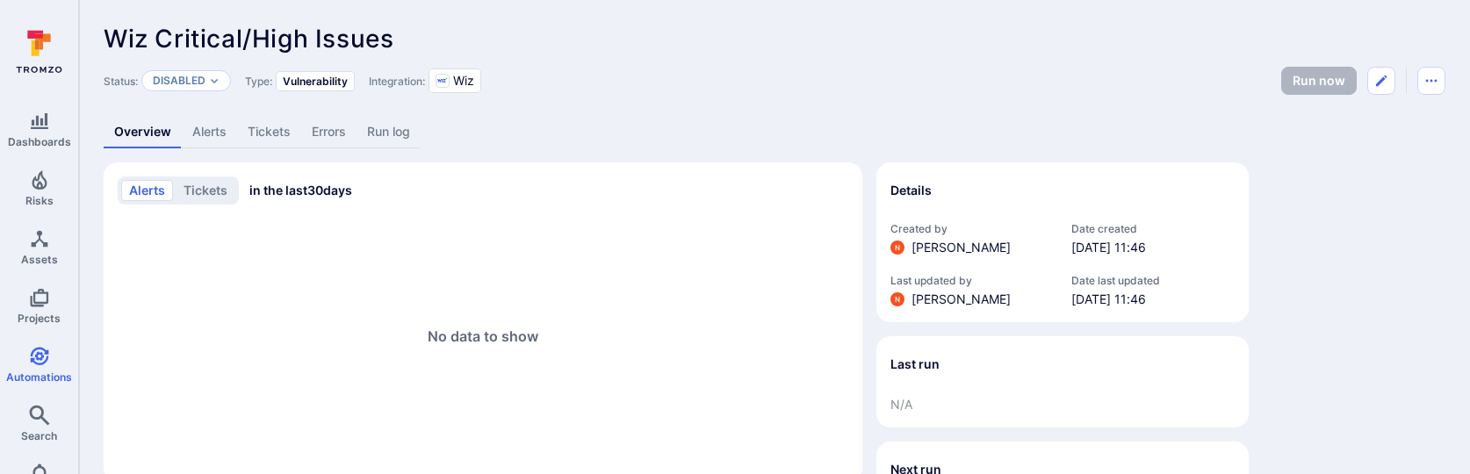
click at [1380, 83] on icon "Edit automation" at bounding box center [1381, 81] width 11 height 11
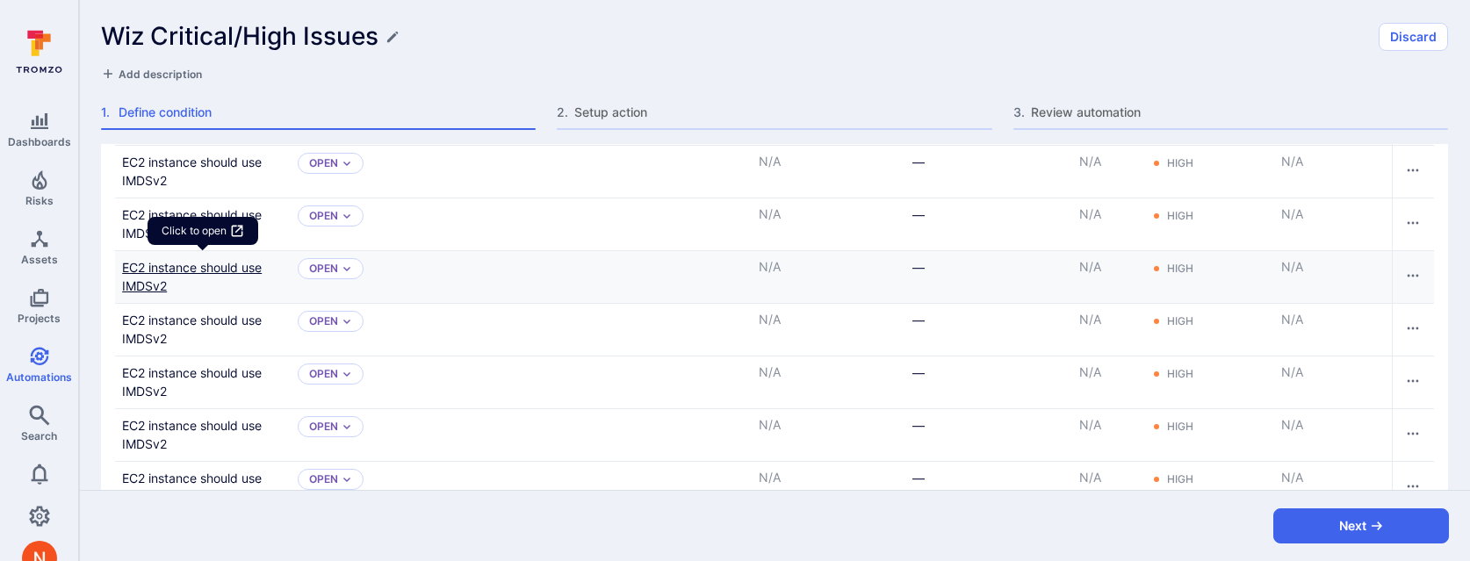
click at [193, 263] on link "EC2 instance should use IMDSv2" at bounding box center [203, 276] width 162 height 37
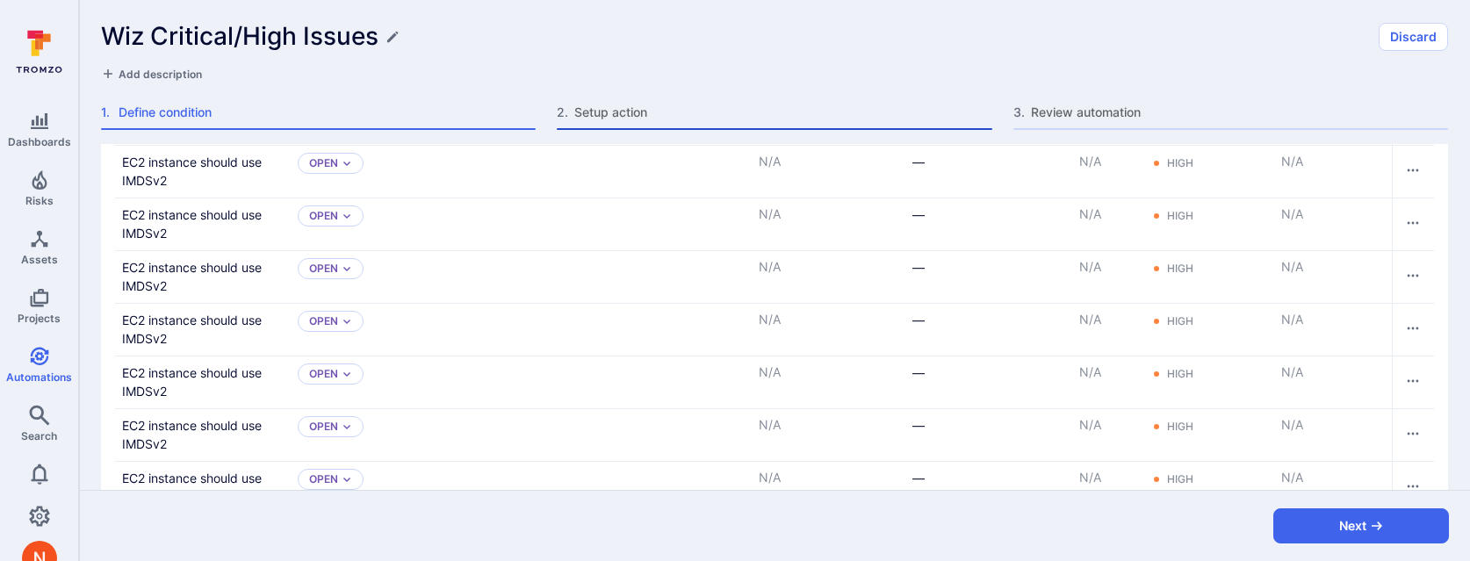
click at [621, 115] on span "Setup action" at bounding box center [782, 113] width 417 height 18
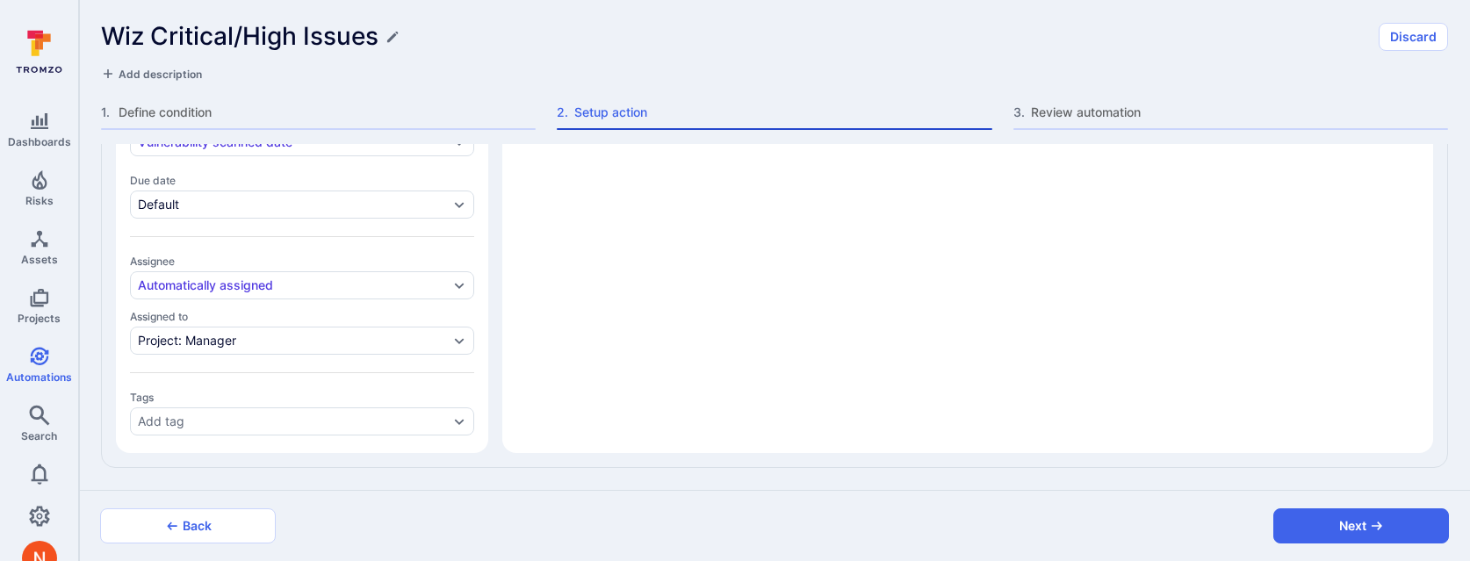
scroll to position [804, 0]
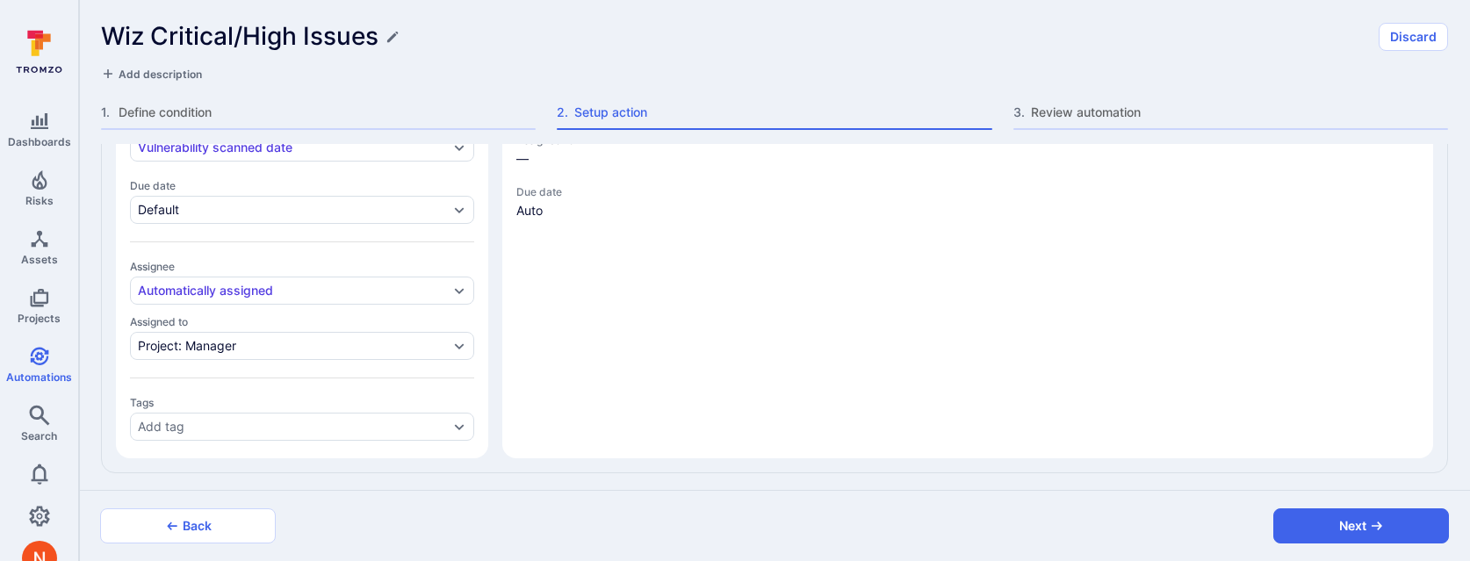
type textarea "x"
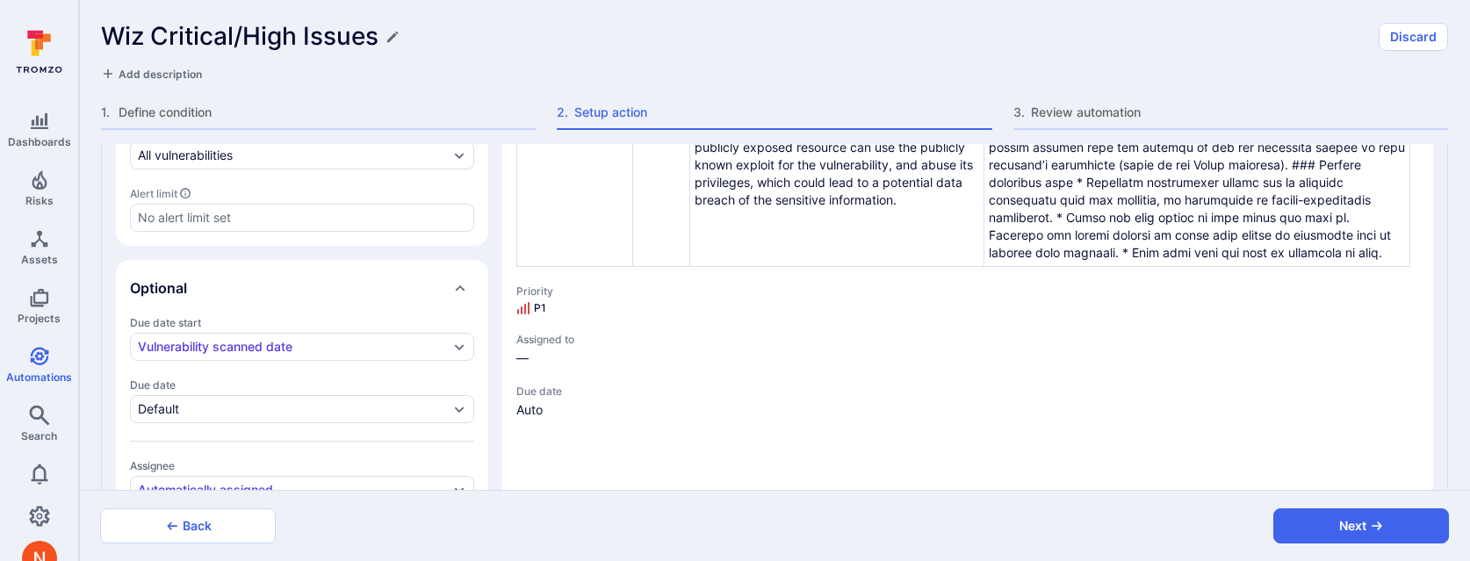
scroll to position [606, 0]
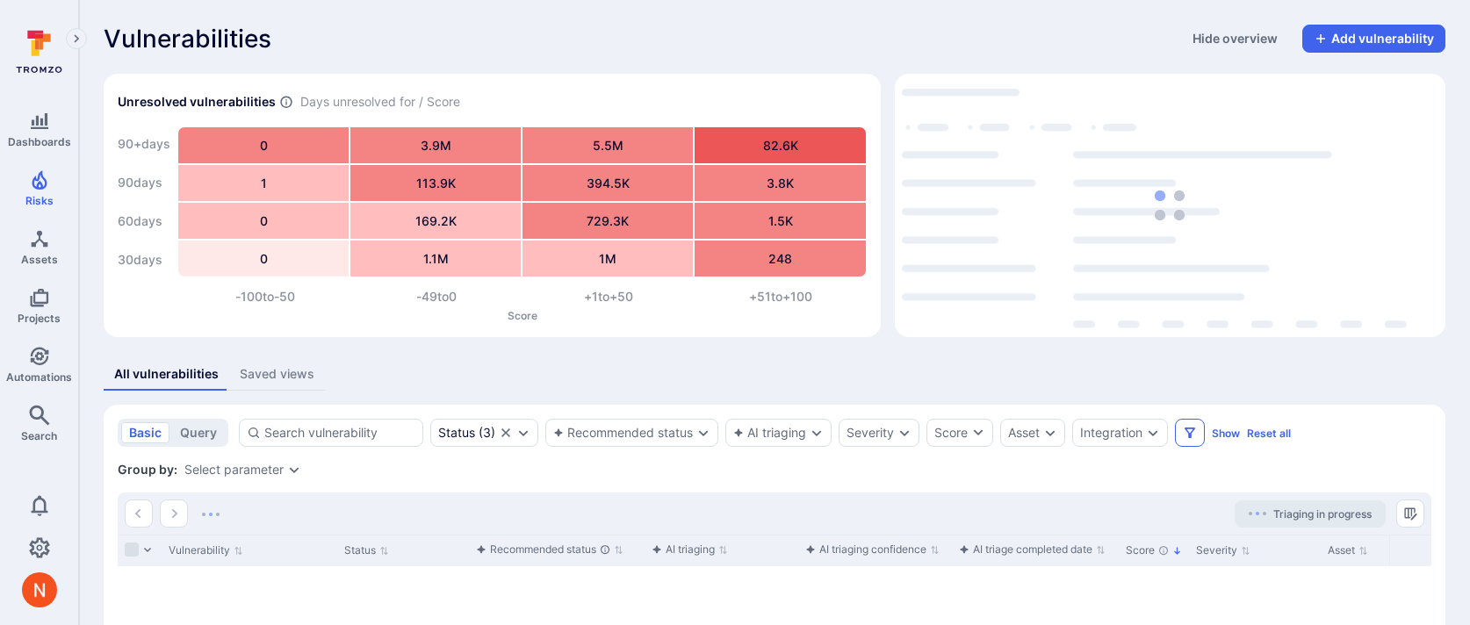
click at [1194, 433] on icon "Filters" at bounding box center [1190, 433] width 14 height 14
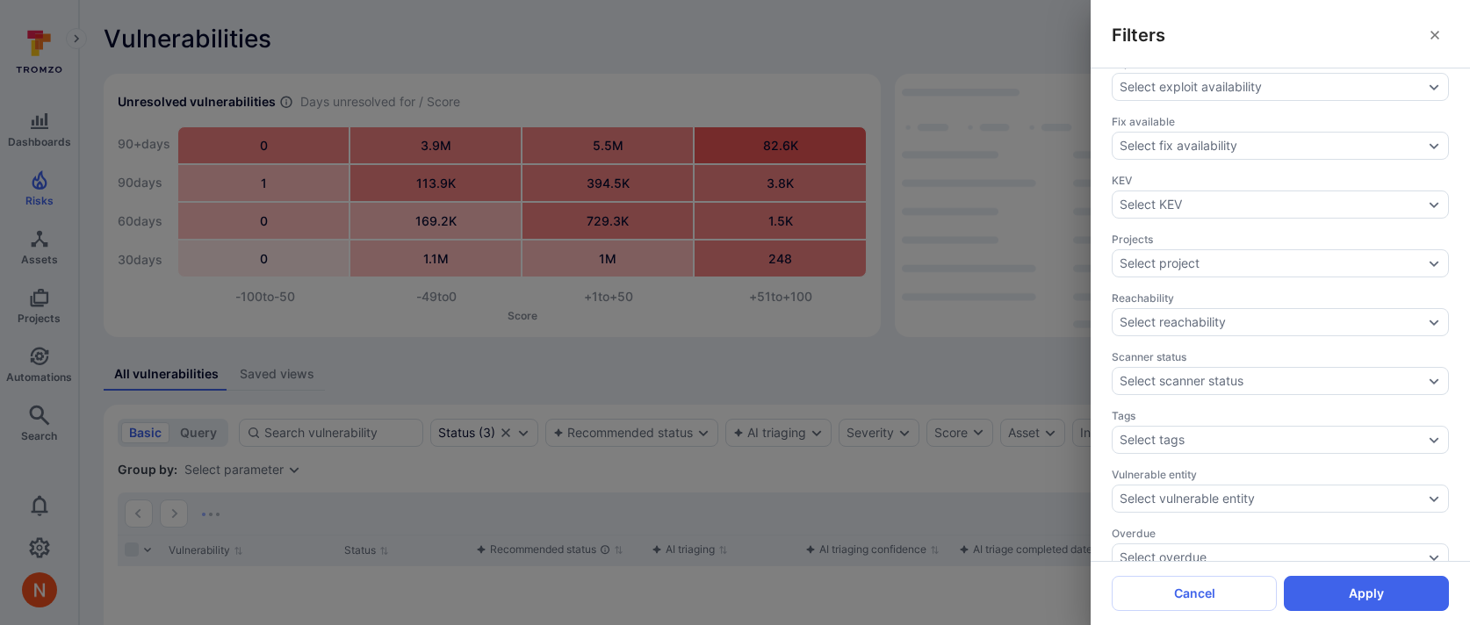
scroll to position [631, 0]
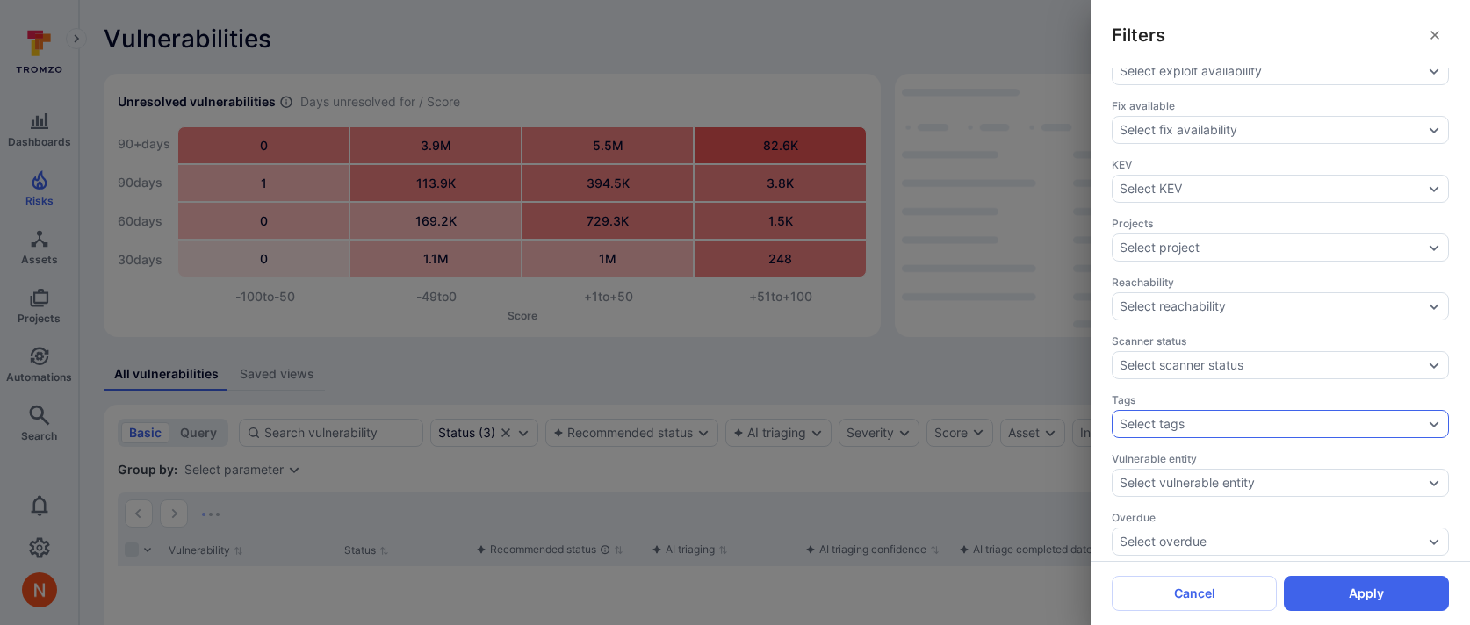
click at [1210, 417] on div "Select tags" at bounding box center [1272, 424] width 304 height 14
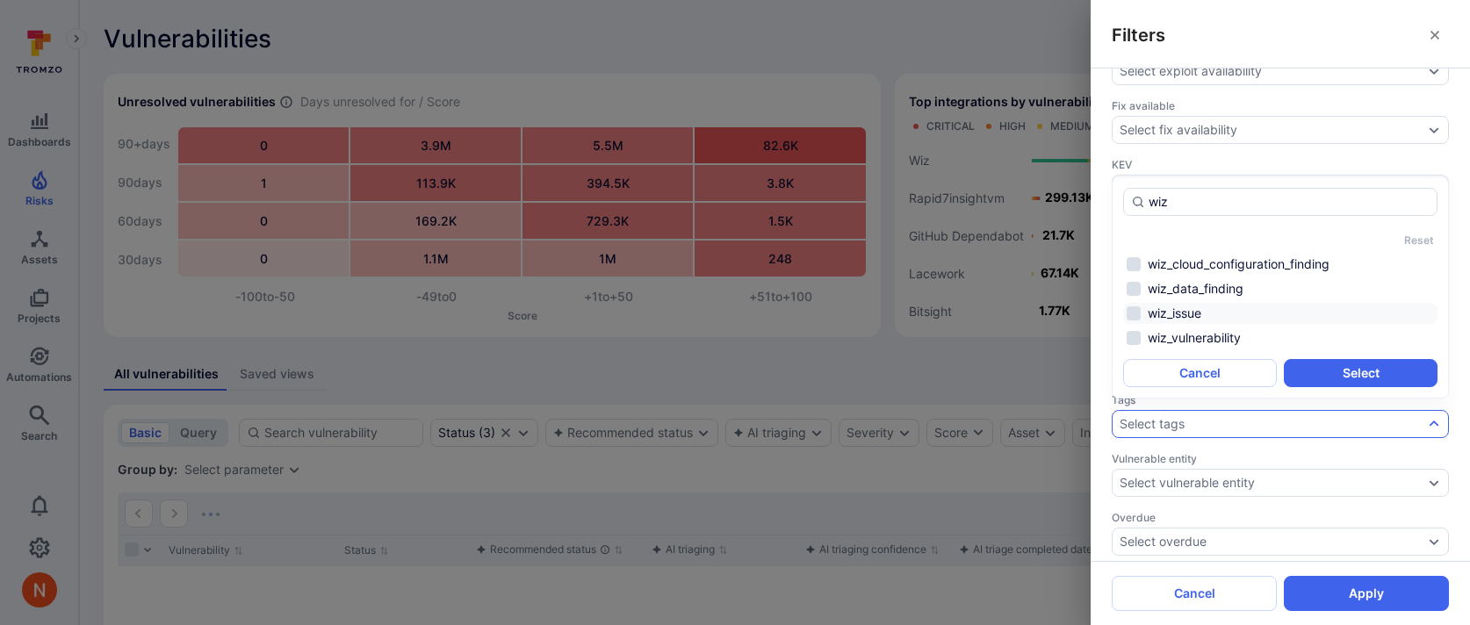
click at [1205, 314] on li "wiz_issue" at bounding box center [1280, 313] width 314 height 21
type input "wiz"
click at [1329, 364] on button "Select" at bounding box center [1361, 373] width 154 height 28
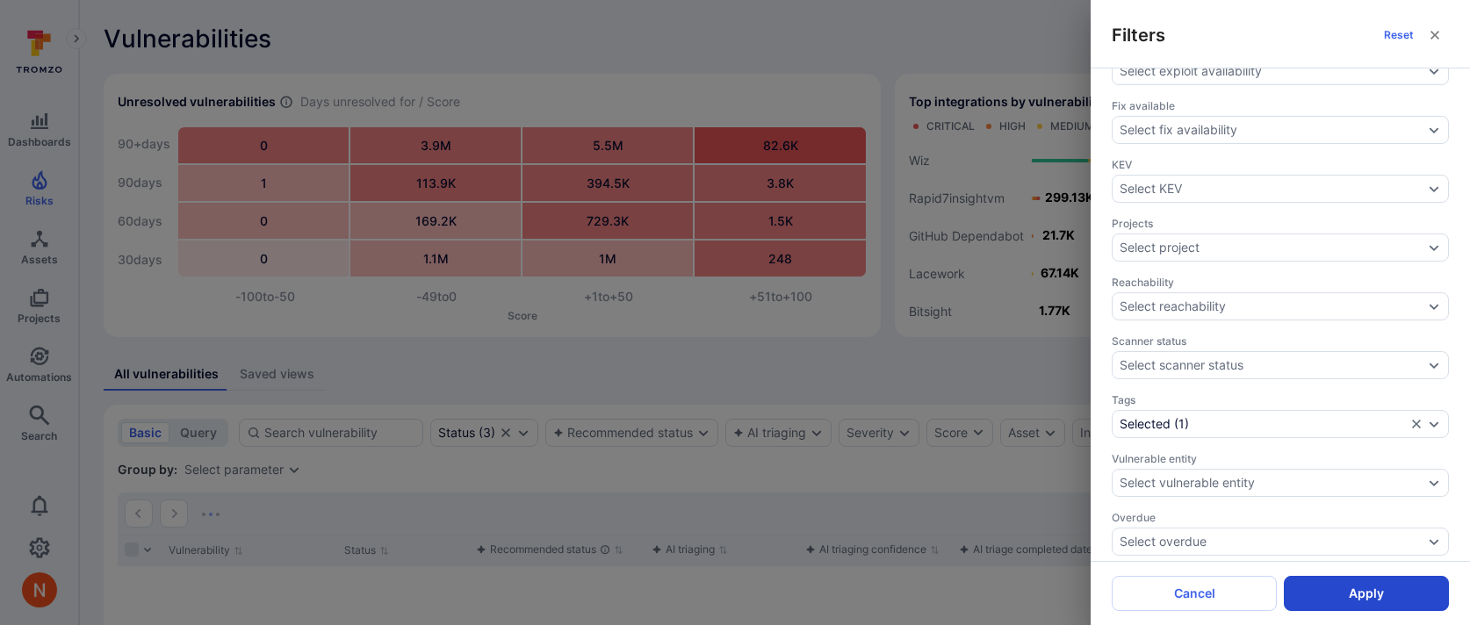
click at [1350, 586] on button "Apply" at bounding box center [1366, 593] width 165 height 35
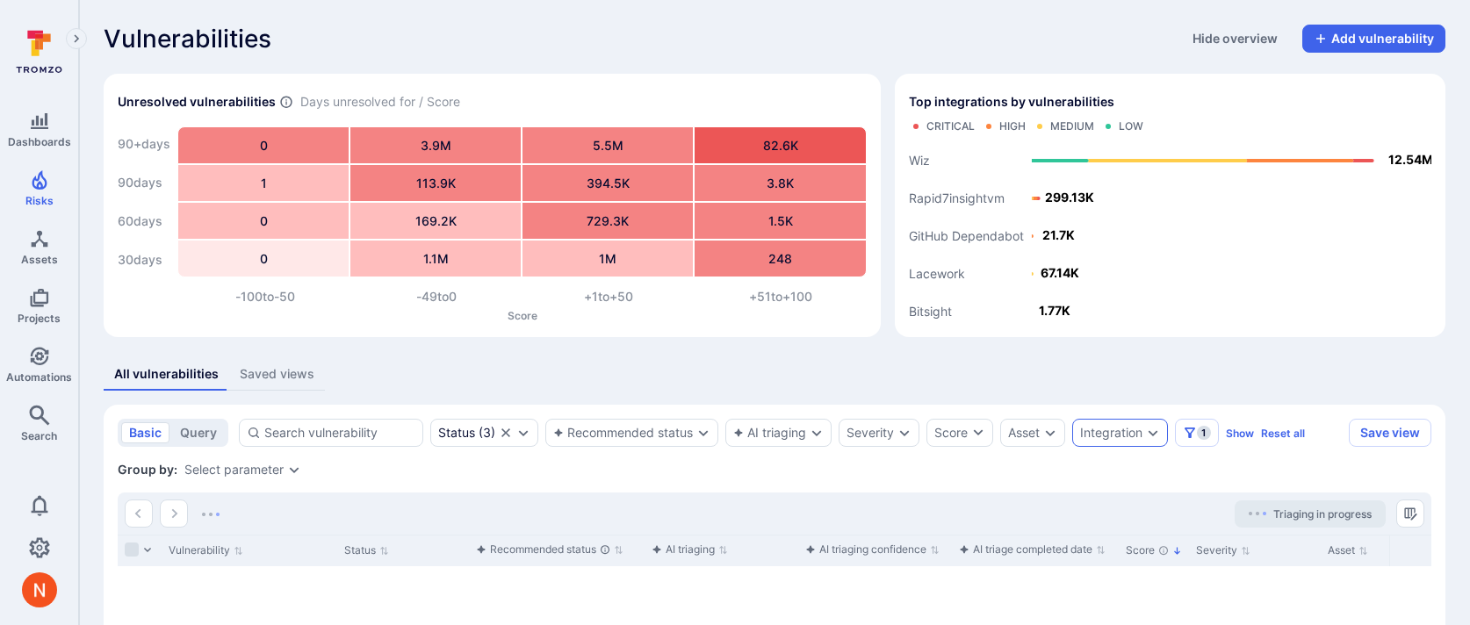
click at [1148, 429] on div "Integration" at bounding box center [1120, 433] width 96 height 28
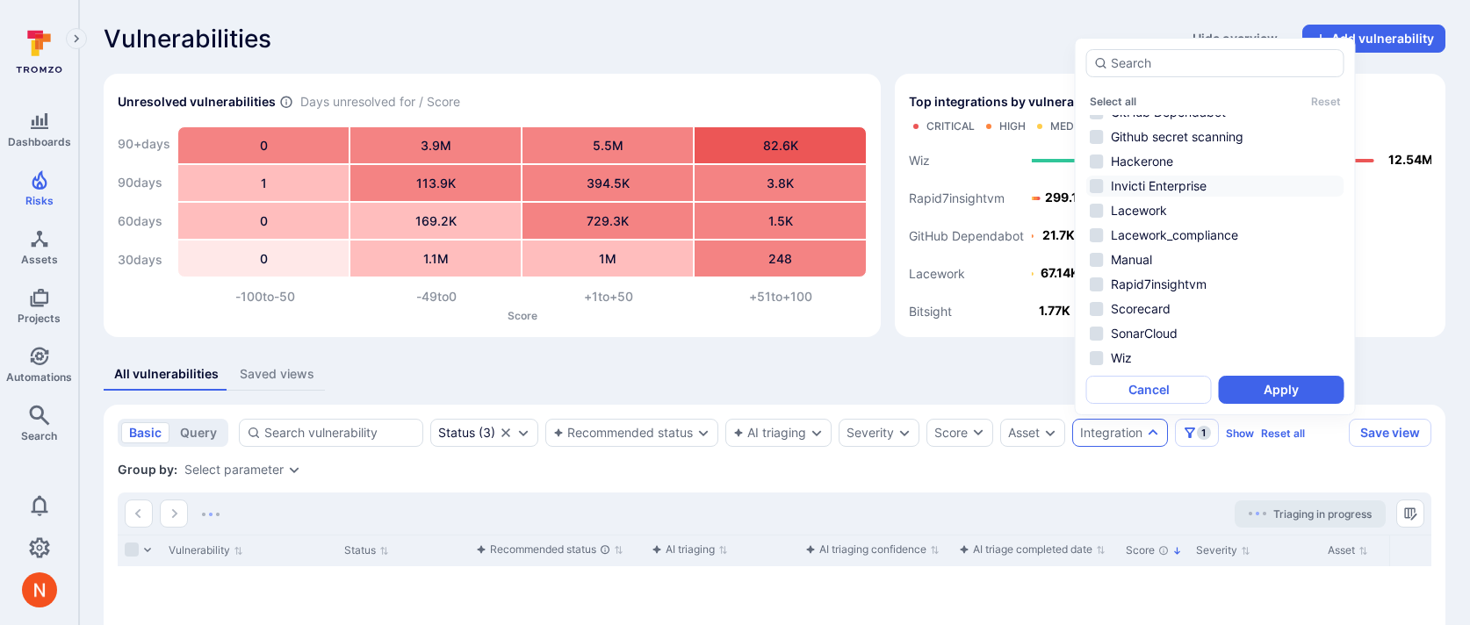
scroll to position [115, 0]
click at [1150, 344] on li "Wiz" at bounding box center [1215, 354] width 258 height 21
click at [1252, 381] on button "Apply" at bounding box center [1282, 390] width 126 height 28
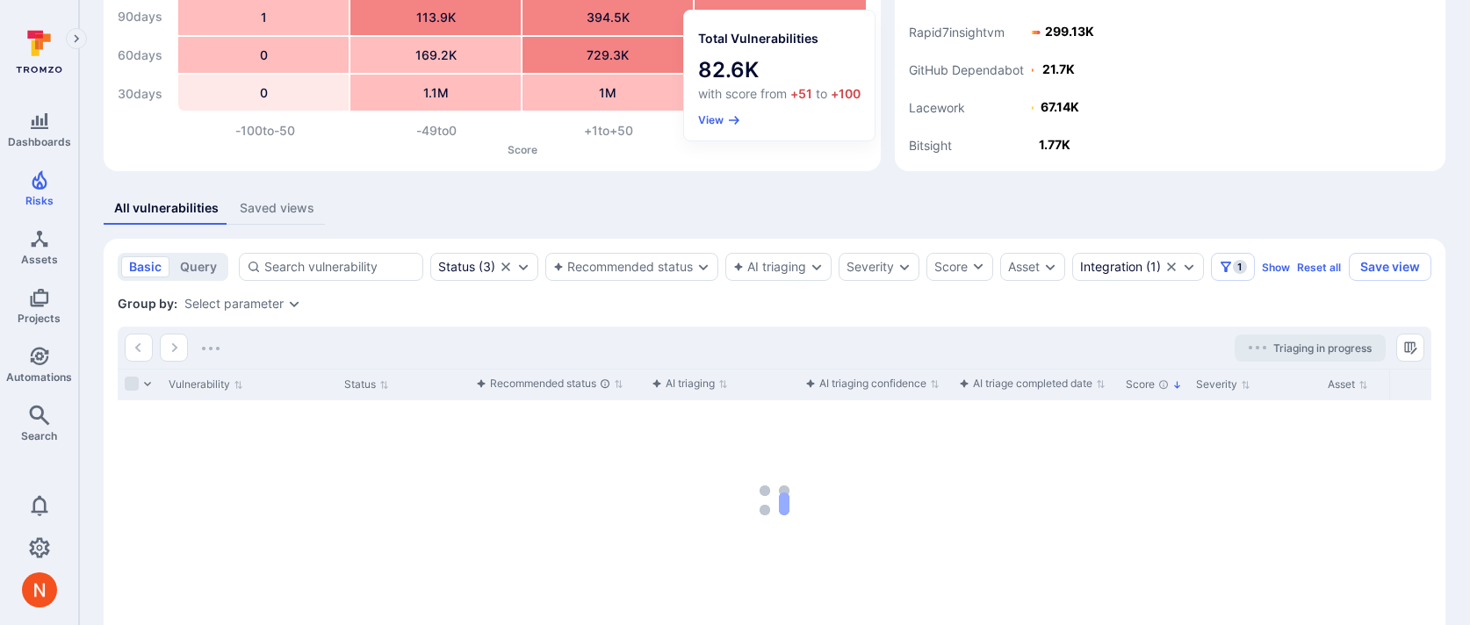
scroll to position [267, 0]
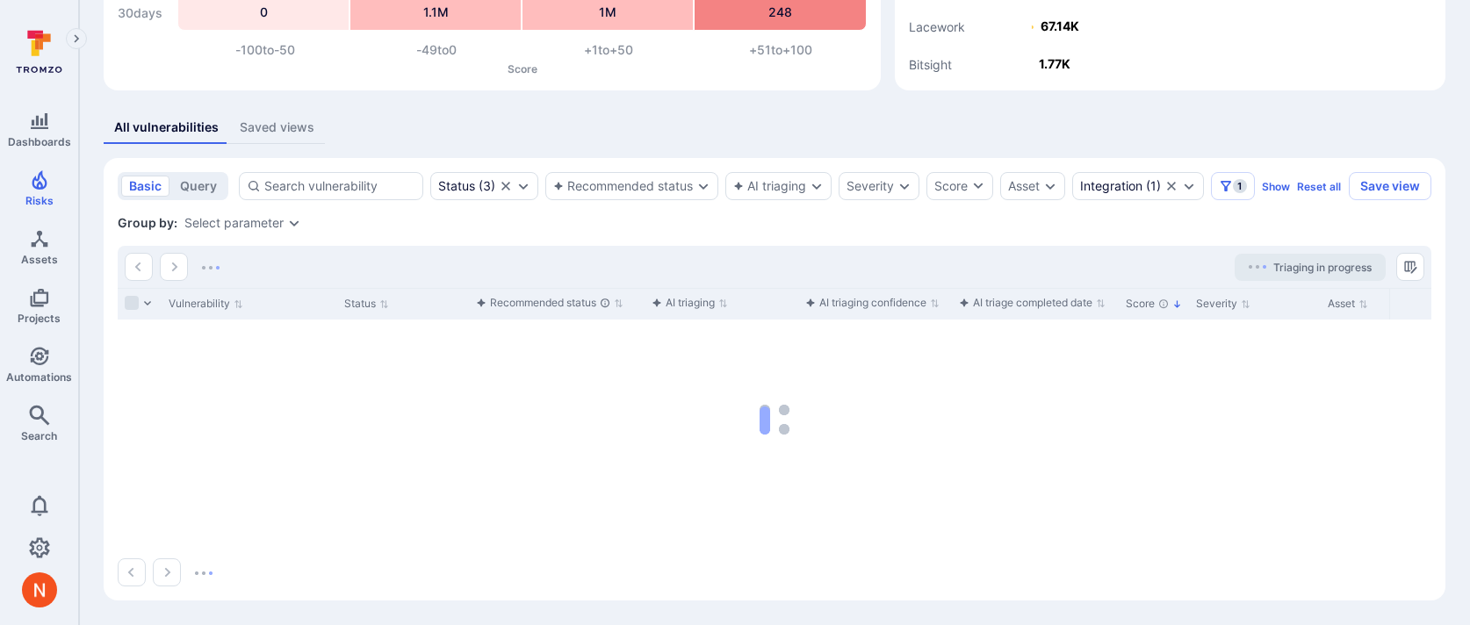
click at [671, 227] on div "Group by: Select parameter" at bounding box center [775, 223] width 1314 height 18
click at [1236, 172] on button "1" at bounding box center [1233, 186] width 44 height 28
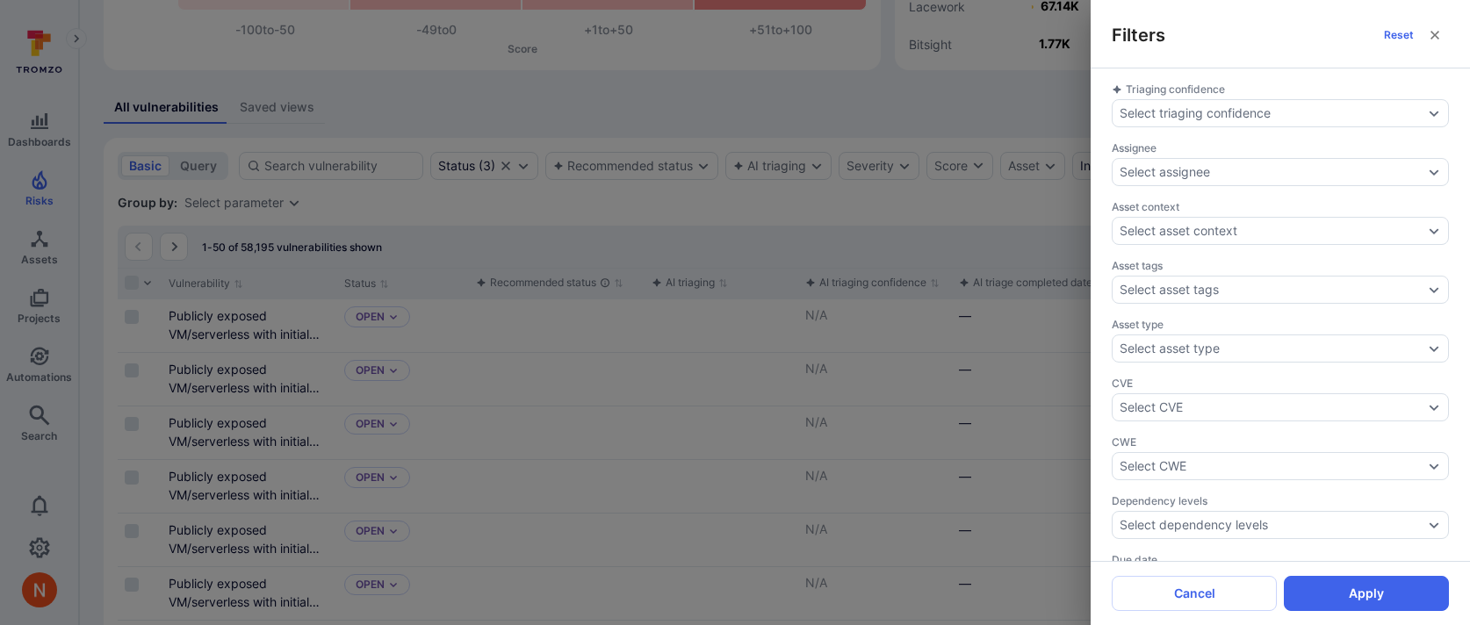
click at [612, 241] on div "Filters Reset Triaging confidence Select triaging confidence Assignee Select as…" at bounding box center [735, 312] width 1470 height 625
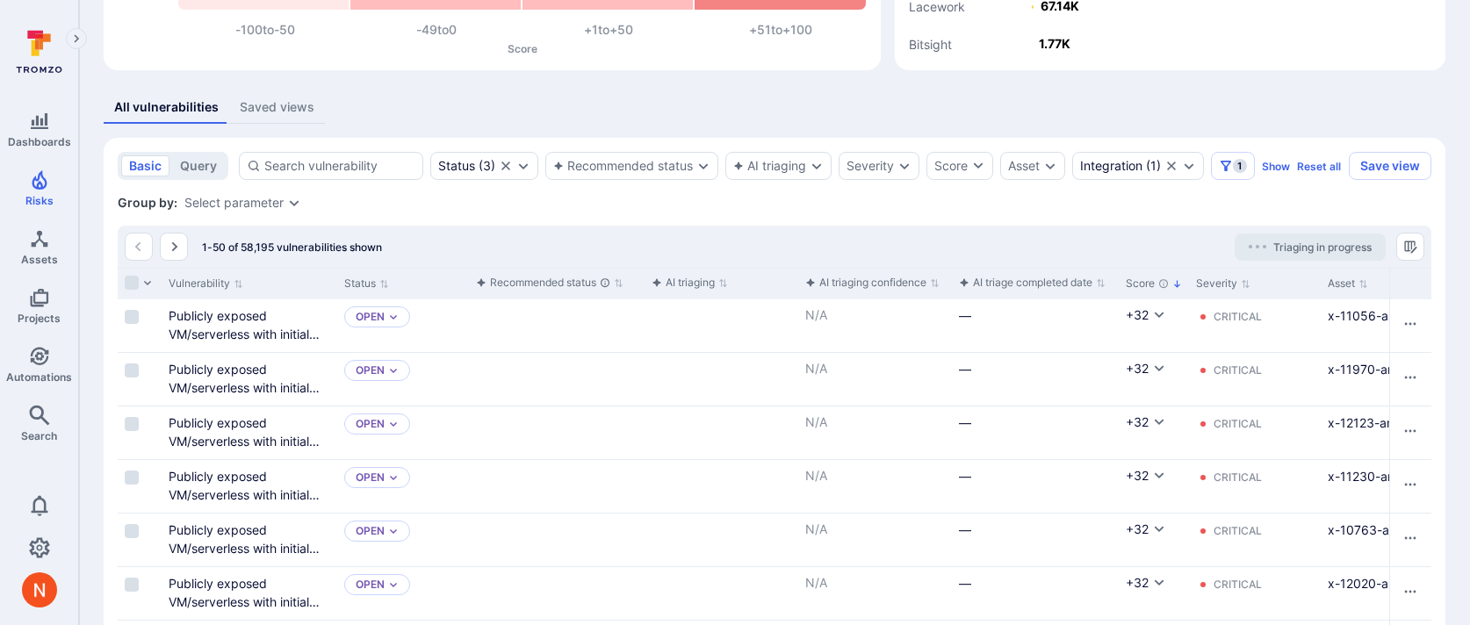
click at [651, 212] on div "Group by: Select parameter" at bounding box center [775, 203] width 1314 height 18
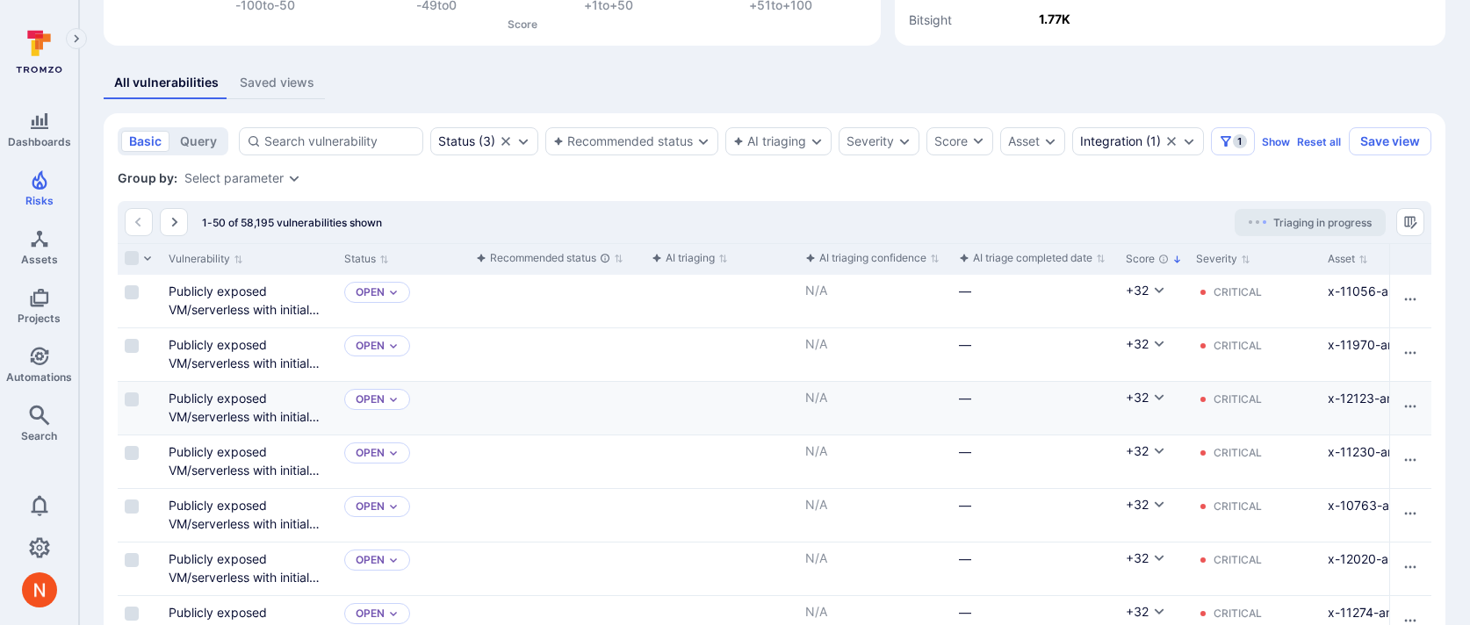
scroll to position [298, 0]
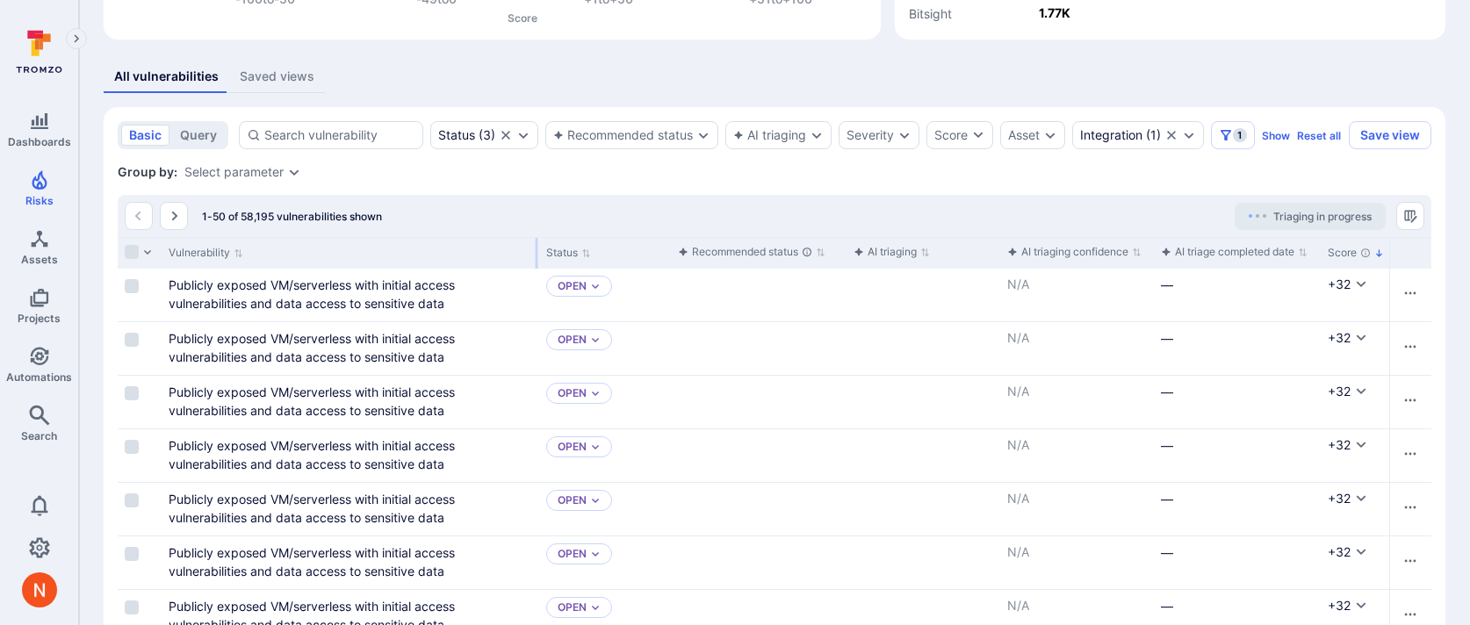
drag, startPoint x: 333, startPoint y: 278, endPoint x: 422, endPoint y: 227, distance: 101.9
click at [538, 259] on div at bounding box center [537, 253] width 3 height 31
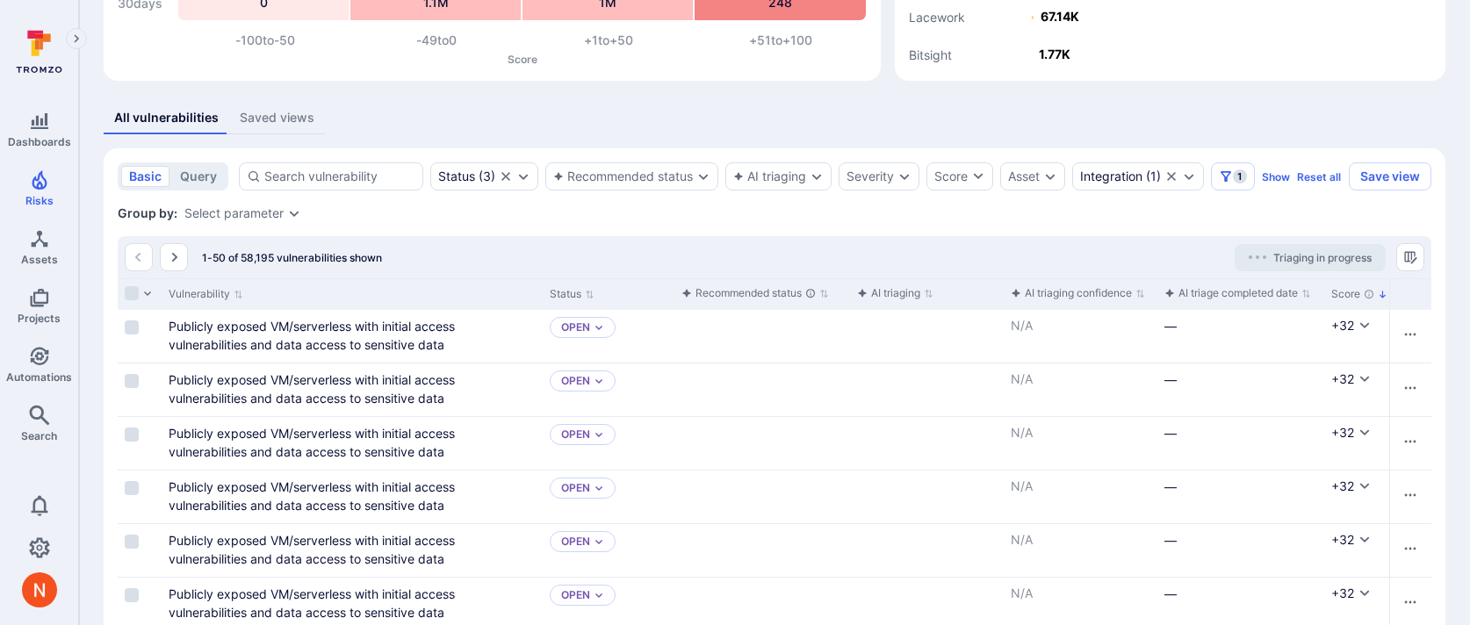
scroll to position [263, 0]
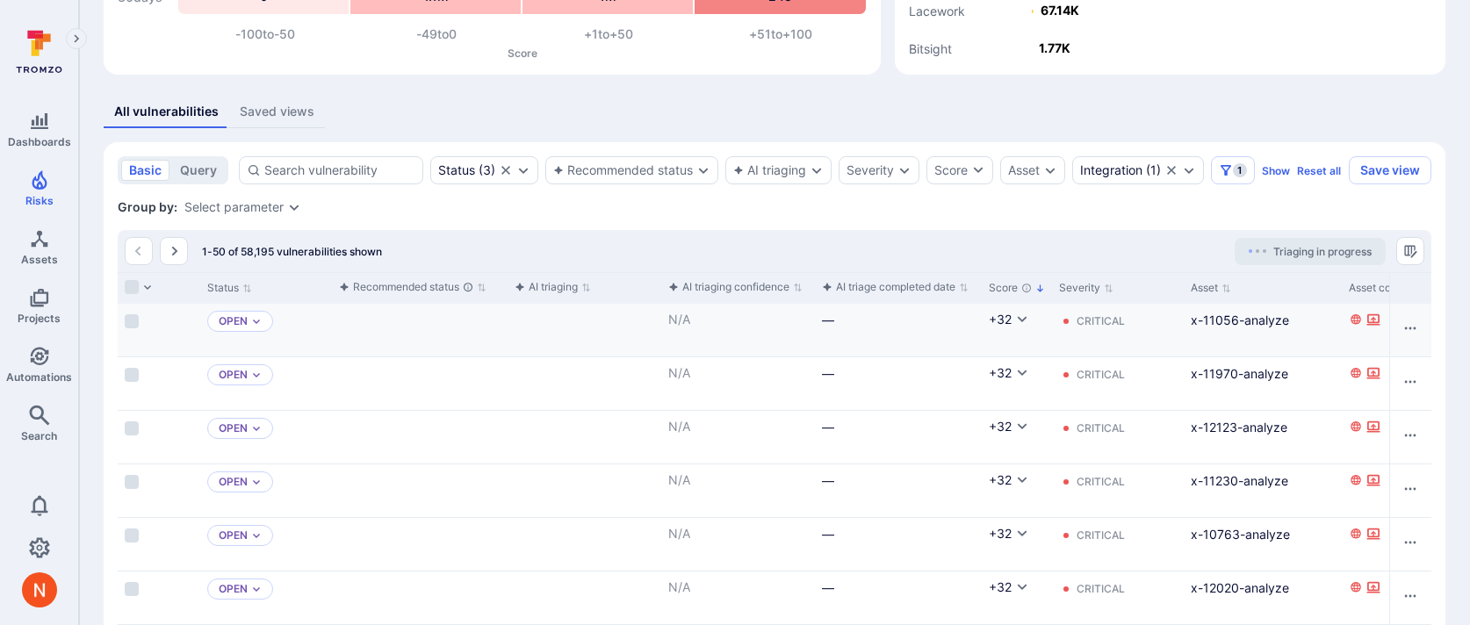
scroll to position [0, 395]
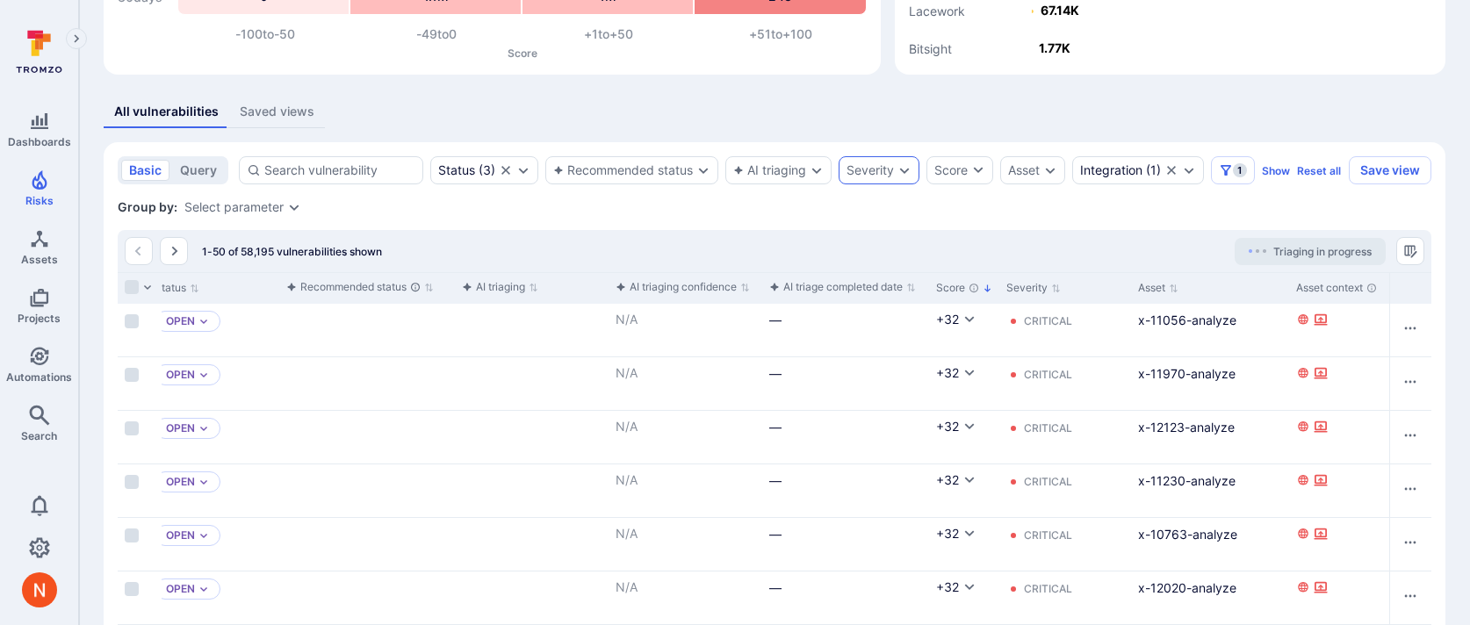
click at [886, 175] on div "Severity" at bounding box center [870, 170] width 47 height 14
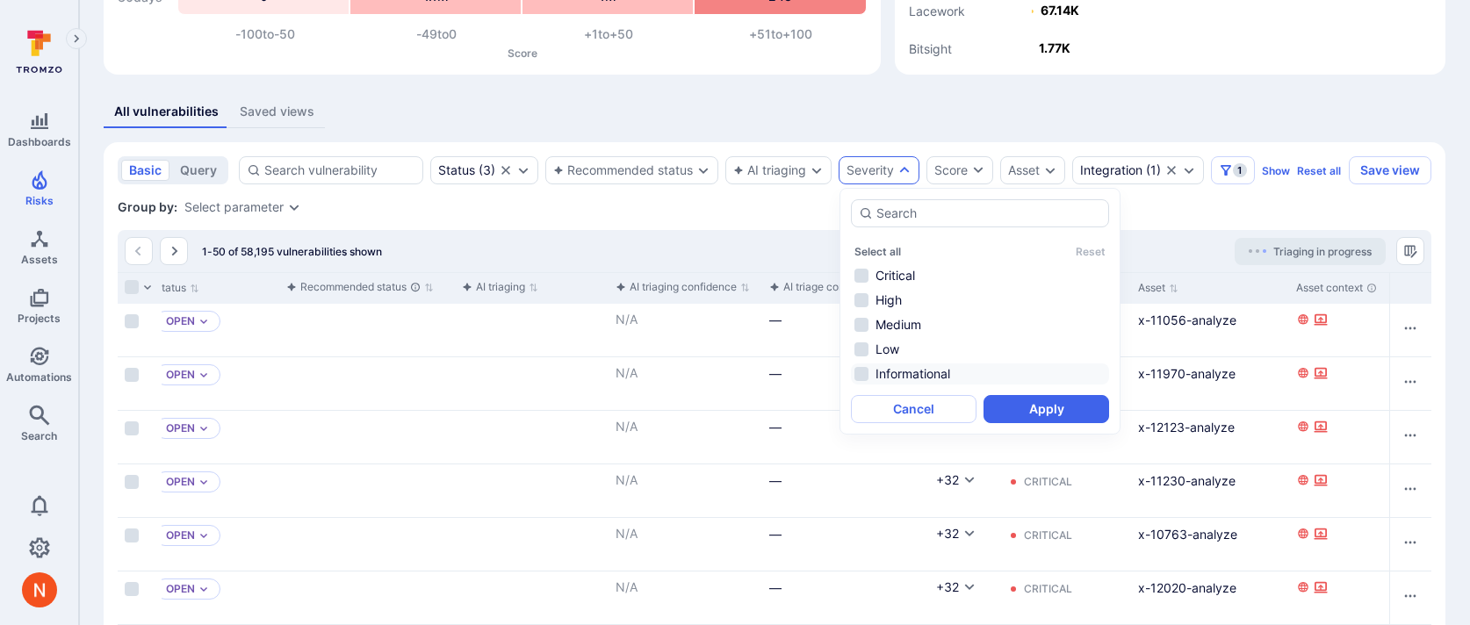
click at [903, 372] on li "Informational" at bounding box center [980, 374] width 258 height 21
click at [1004, 399] on button "Apply" at bounding box center [1047, 409] width 126 height 28
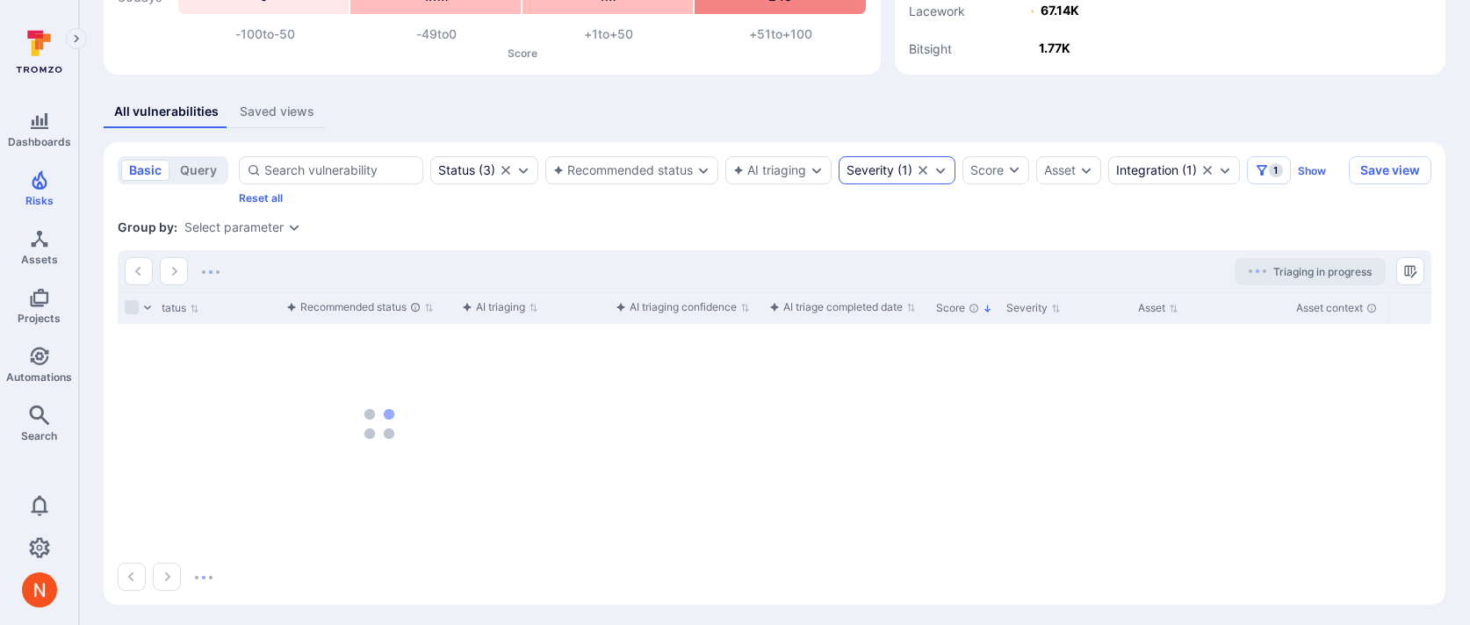
click at [876, 159] on div "Severity ( 1 )" at bounding box center [897, 170] width 117 height 28
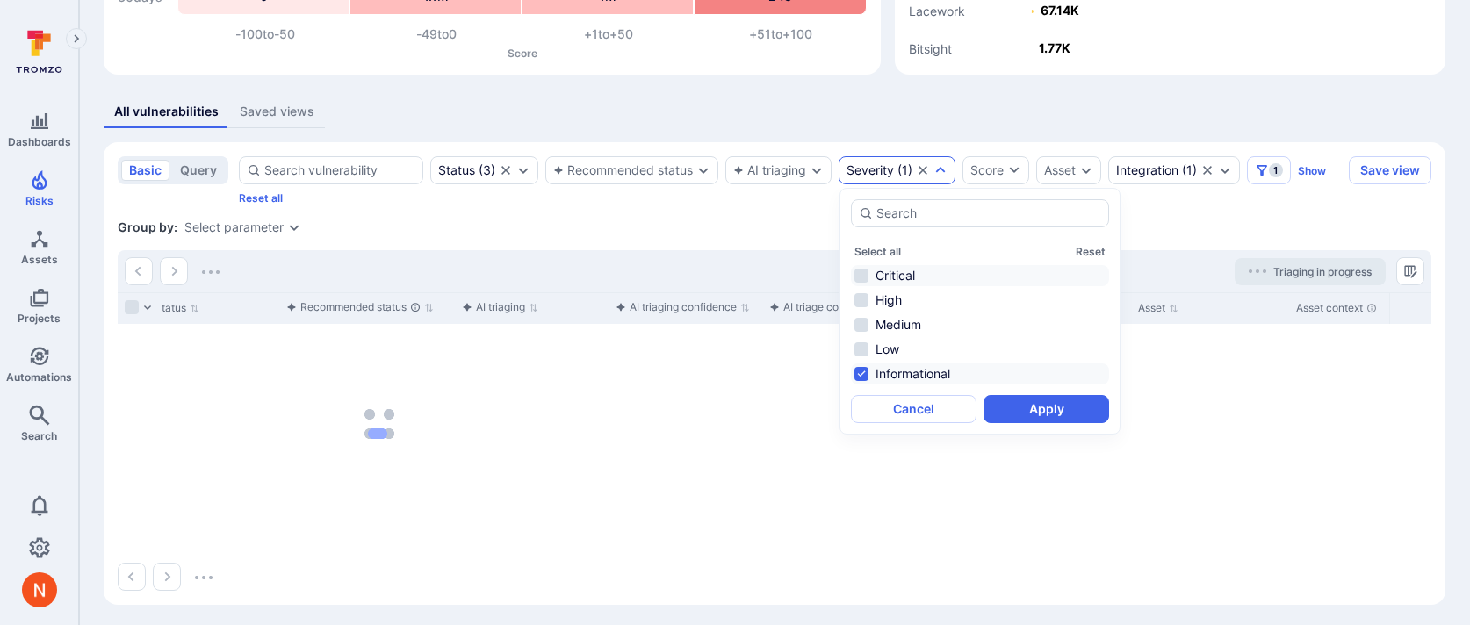
click at [861, 270] on li "Critical" at bounding box center [980, 275] width 258 height 21
click at [859, 372] on li "Informational" at bounding box center [980, 374] width 258 height 21
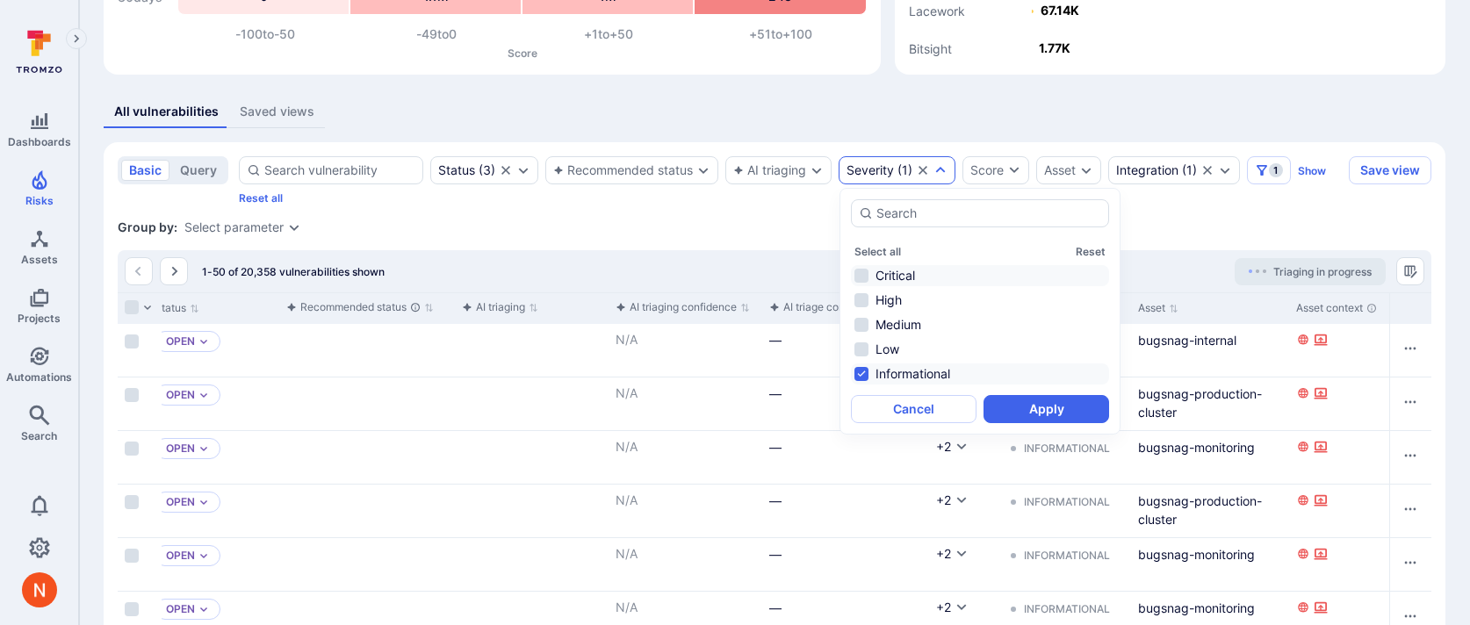
click at [879, 278] on li "Critical" at bounding box center [980, 275] width 258 height 21
click at [862, 371] on li "Informational" at bounding box center [980, 374] width 258 height 21
click at [1008, 408] on button "Apply" at bounding box center [1047, 409] width 126 height 28
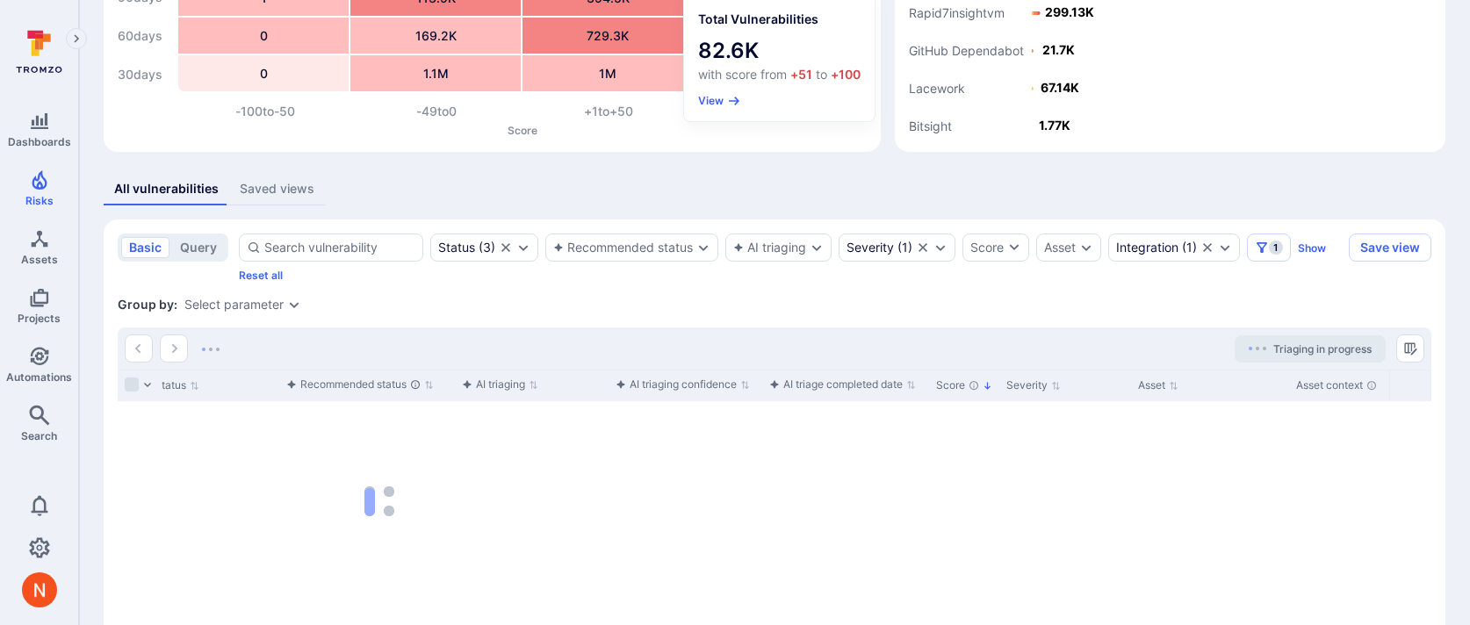
scroll to position [188, 0]
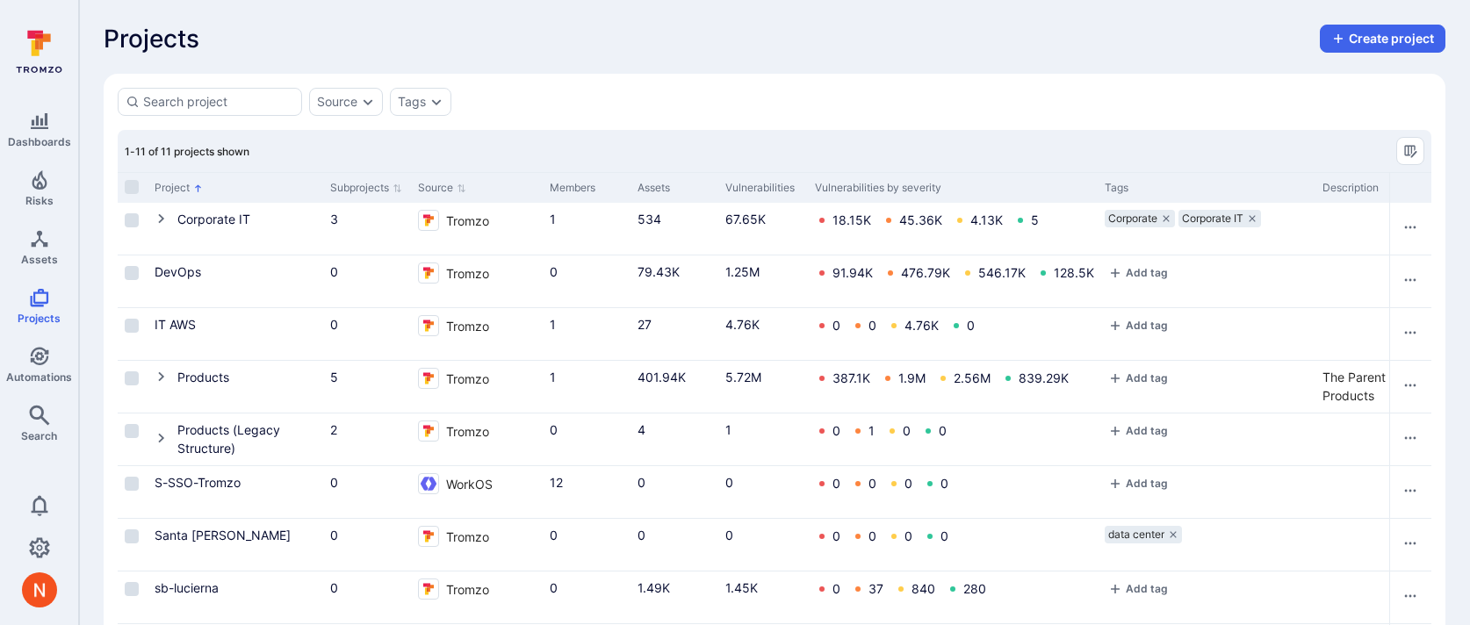
click at [790, 110] on div "Source Tags" at bounding box center [775, 102] width 1314 height 28
click at [1169, 92] on div "Source Tags" at bounding box center [775, 102] width 1314 height 28
click at [246, 106] on input at bounding box center [218, 102] width 151 height 18
type input "bitbar"
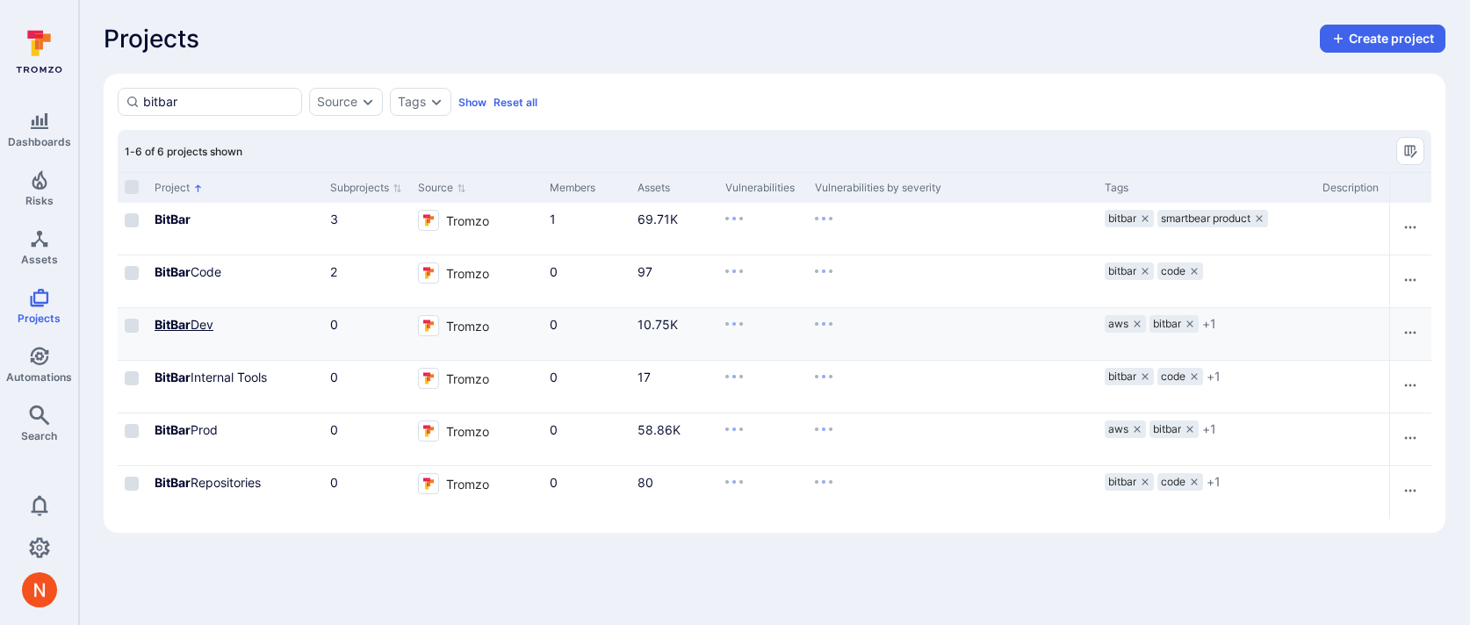
click at [186, 330] on b "BitBar" at bounding box center [173, 324] width 36 height 15
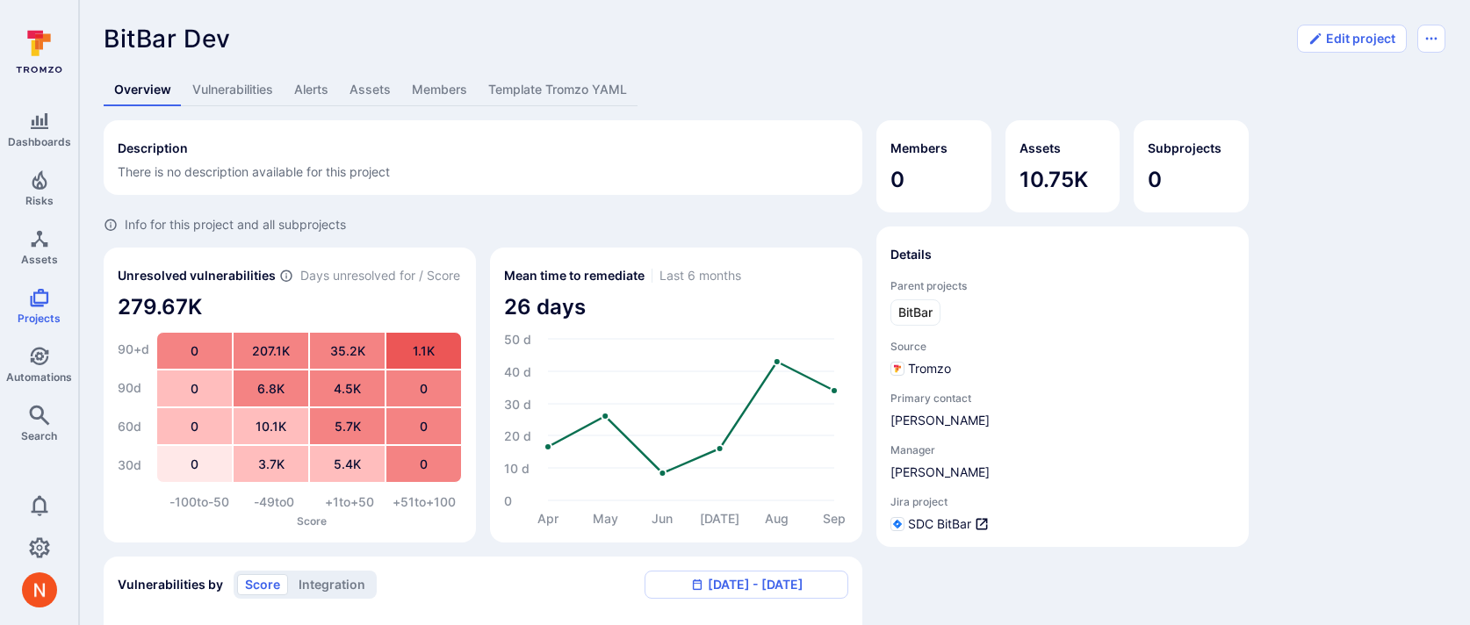
click at [376, 92] on link "Assets" at bounding box center [370, 90] width 62 height 32
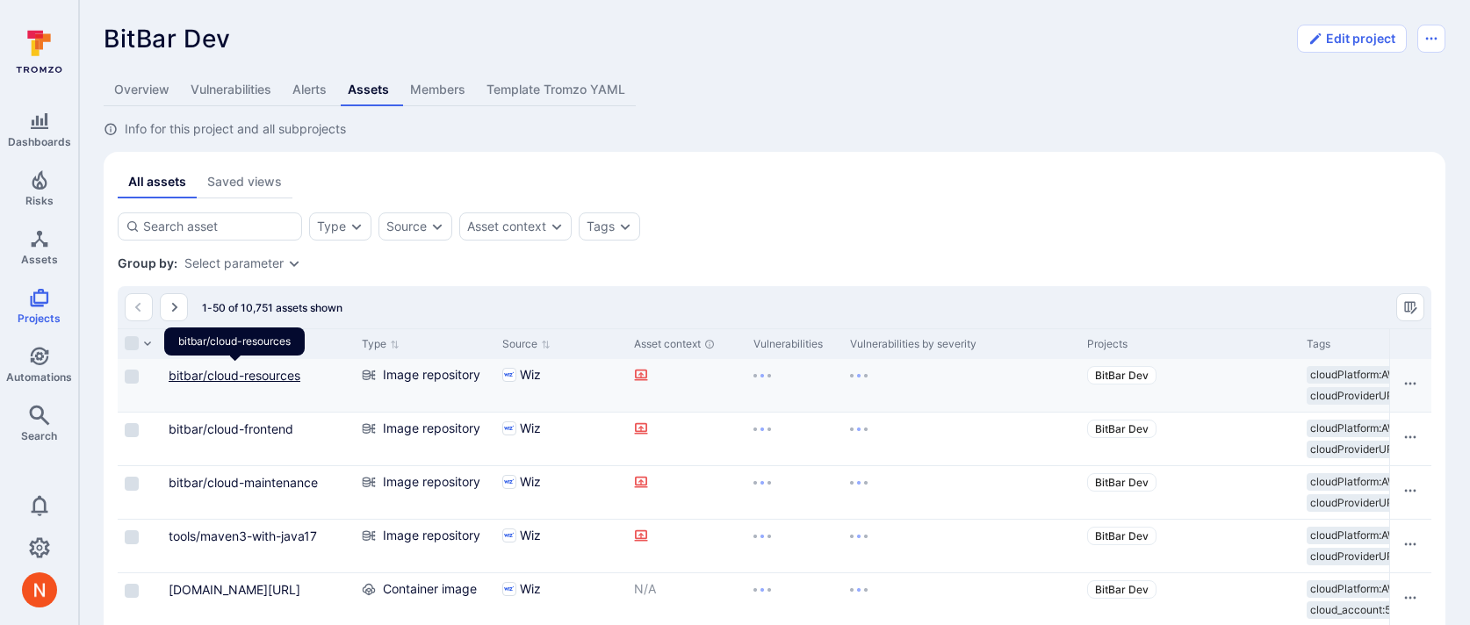
click at [209, 372] on link "bitbar/cloud-resources" at bounding box center [235, 375] width 132 height 15
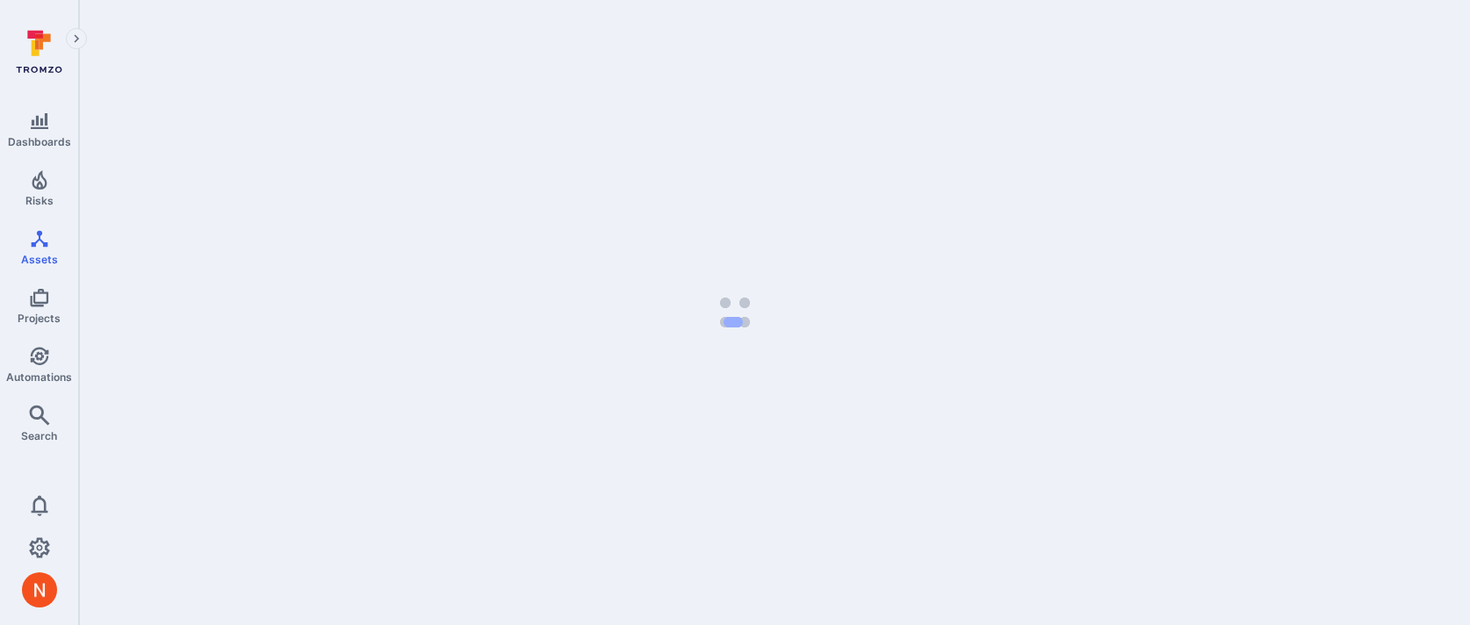
click at [488, 85] on body "Dashboards Risks Assets Projects Automations Search 0 Assets Assets Pull reques…" at bounding box center [735, 312] width 1470 height 625
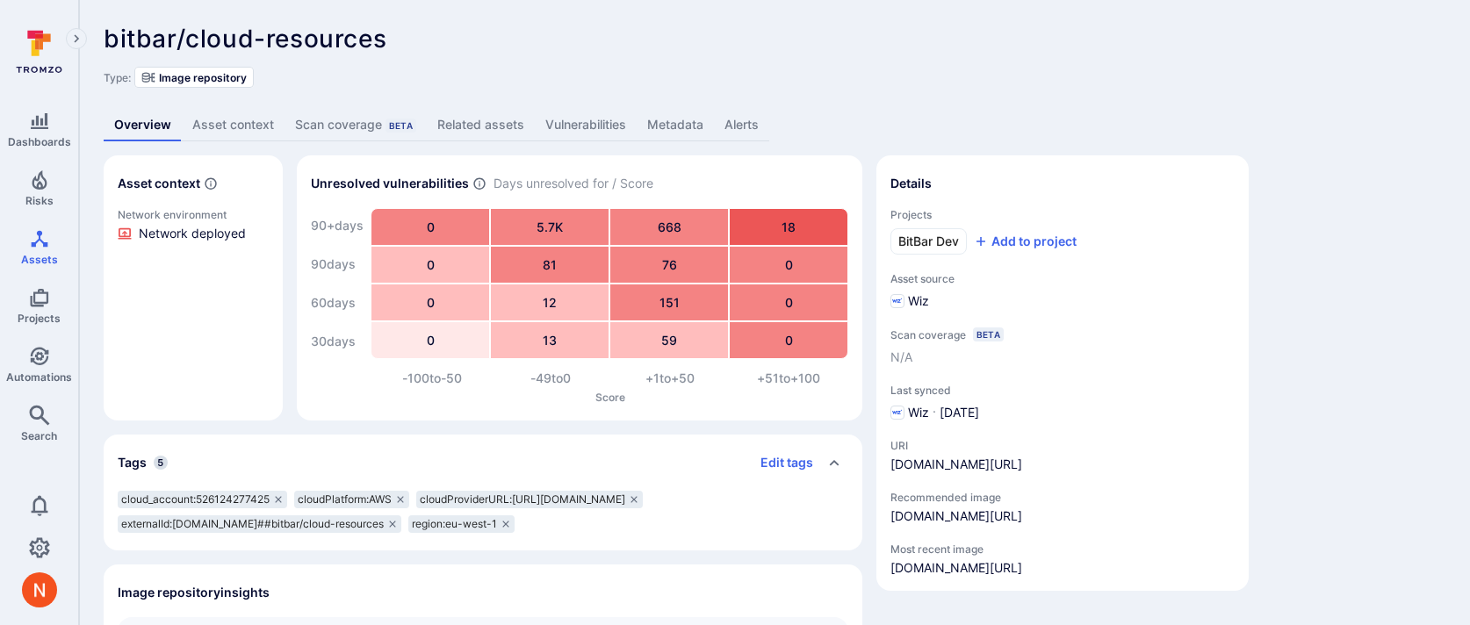
click at [668, 131] on link "Metadata" at bounding box center [675, 125] width 77 height 32
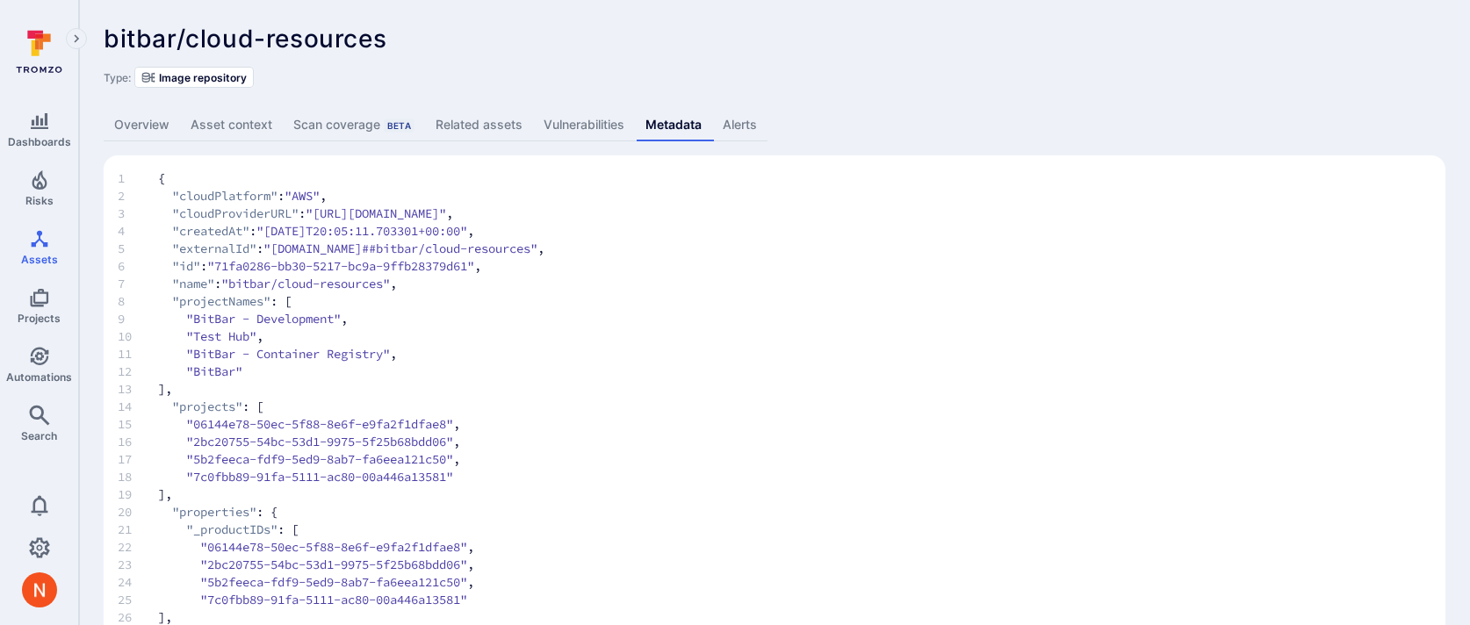
click at [810, 422] on span "15 "06144e78-50ec-5f88-8e6f-e9fa2f1dfae8" ," at bounding box center [775, 424] width 1314 height 18
click at [807, 422] on span "15 "06144e78-50ec-5f88-8e6f-e9fa2f1dfae8" ," at bounding box center [775, 424] width 1314 height 18
click at [133, 119] on link "Overview" at bounding box center [142, 125] width 76 height 32
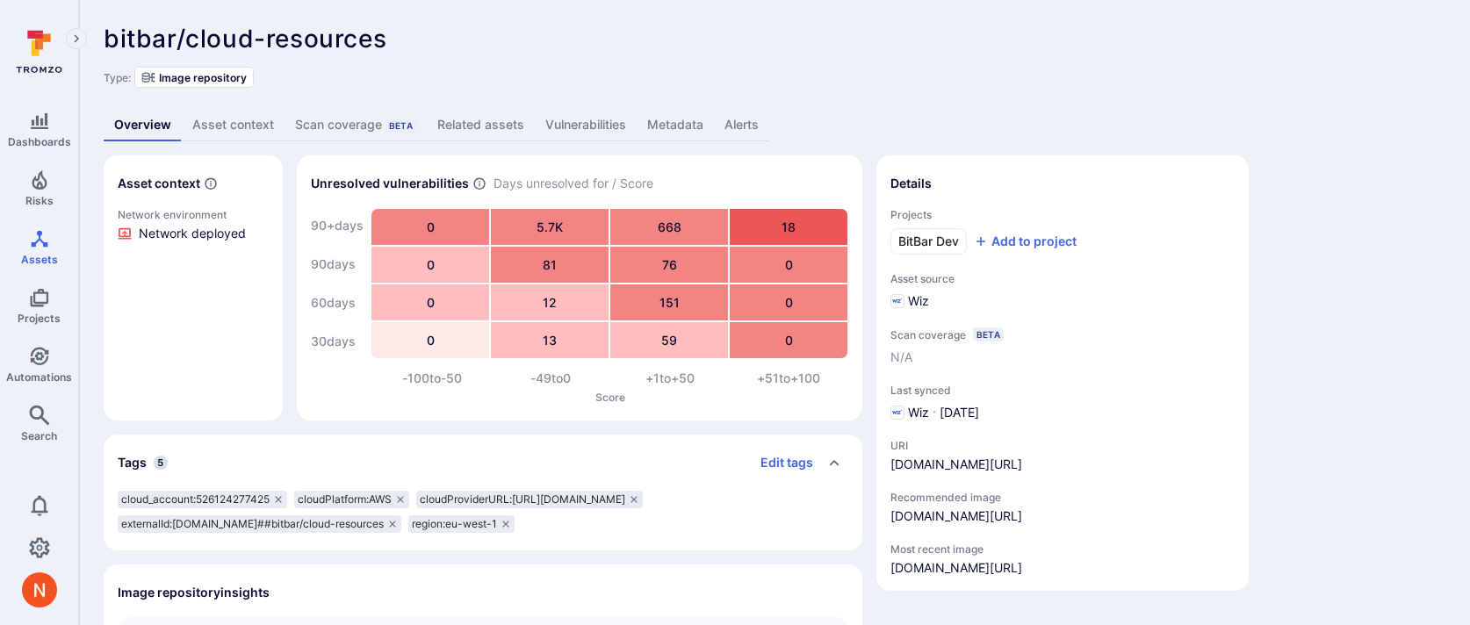
click at [662, 114] on link "Metadata" at bounding box center [675, 125] width 77 height 32
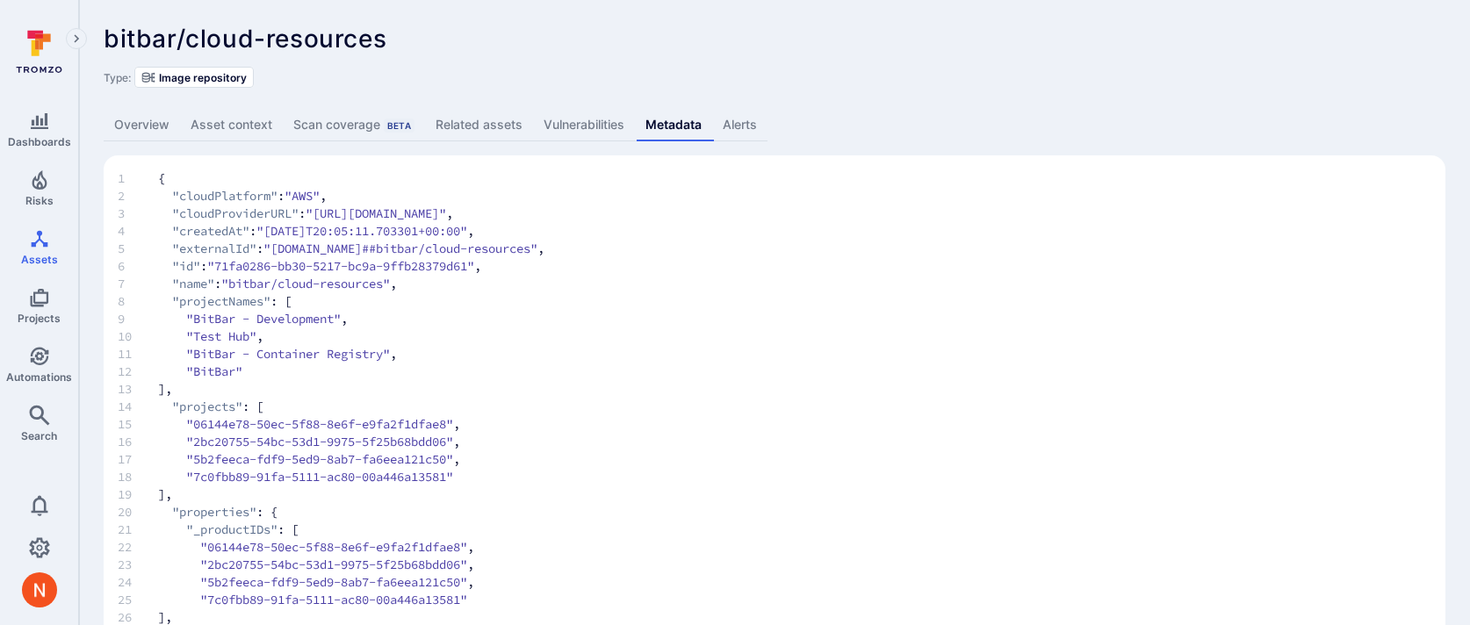
scroll to position [4, 0]
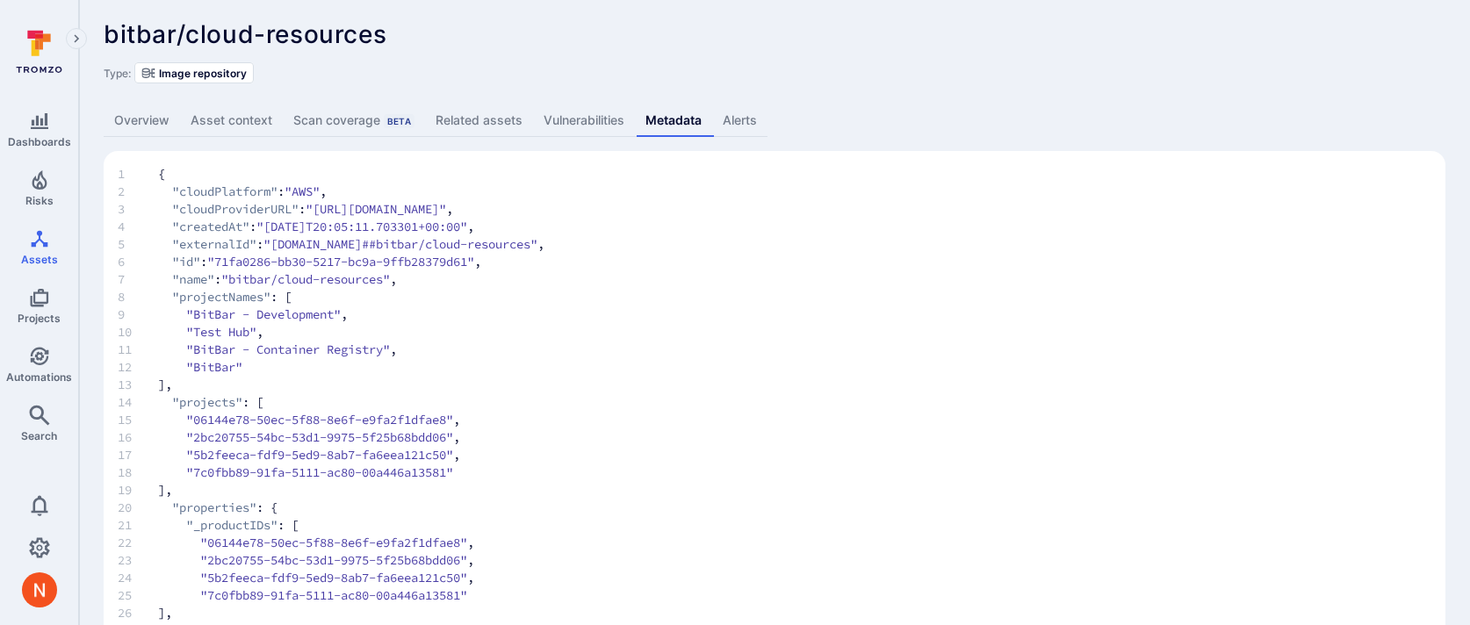
click at [620, 371] on span "12 "BitBar"" at bounding box center [775, 367] width 1314 height 18
click at [166, 117] on link "Overview" at bounding box center [142, 121] width 76 height 32
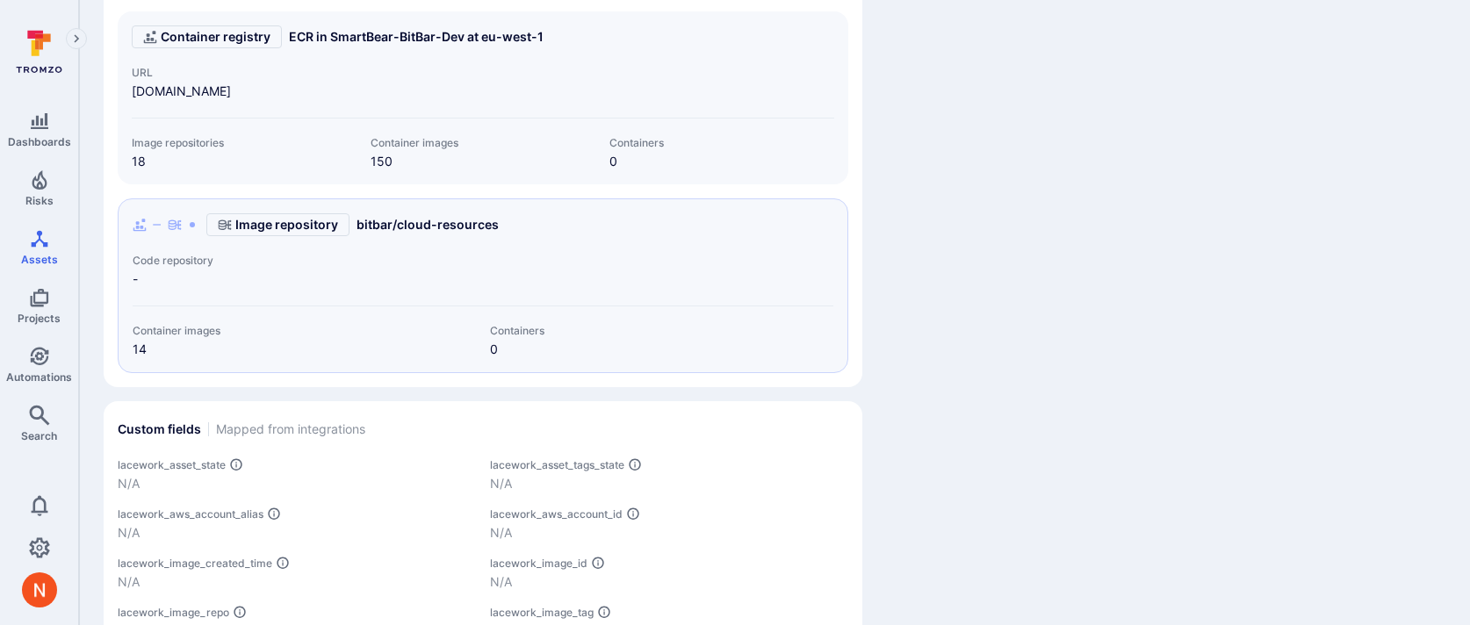
scroll to position [799, 0]
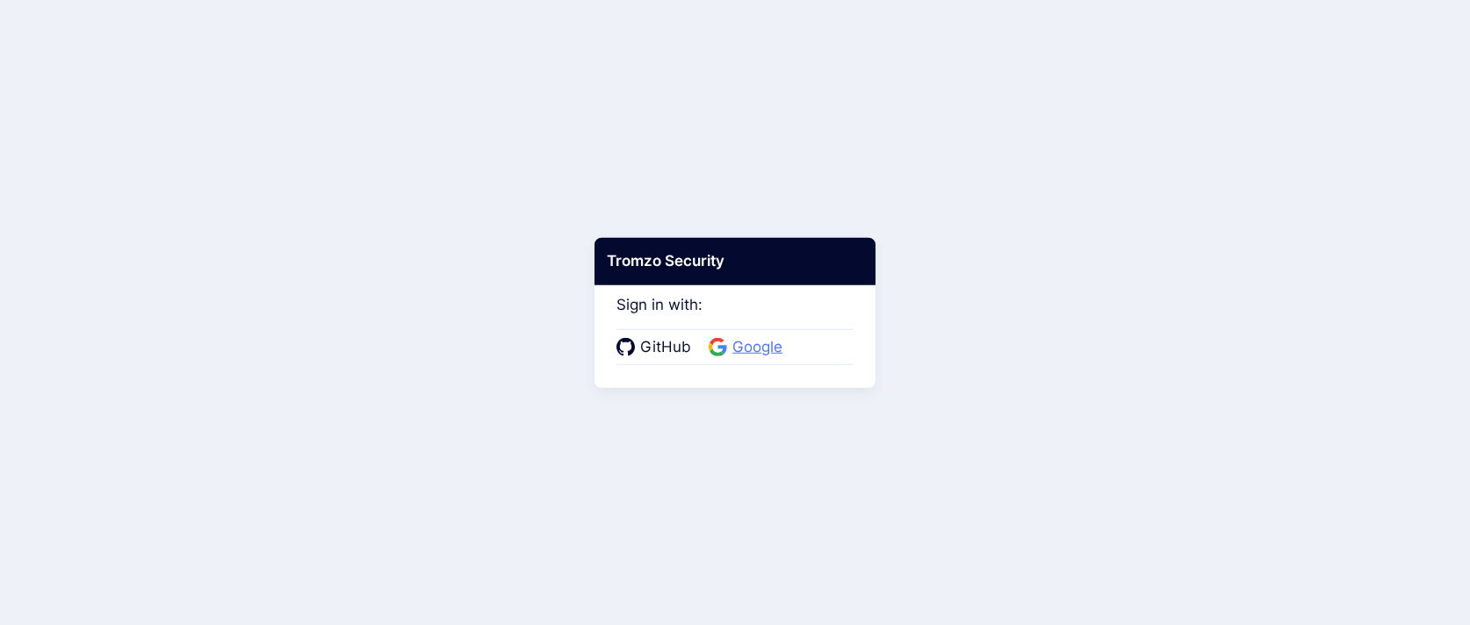
click at [748, 343] on span "Google" at bounding box center [757, 347] width 61 height 23
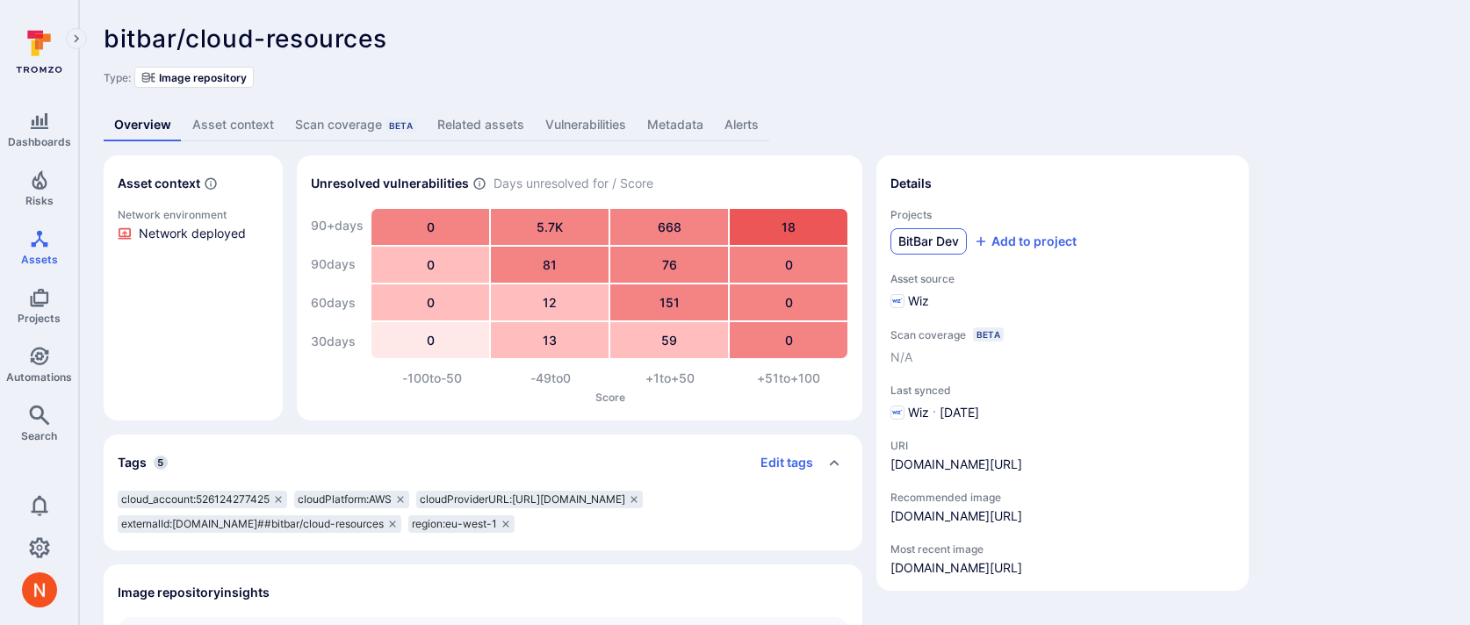
click at [914, 242] on span "BitBar Dev" at bounding box center [928, 242] width 61 height 18
click at [37, 425] on link "Search" at bounding box center [39, 424] width 78 height 52
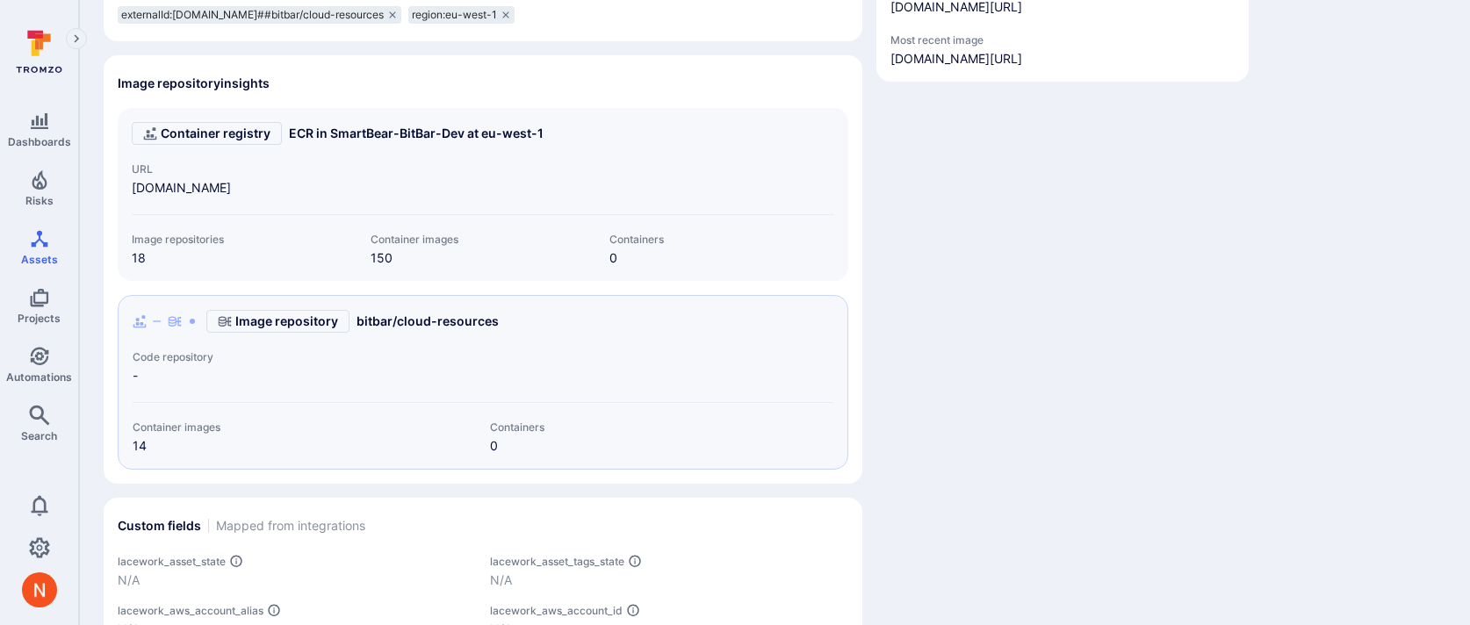
scroll to position [905, 0]
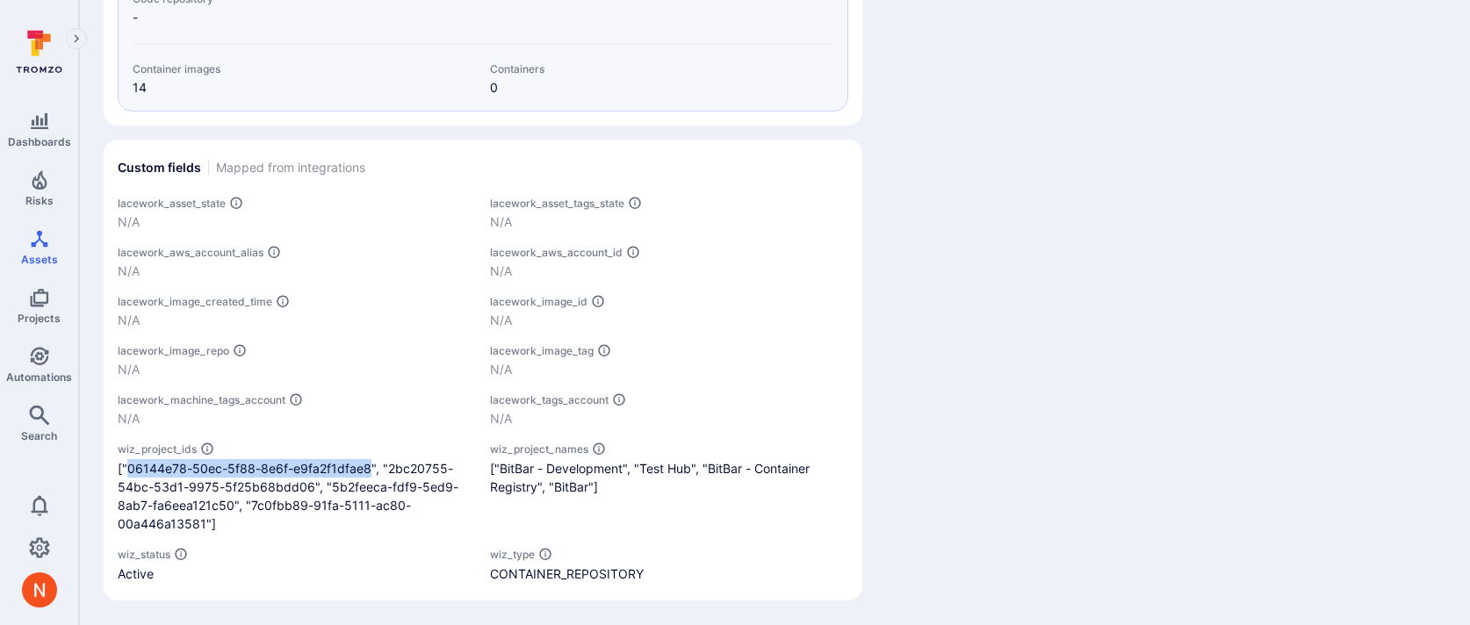
drag, startPoint x: 129, startPoint y: 468, endPoint x: 367, endPoint y: 462, distance: 238.1
click at [367, 462] on div "["06144e78-50ec-5f88-8e6f-e9fa2f1dfae8", "2bc20755-54bc-53d1-9975-5f25b68bdd06"…" at bounding box center [297, 496] width 358 height 74
copy div "06144e78-50ec-5f88-8e6f-e9fa2f1dfae8"
drag, startPoint x: 500, startPoint y: 468, endPoint x: 622, endPoint y: 465, distance: 122.1
click at [622, 465] on div "["BitBar - Development", "Test Hub", "BitBar - Container Registry", "BitBar"]" at bounding box center [669, 477] width 358 height 37
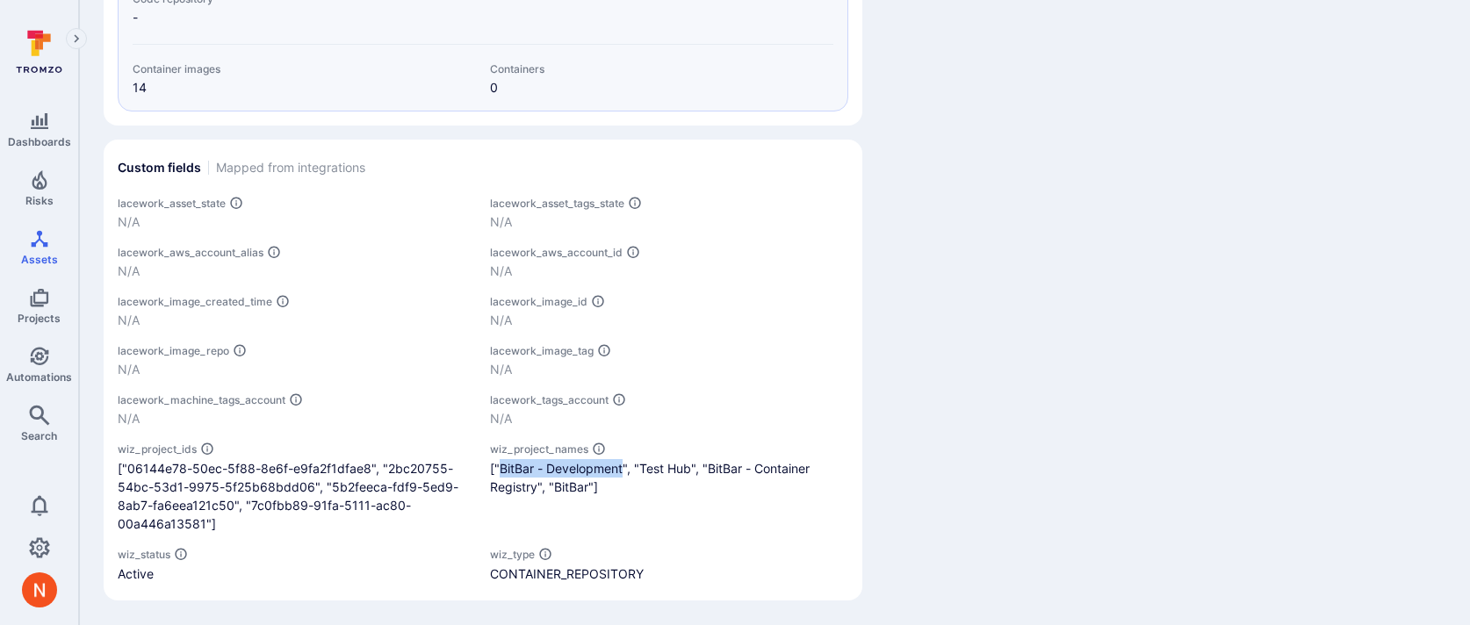
copy div "BitBar - Development"
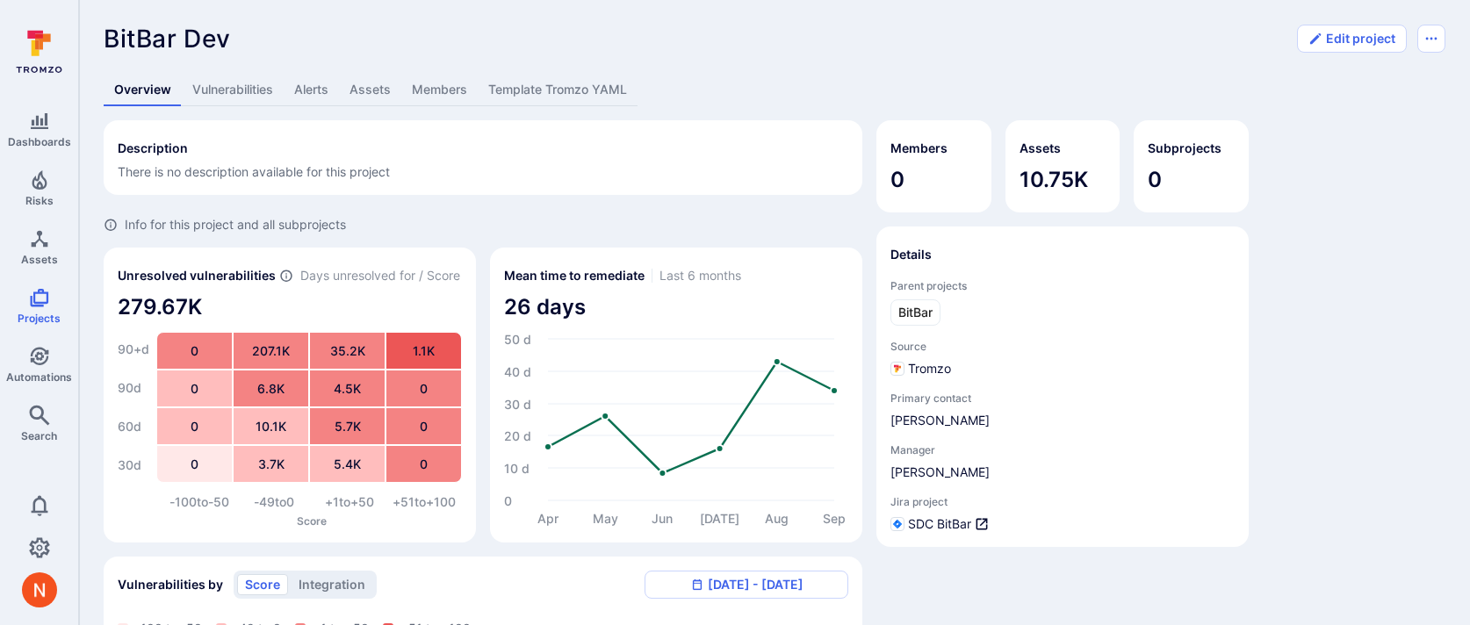
click at [569, 83] on link "Template Tromzo YAML" at bounding box center [558, 90] width 160 height 32
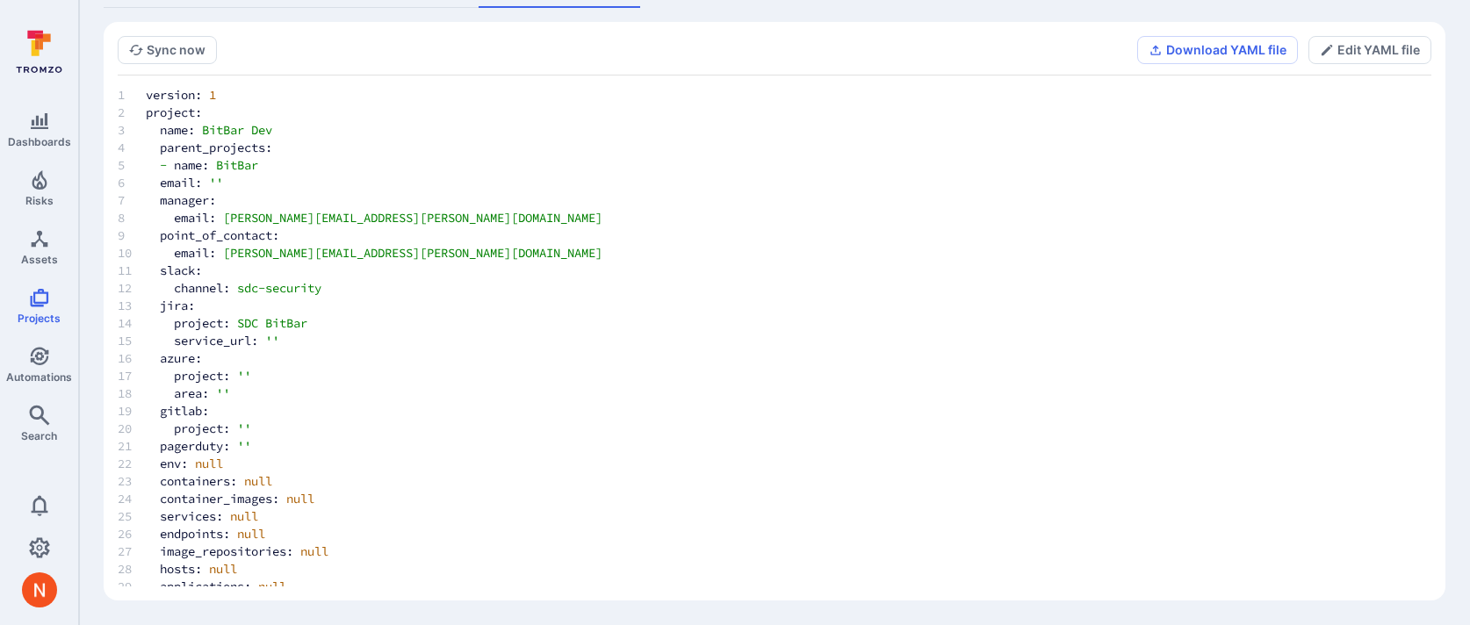
scroll to position [325, 0]
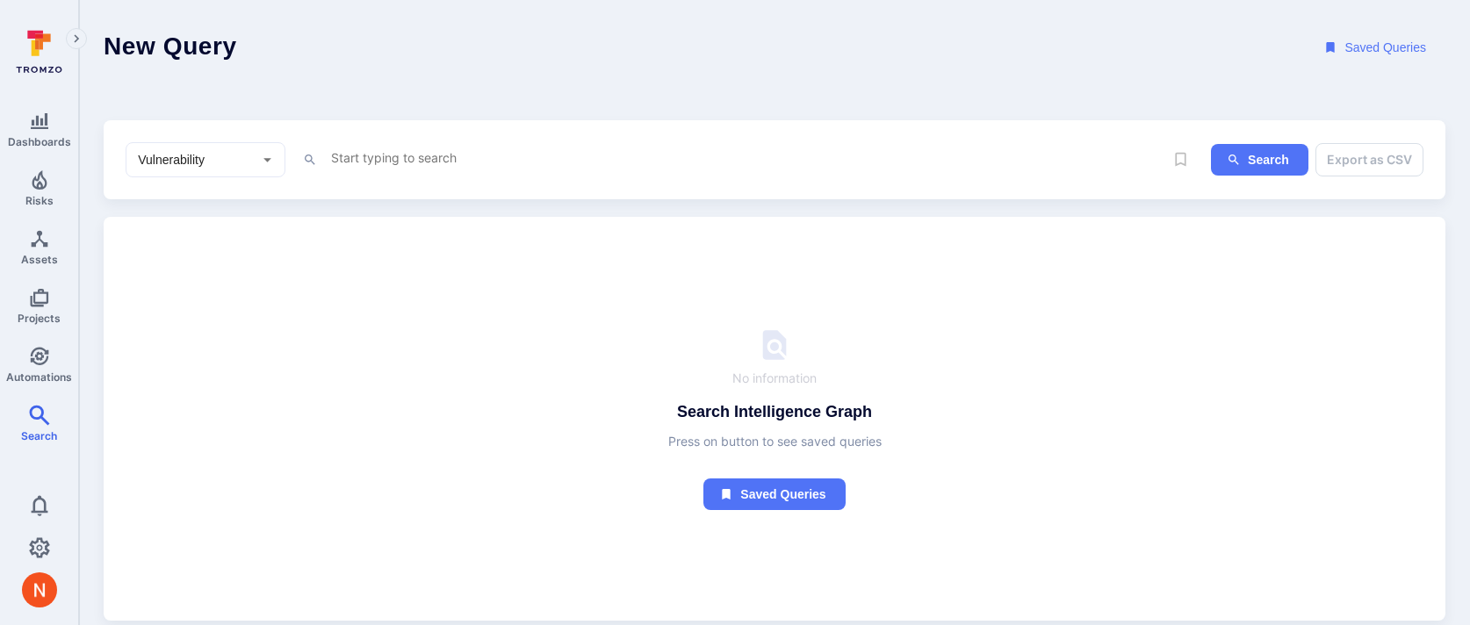
click at [257, 149] on div at bounding box center [266, 159] width 20 height 22
click at [174, 284] on li "Asset" at bounding box center [205, 285] width 158 height 29
type input "Asset"
click at [343, 162] on textarea "Intelligence Graph search area" at bounding box center [746, 158] width 834 height 22
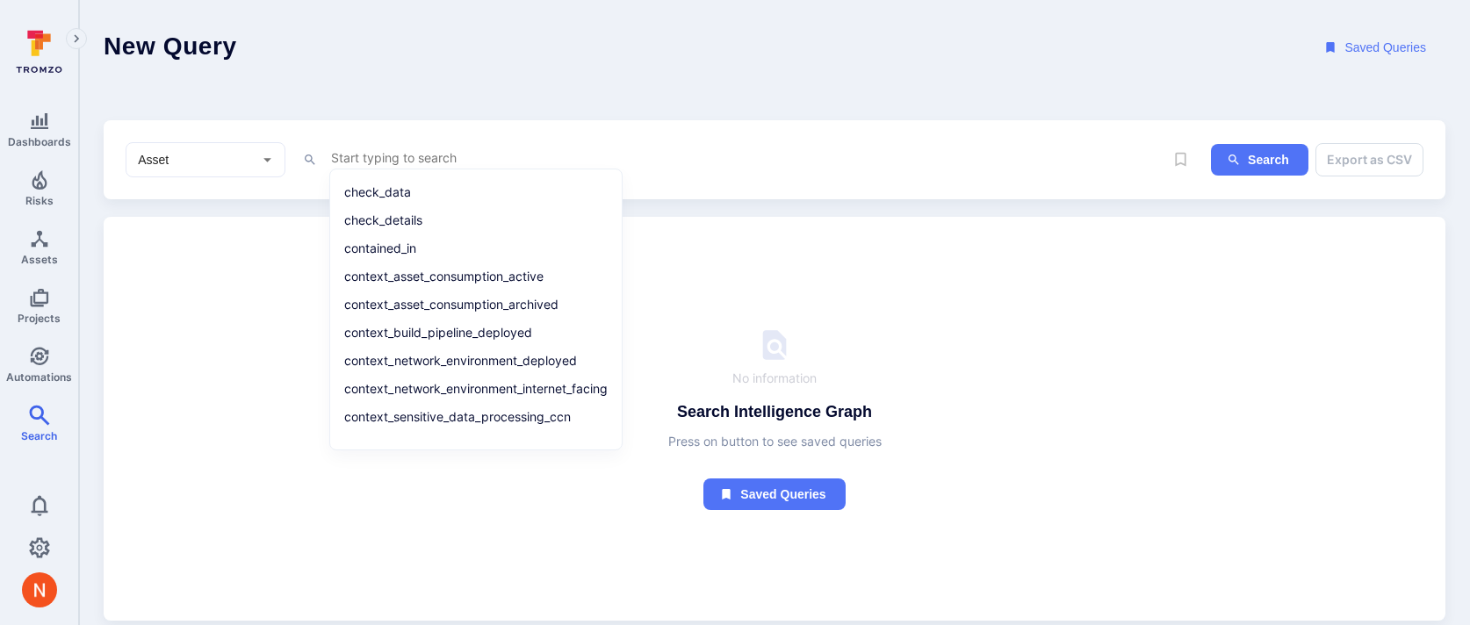
type textarea "t"
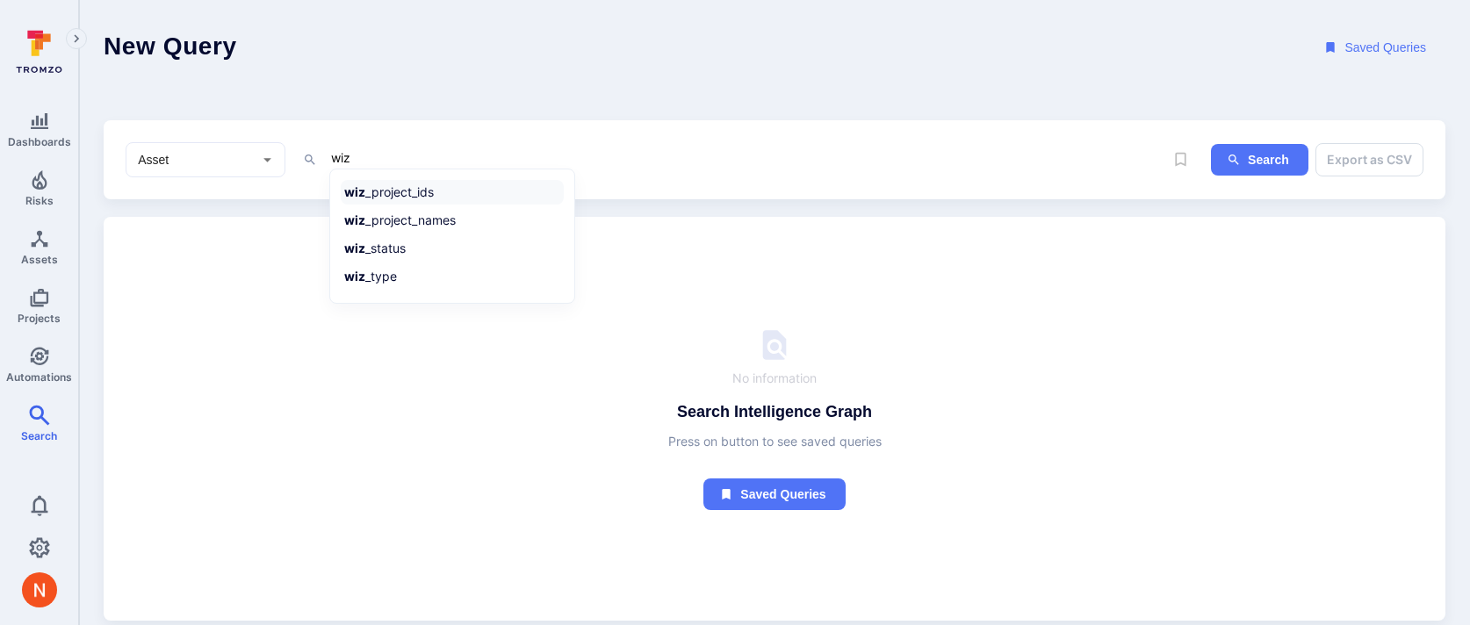
click at [369, 190] on li "wiz _project_ids" at bounding box center [452, 192] width 223 height 25
paste textarea "06144e78-50ec-5f88-8e6f-e9fa2f1dfae8"
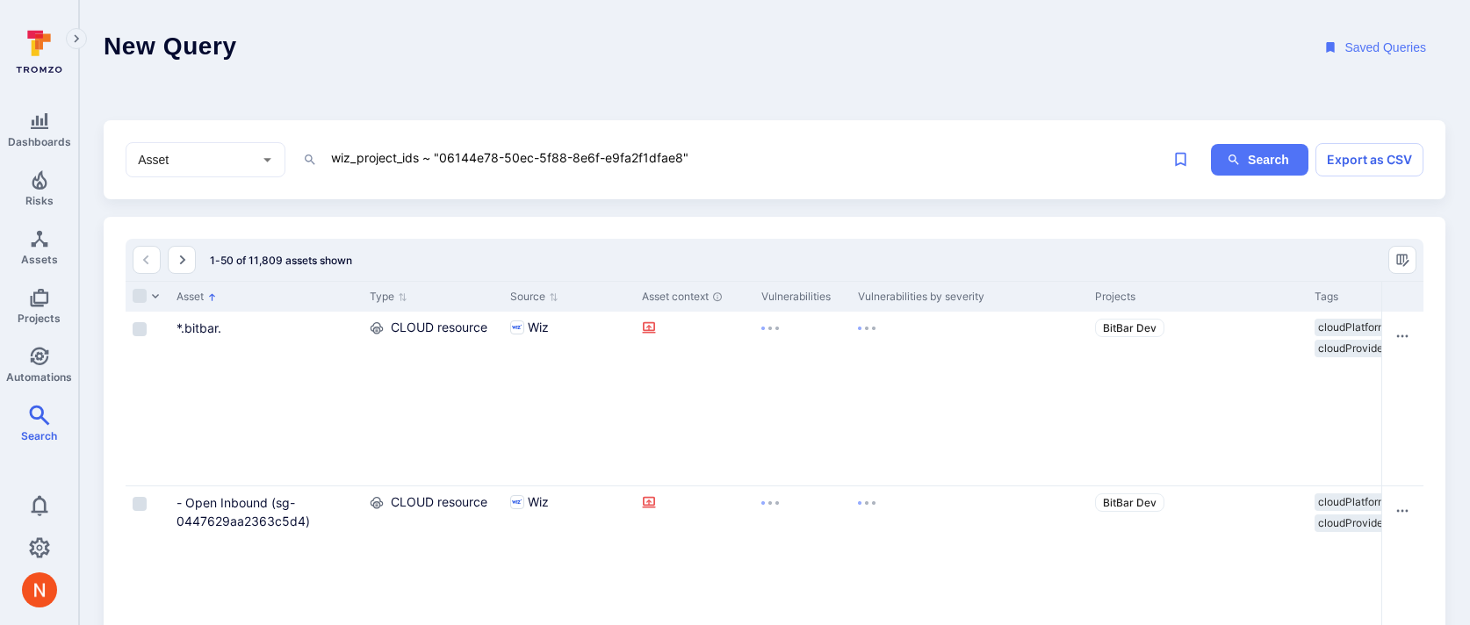
click at [616, 4] on header "New Query Saved Queries" at bounding box center [774, 48] width 1391 height 96
click at [405, 147] on textarea "wiz_project_ids ~ "06144e78-50ec-5f88-8e6f-e9fa2f1dfae8"" at bounding box center [746, 158] width 834 height 22
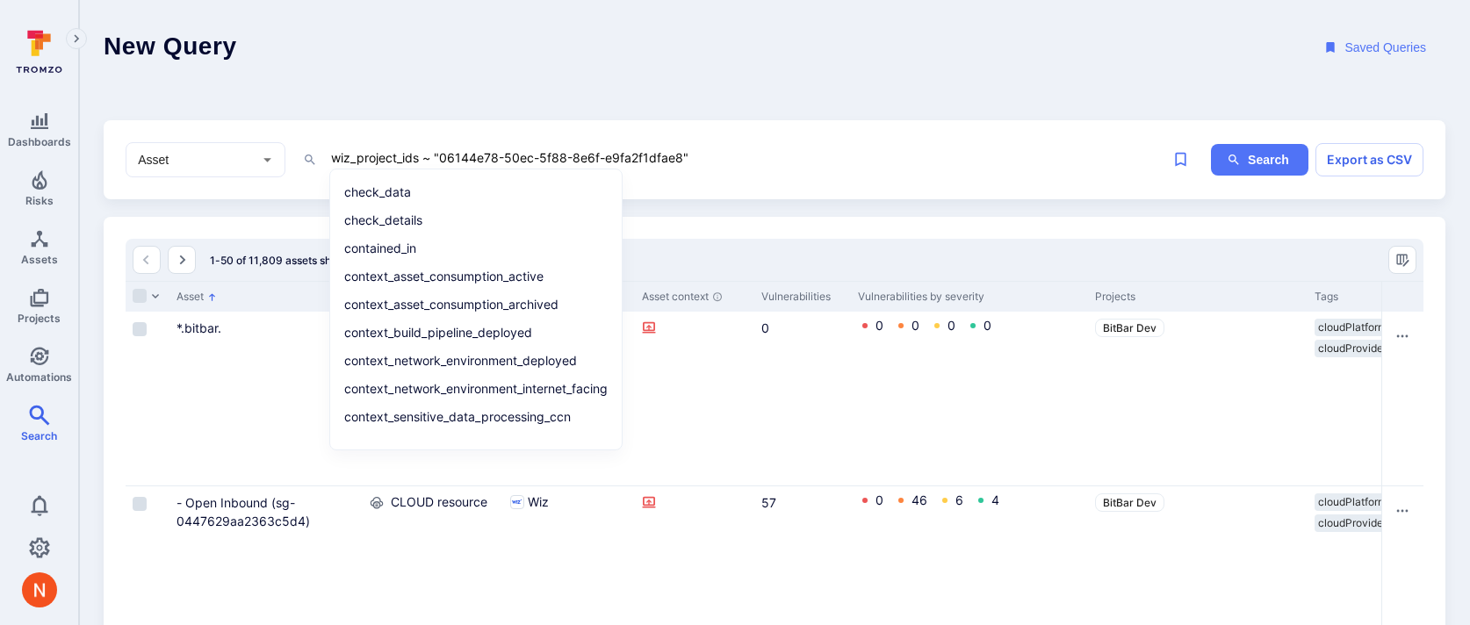
click at [405, 147] on textarea "wiz_project_ids ~ "06144e78-50ec-5f88-8e6f-e9fa2f1dfae8"" at bounding box center [746, 158] width 834 height 22
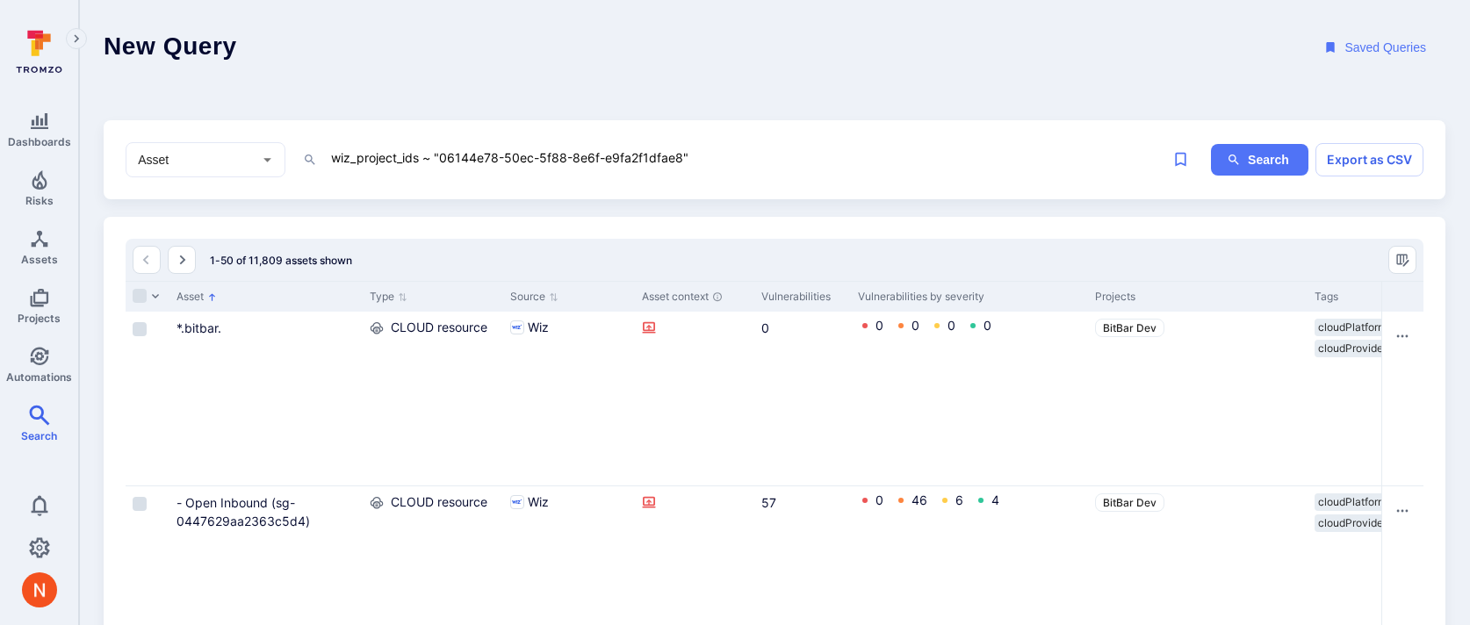
click at [429, 162] on textarea "wiz_project_ids ~ "06144e78-50ec-5f88-8e6f-e9fa2f1dfae8"" at bounding box center [746, 158] width 834 height 22
click at [394, 136] on div "Asset ​ wiz_project_ids ~ "06144e78-50ec-5f88-8e6f-e9fa2f1dfae8" x Search Expor…" at bounding box center [775, 160] width 1342 height 80
click at [404, 154] on textarea "wiz_project_ids ~ "06144e78-50ec-5f88-8e6f-e9fa2f1dfae8"" at bounding box center [746, 158] width 834 height 22
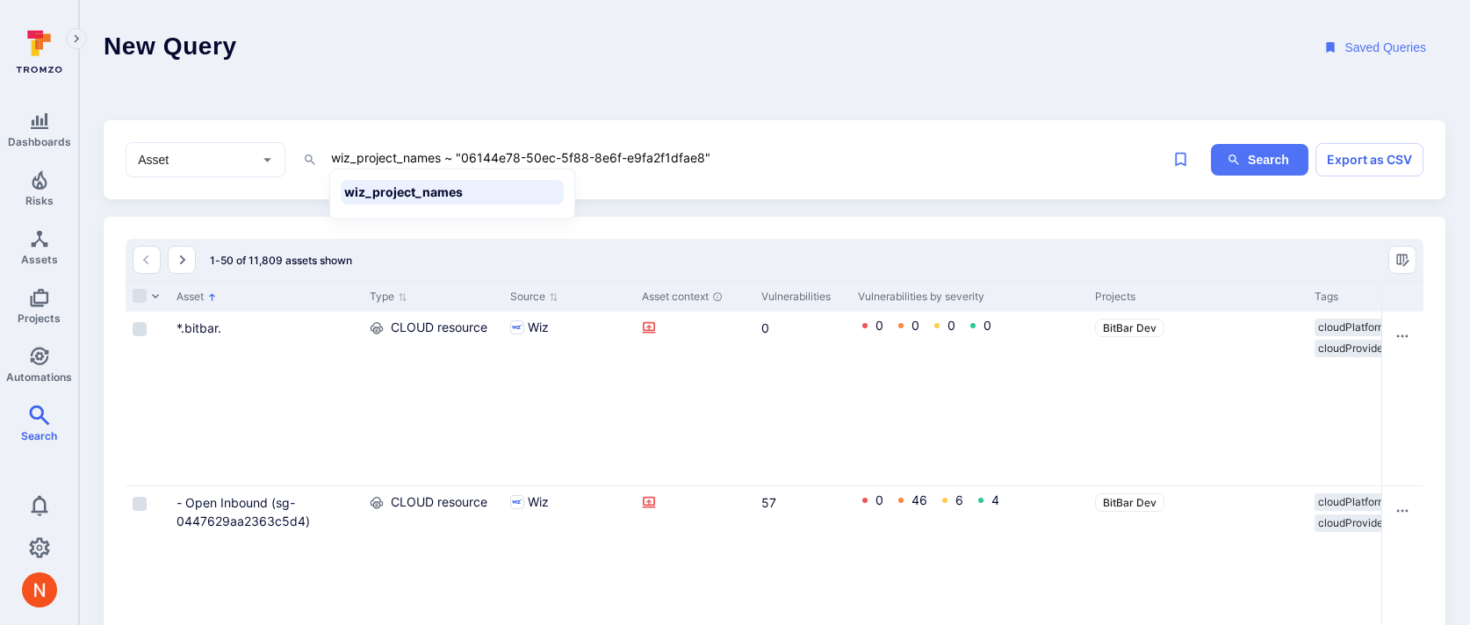
drag, startPoint x: 465, startPoint y: 157, endPoint x: 699, endPoint y: 155, distance: 234.5
click at [699, 155] on textarea "wiz_project_names ~ "06144e78-50ec-5f88-8e6f-e9fa2f1dfae8"" at bounding box center [746, 158] width 834 height 22
paste textarea "BitBar - Development"
type textarea "wiz_project_names ~ "BitBar - Development""
click at [584, 45] on header "New Query Saved Queries" at bounding box center [774, 48] width 1391 height 96
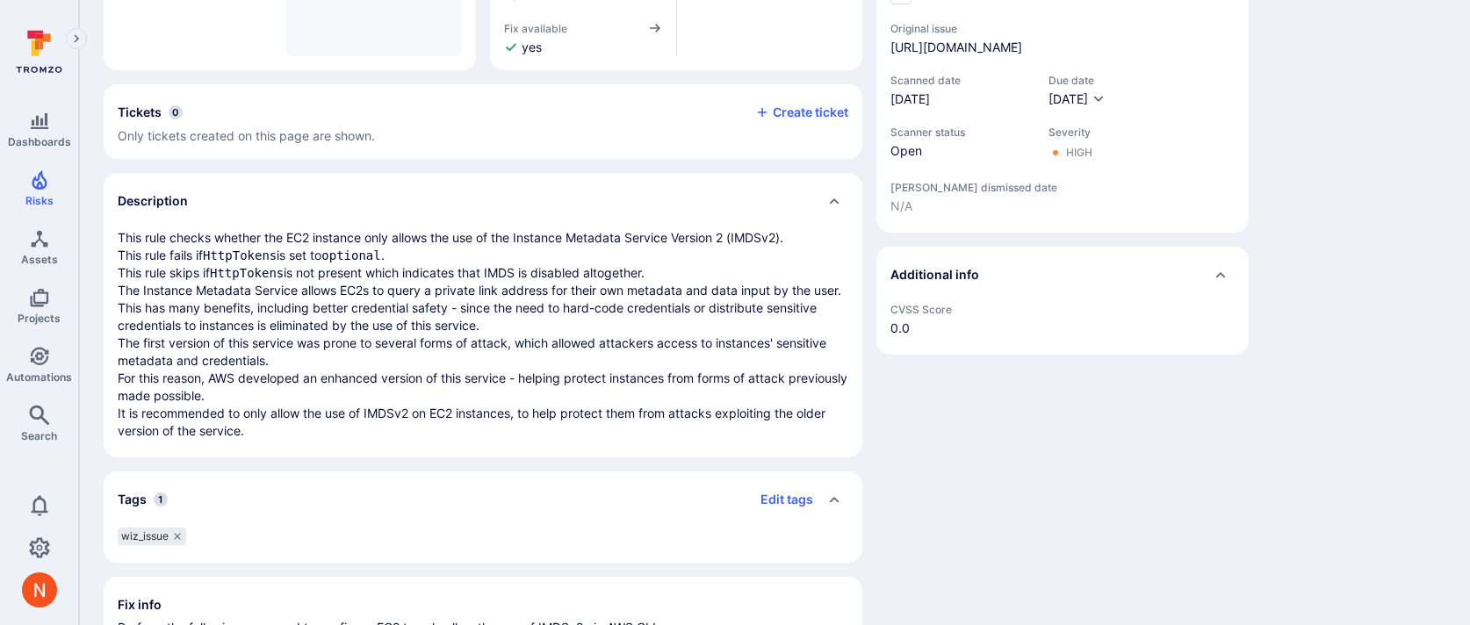
scroll to position [353, 0]
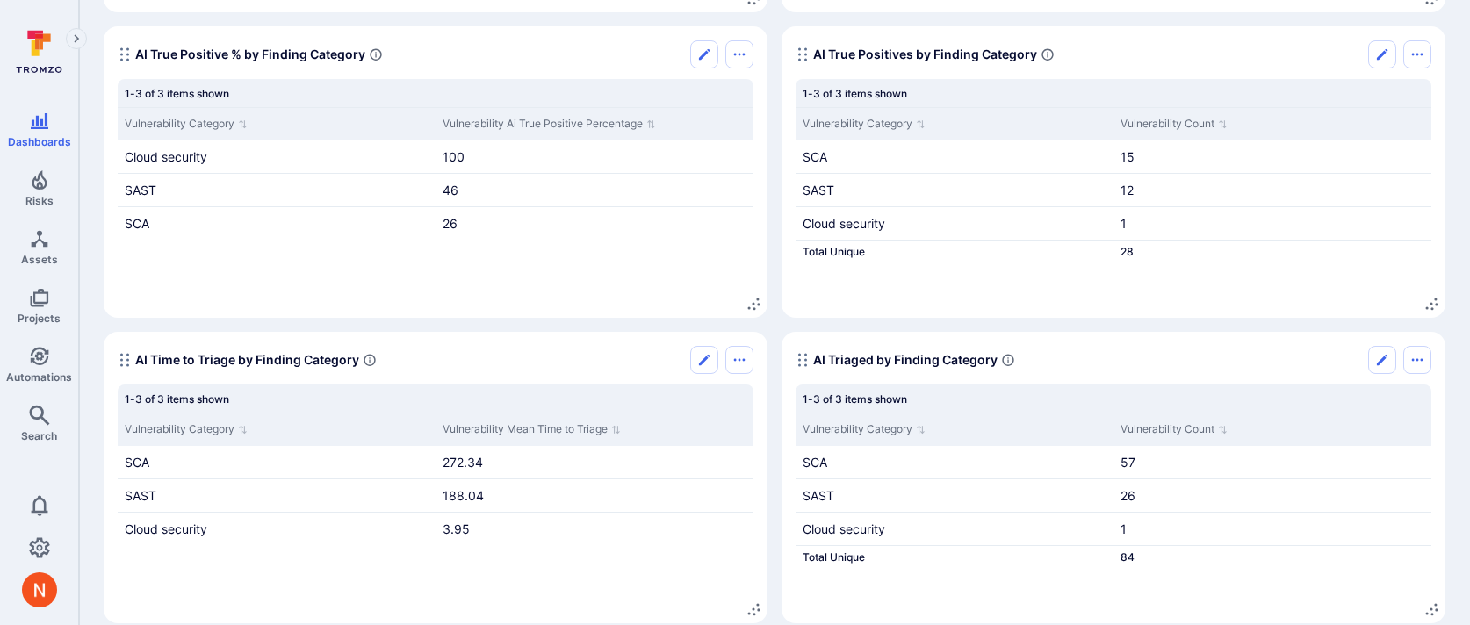
scroll to position [822, 0]
